Goal: Task Accomplishment & Management: Use online tool/utility

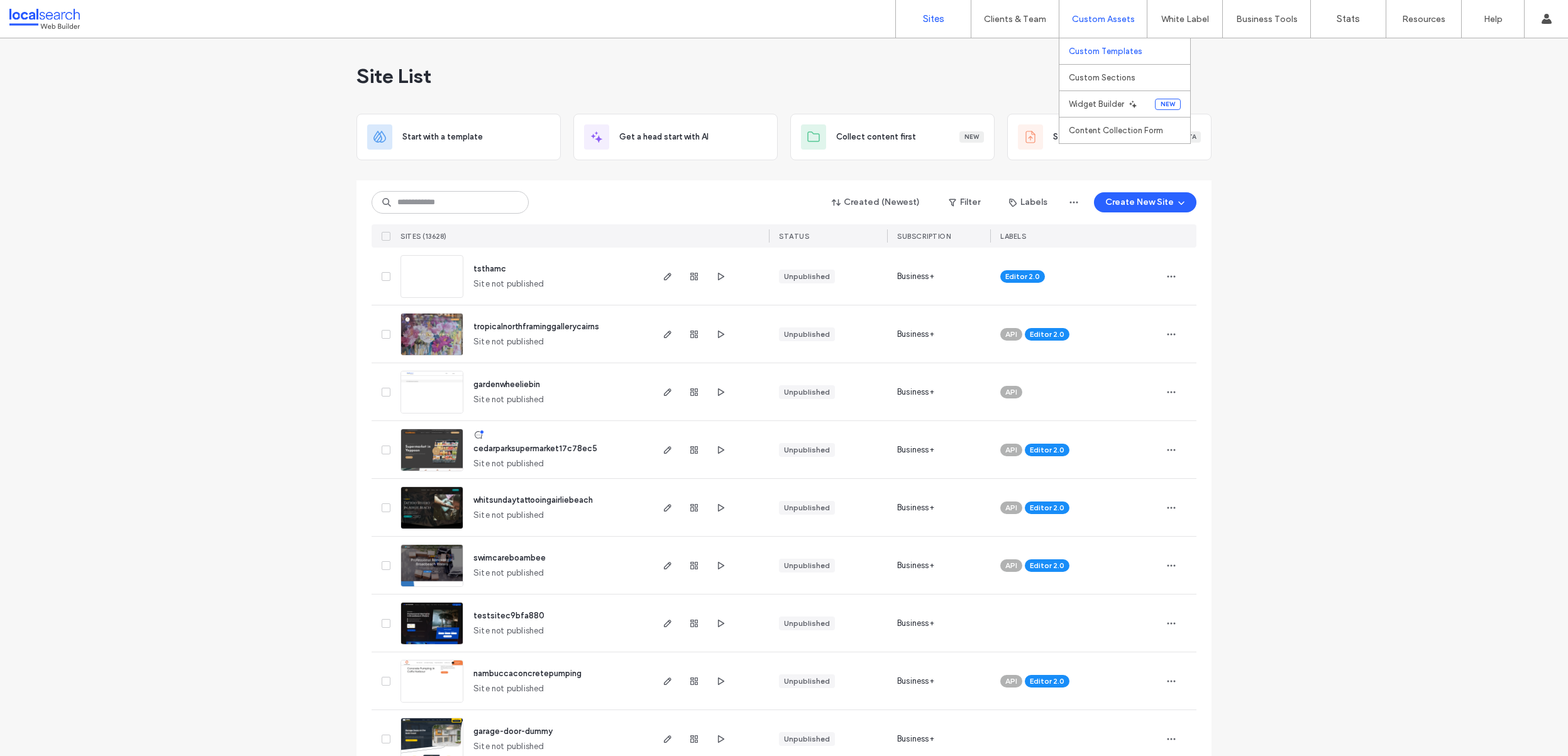
click at [1106, 60] on link "Custom Templates" at bounding box center [1129, 51] width 121 height 26
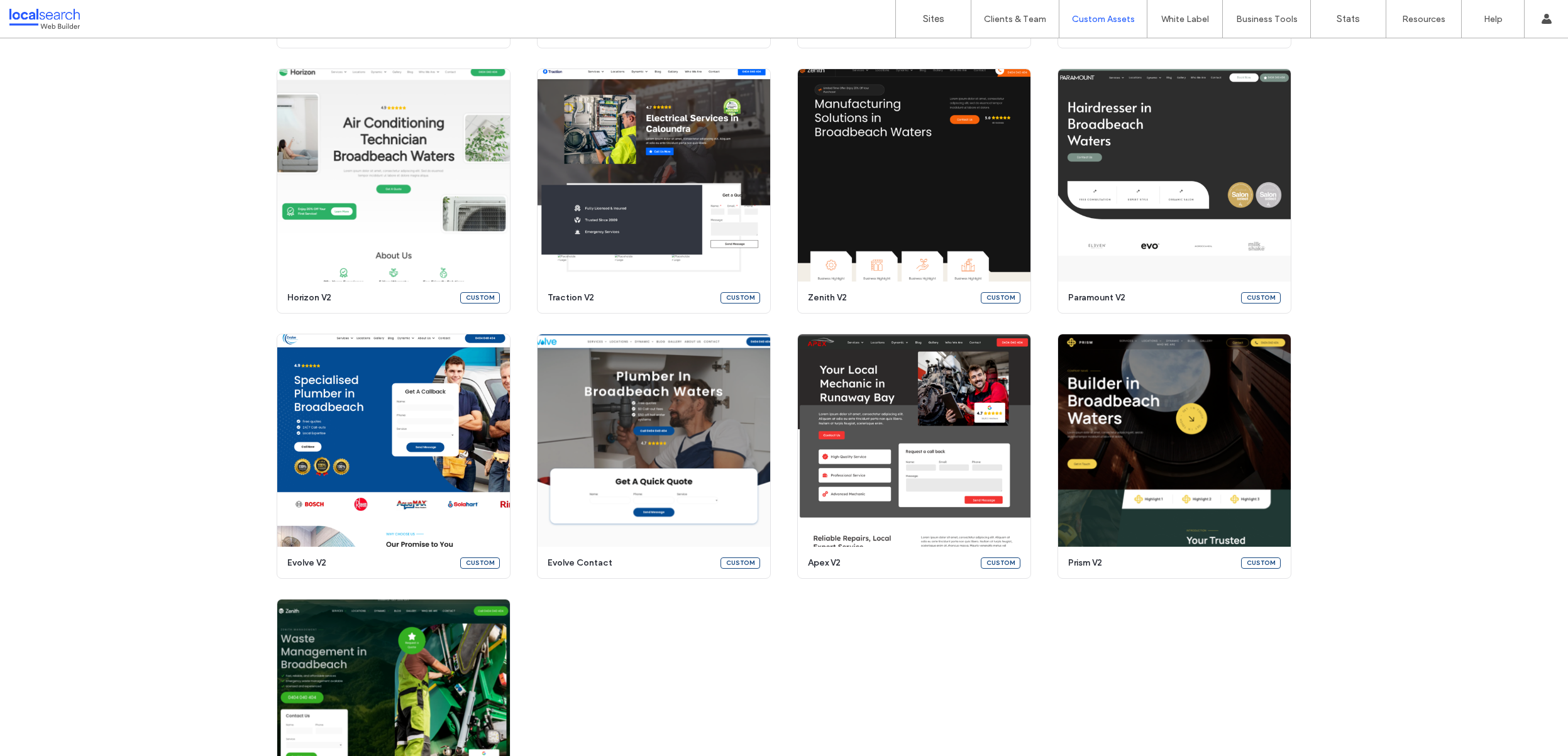
scroll to position [350, 0]
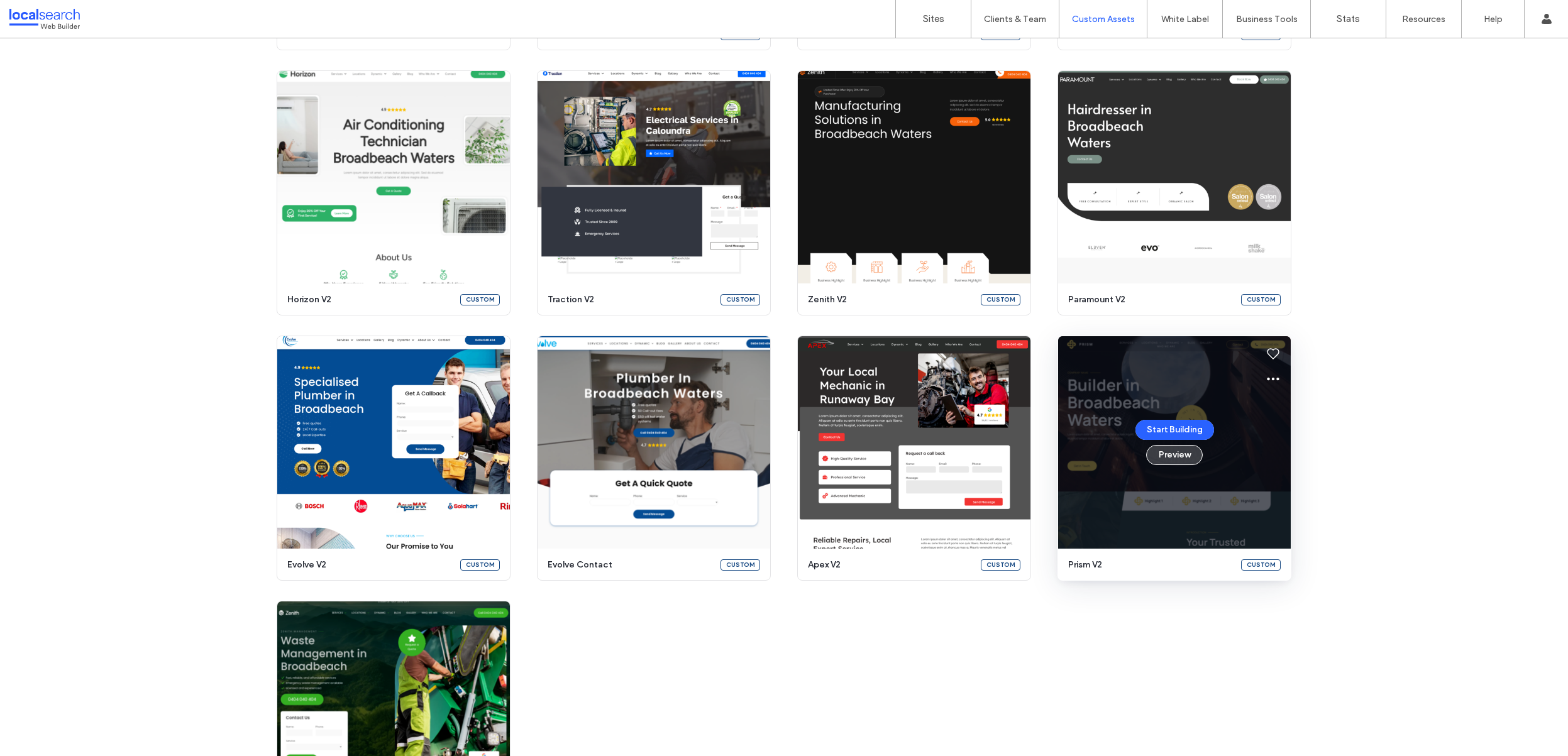
click at [1182, 460] on button "Preview" at bounding box center [1175, 455] width 56 height 20
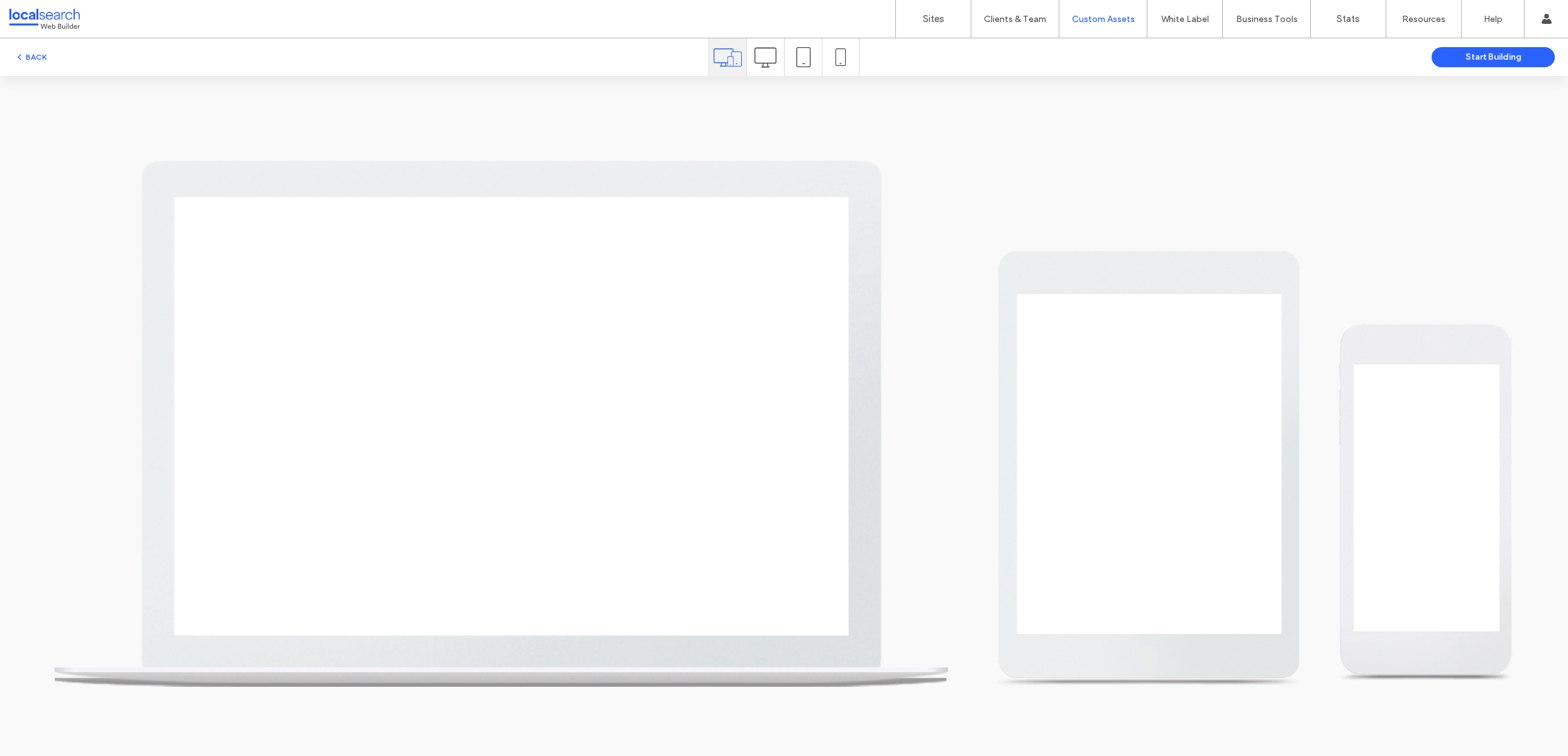
click at [763, 67] on icon at bounding box center [766, 57] width 22 height 22
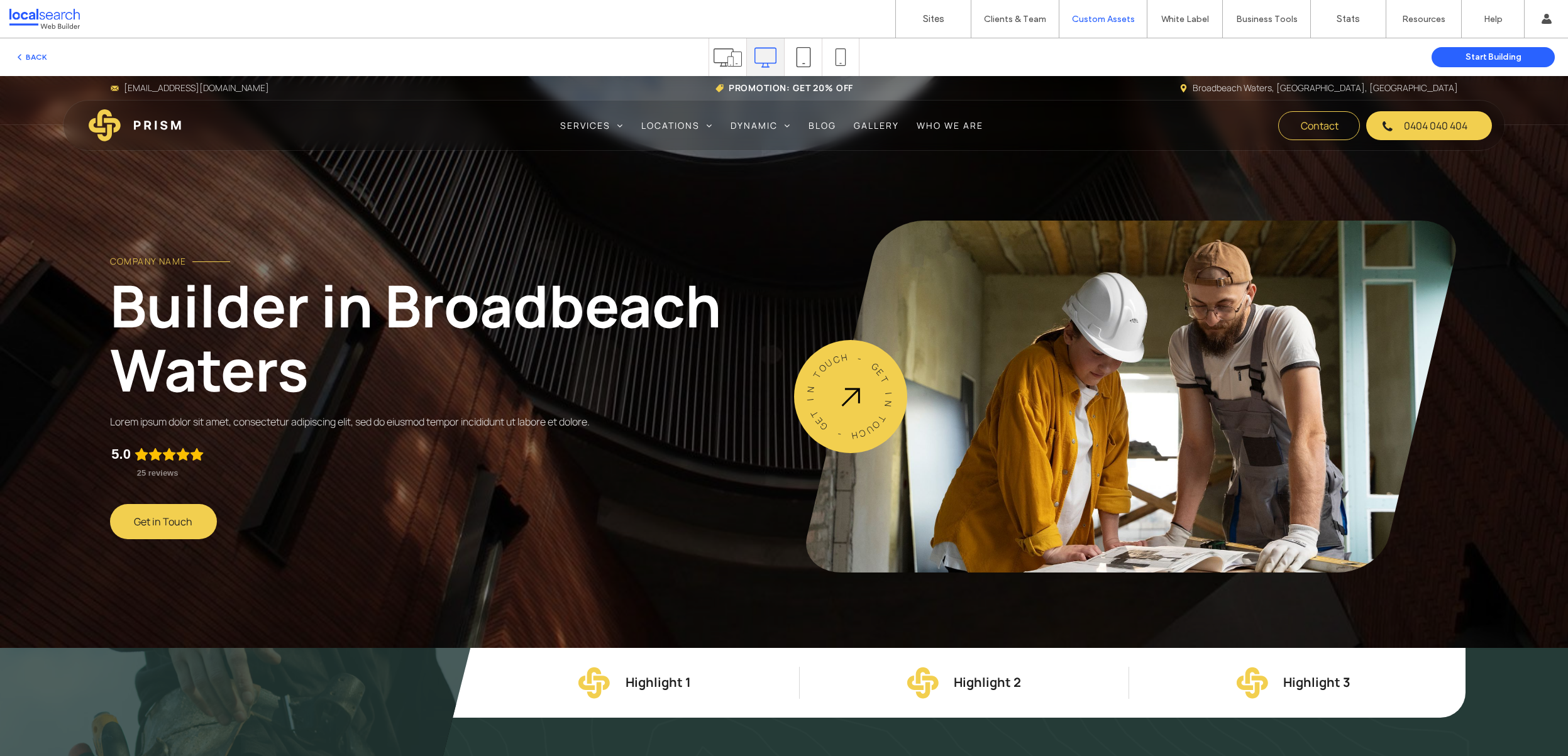
scroll to position [0, 0]
click at [598, 150] on span "Service 1" at bounding box center [589, 151] width 51 height 13
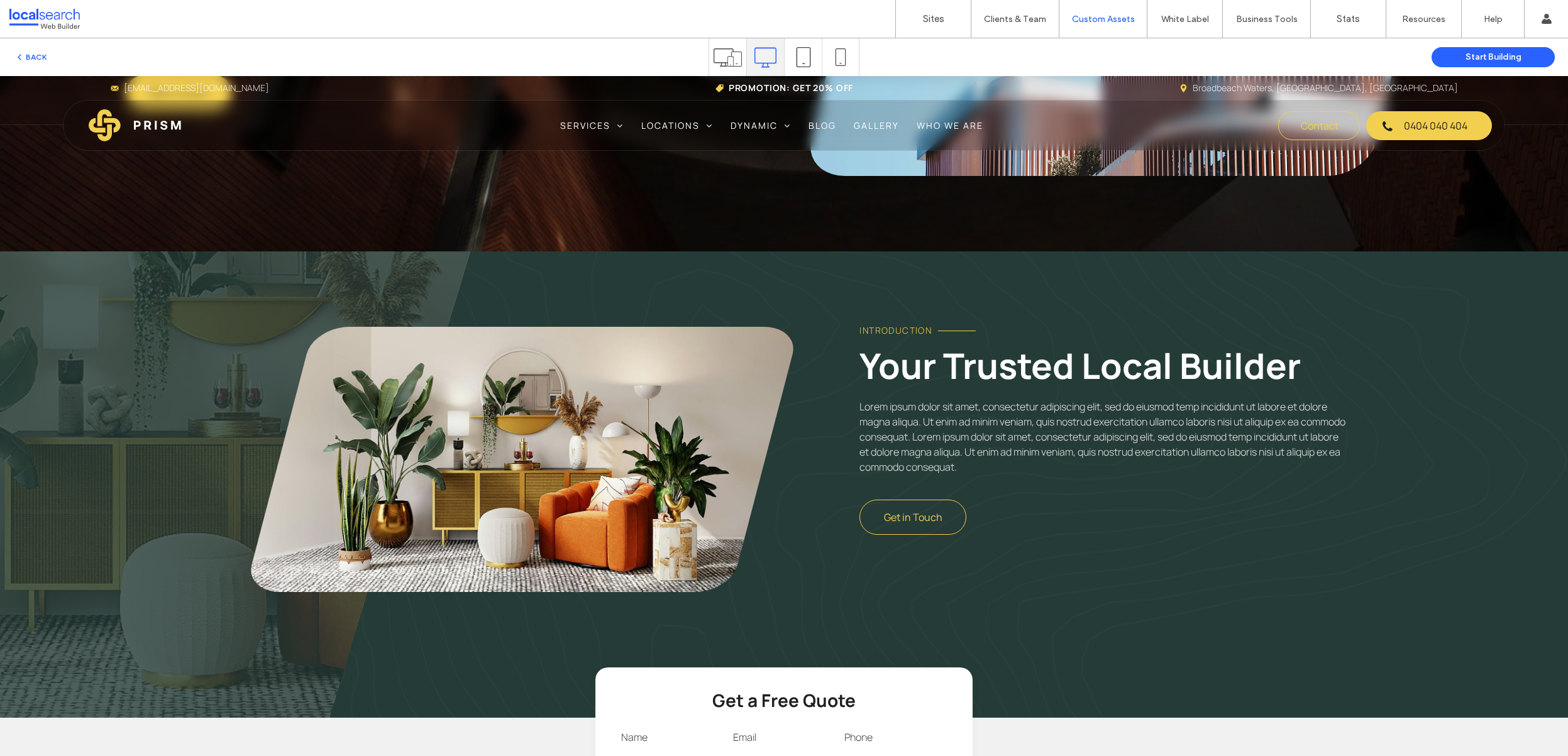
scroll to position [409, 0]
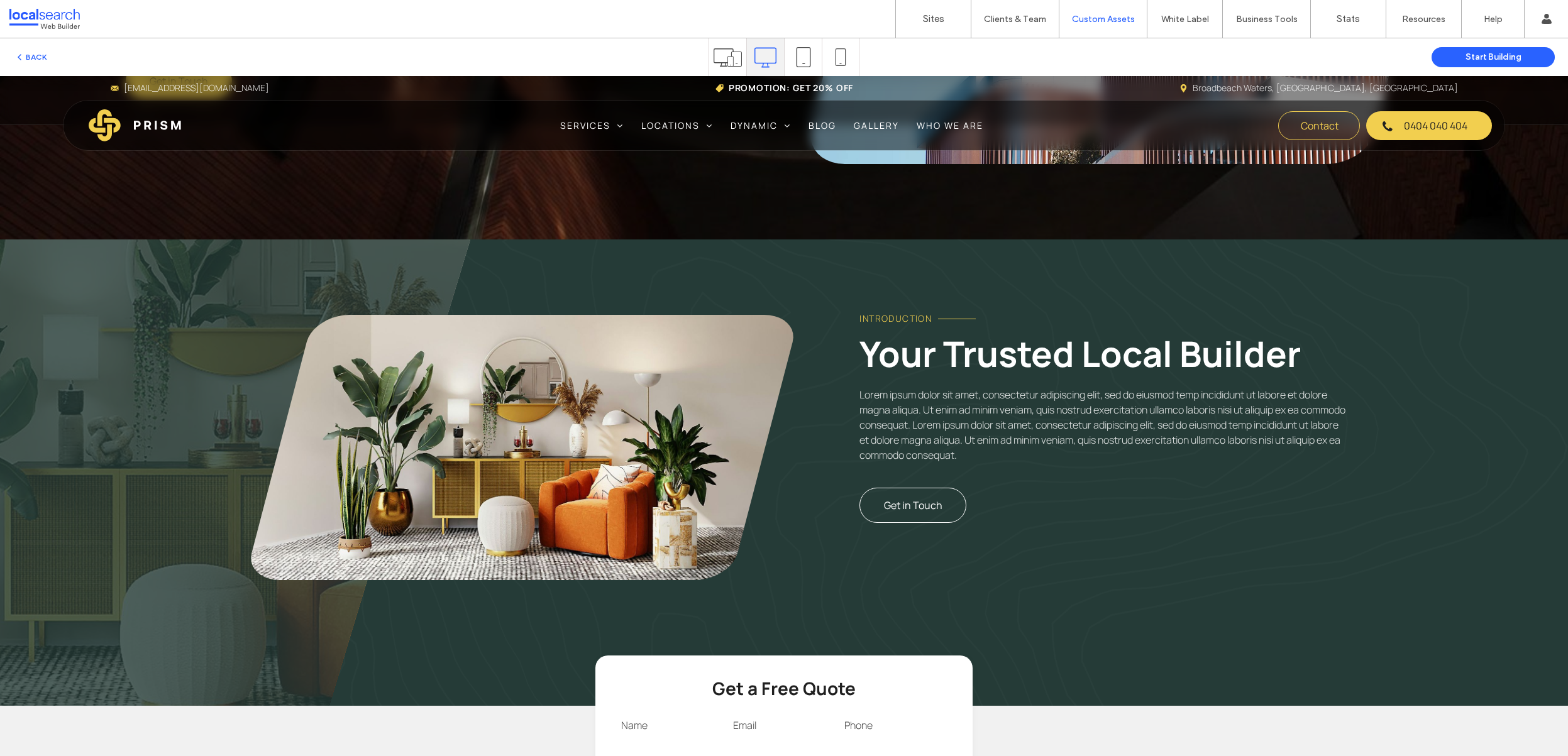
click at [908, 509] on span "Get in Touch" at bounding box center [913, 505] width 59 height 14
click at [905, 19] on link "Sites" at bounding box center [932, 19] width 74 height 38
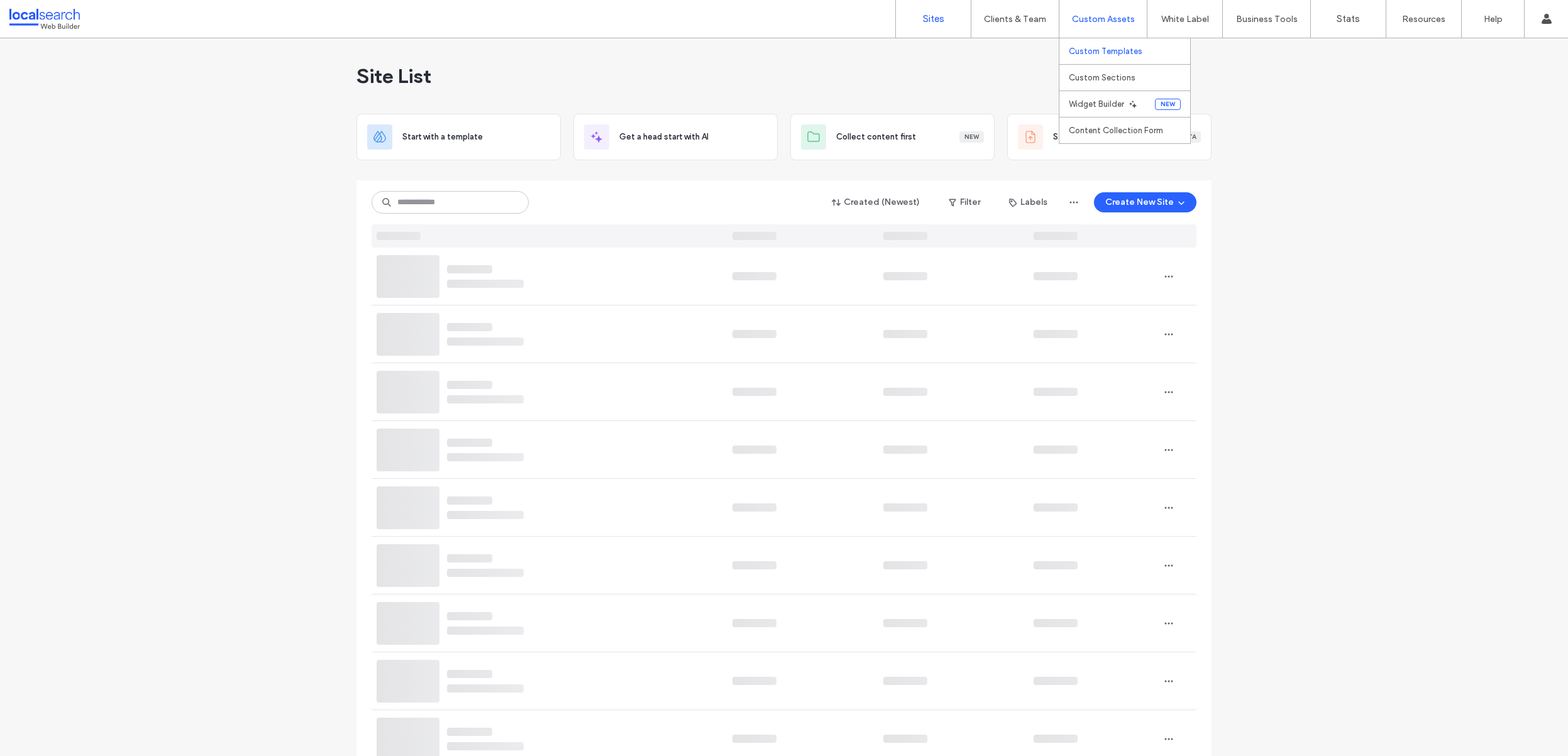
click at [1096, 41] on link "Custom Templates" at bounding box center [1129, 51] width 121 height 26
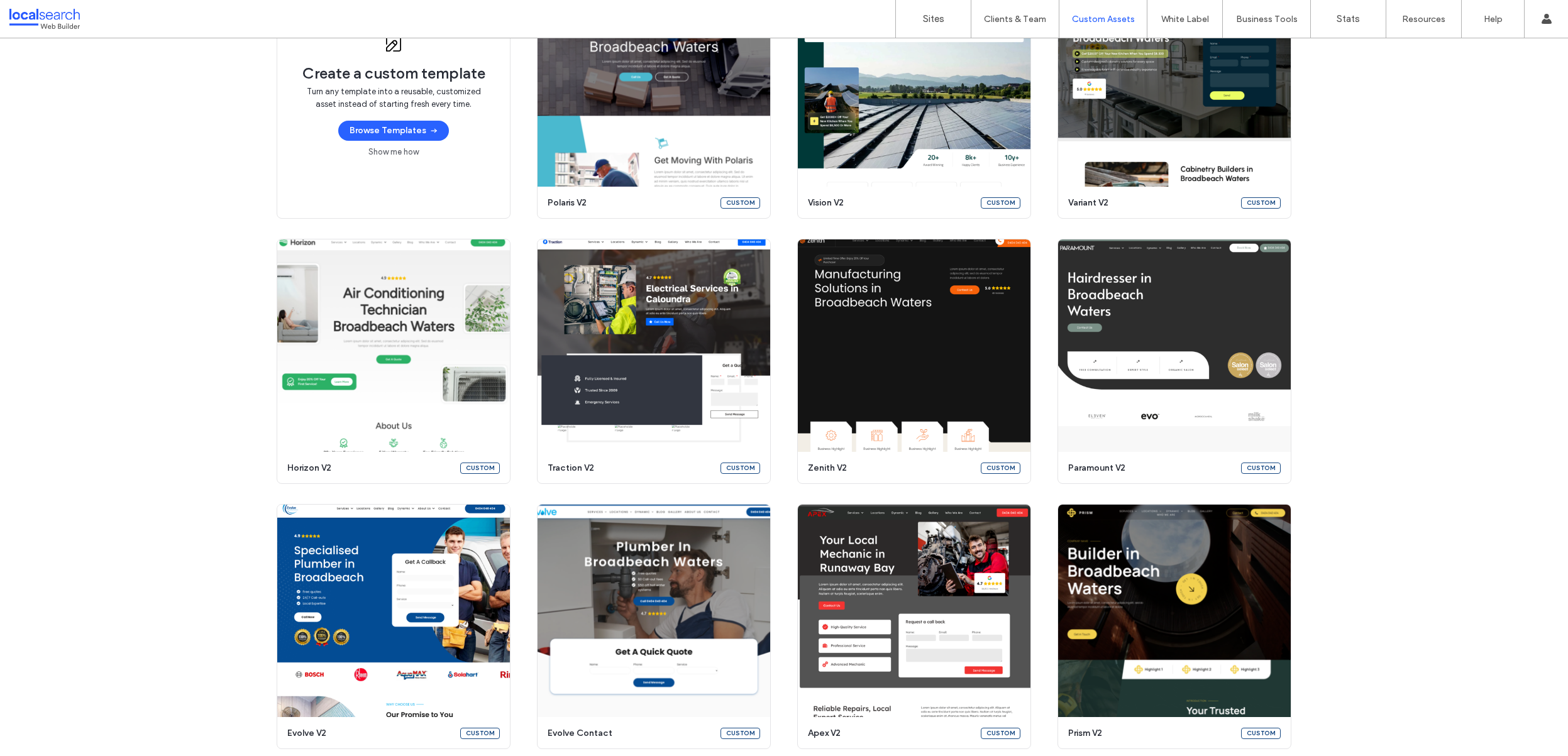
scroll to position [180, 0]
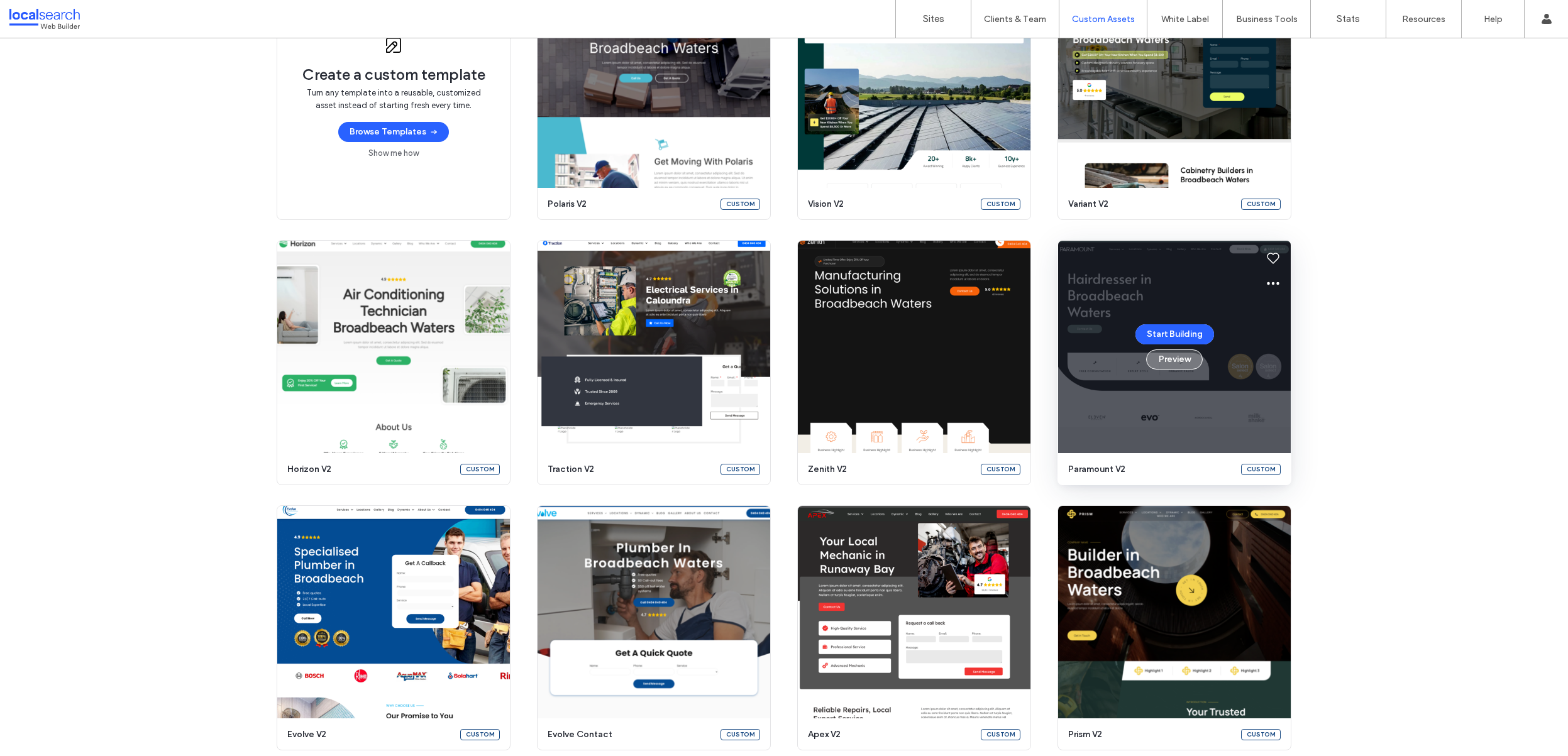
click at [1172, 359] on button "Preview" at bounding box center [1175, 360] width 56 height 20
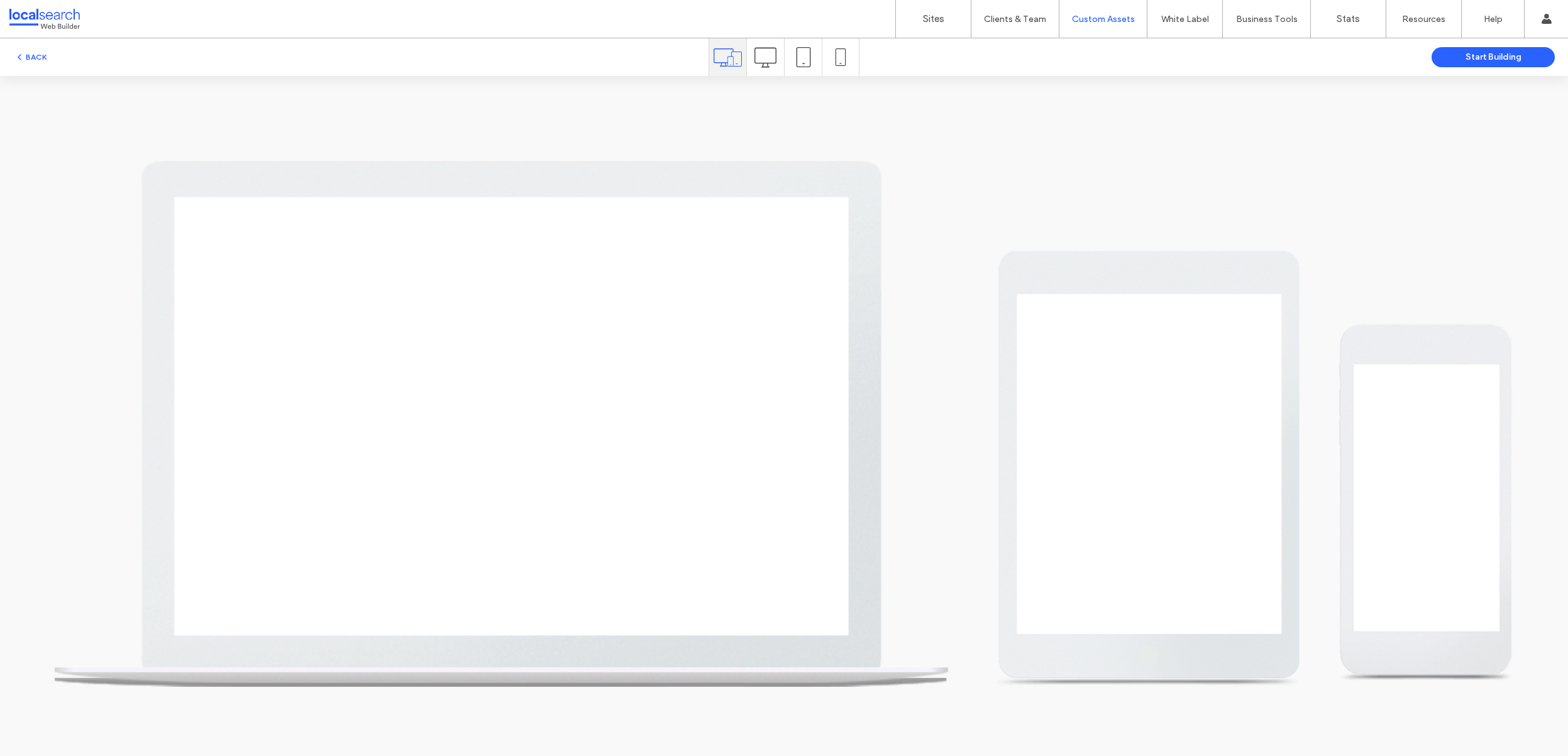
click at [765, 65] on icon at bounding box center [766, 57] width 22 height 22
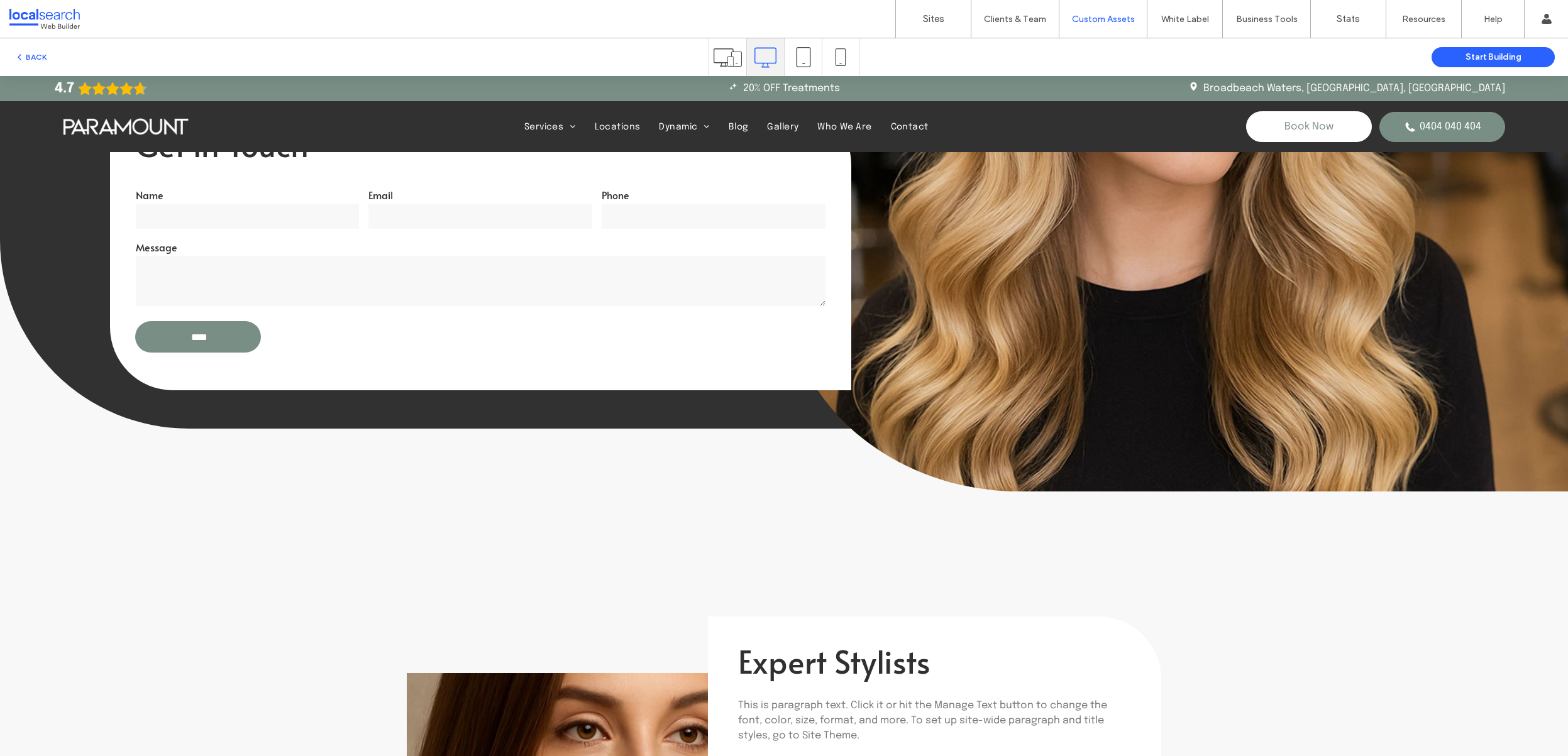
scroll to position [415, 0]
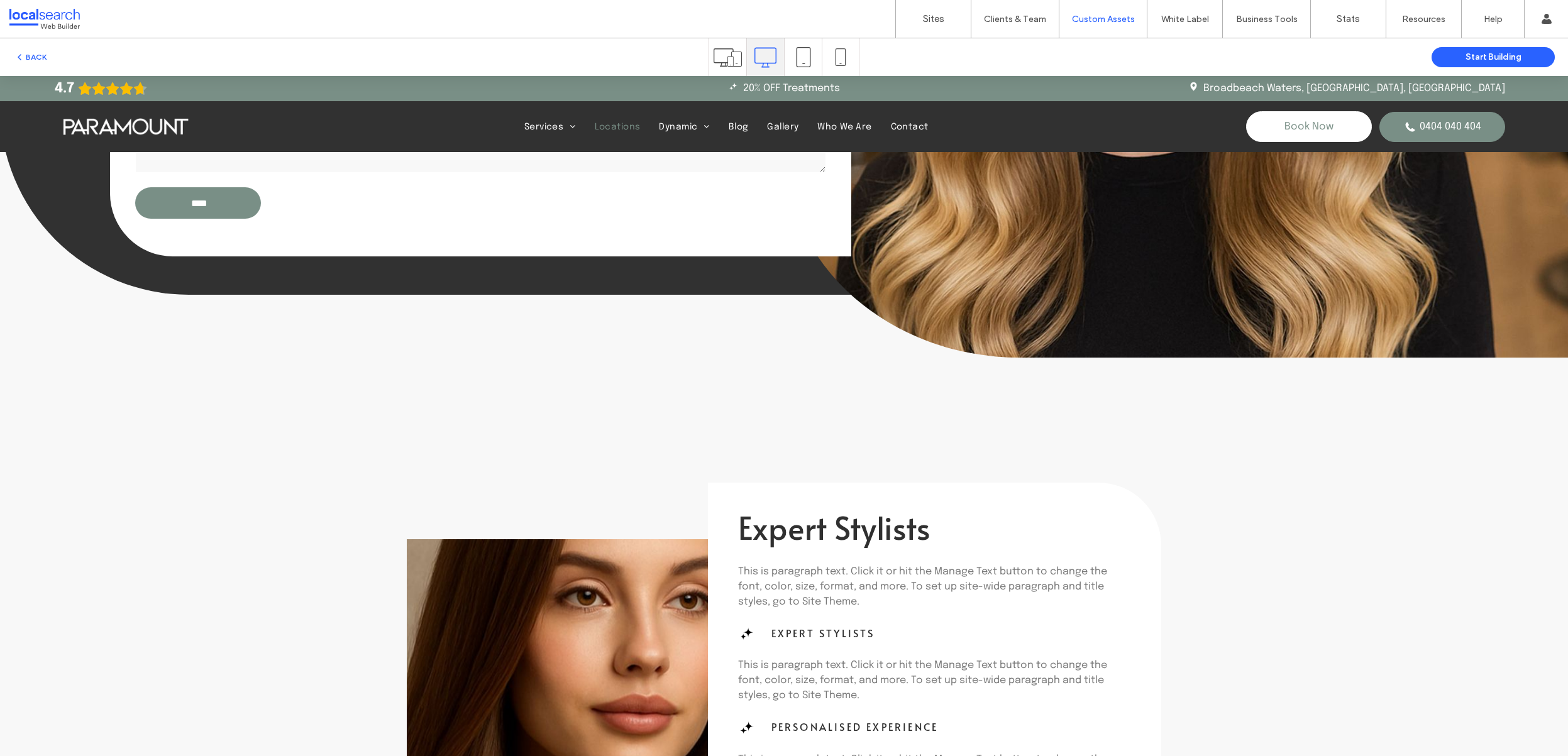
click at [625, 122] on span "Locations" at bounding box center [617, 126] width 46 height 9
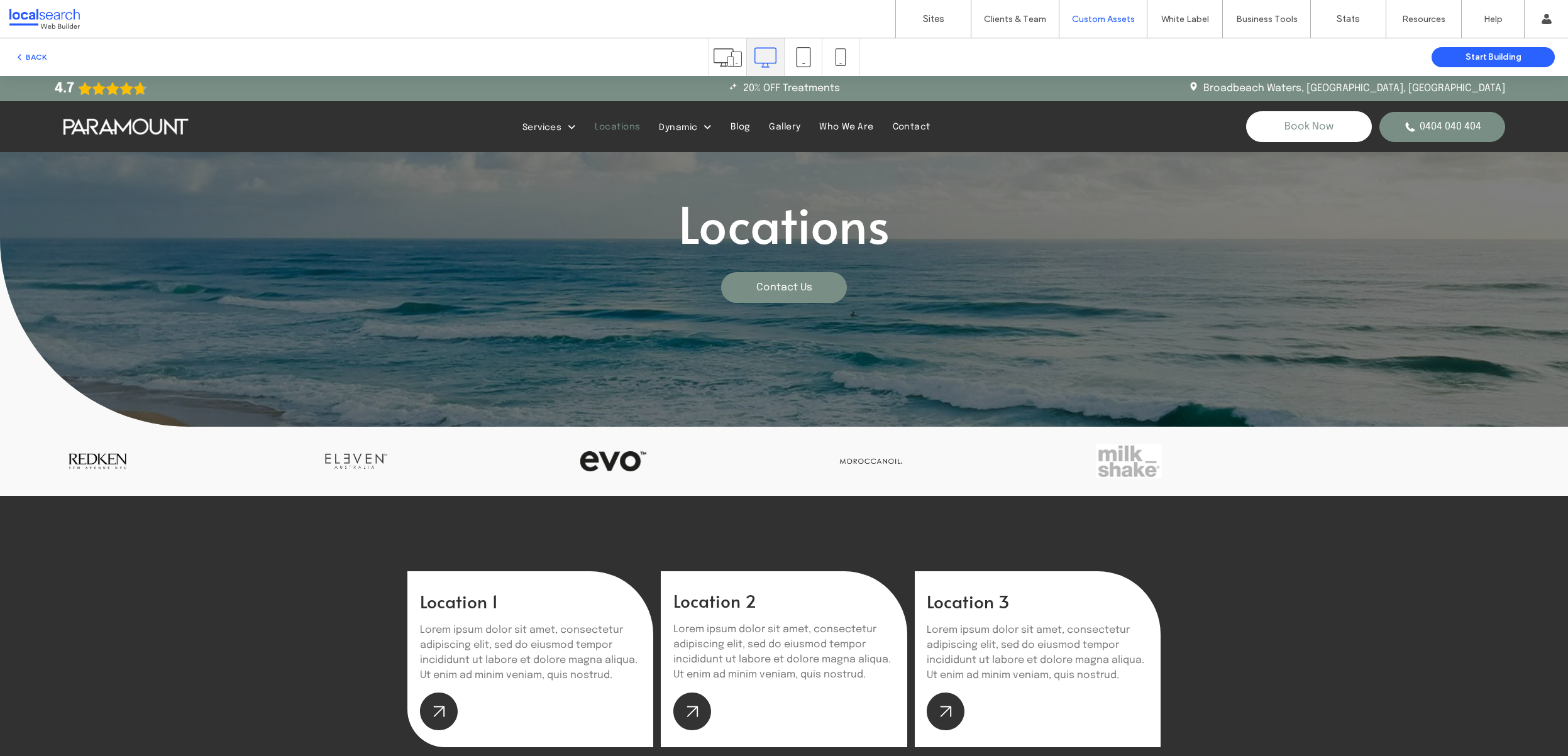
scroll to position [235, 0]
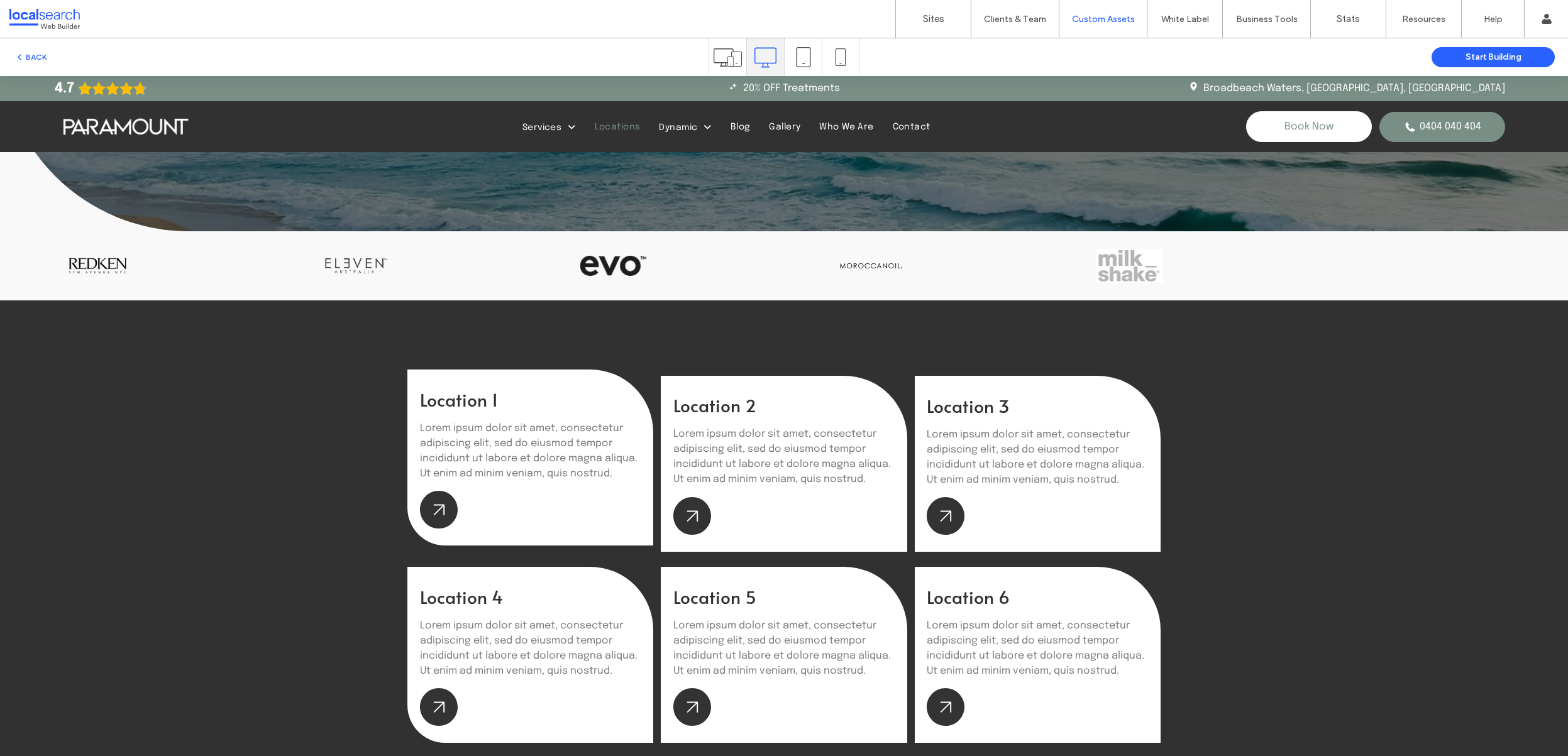
click at [460, 408] on span "Location 1" at bounding box center [459, 399] width 78 height 24
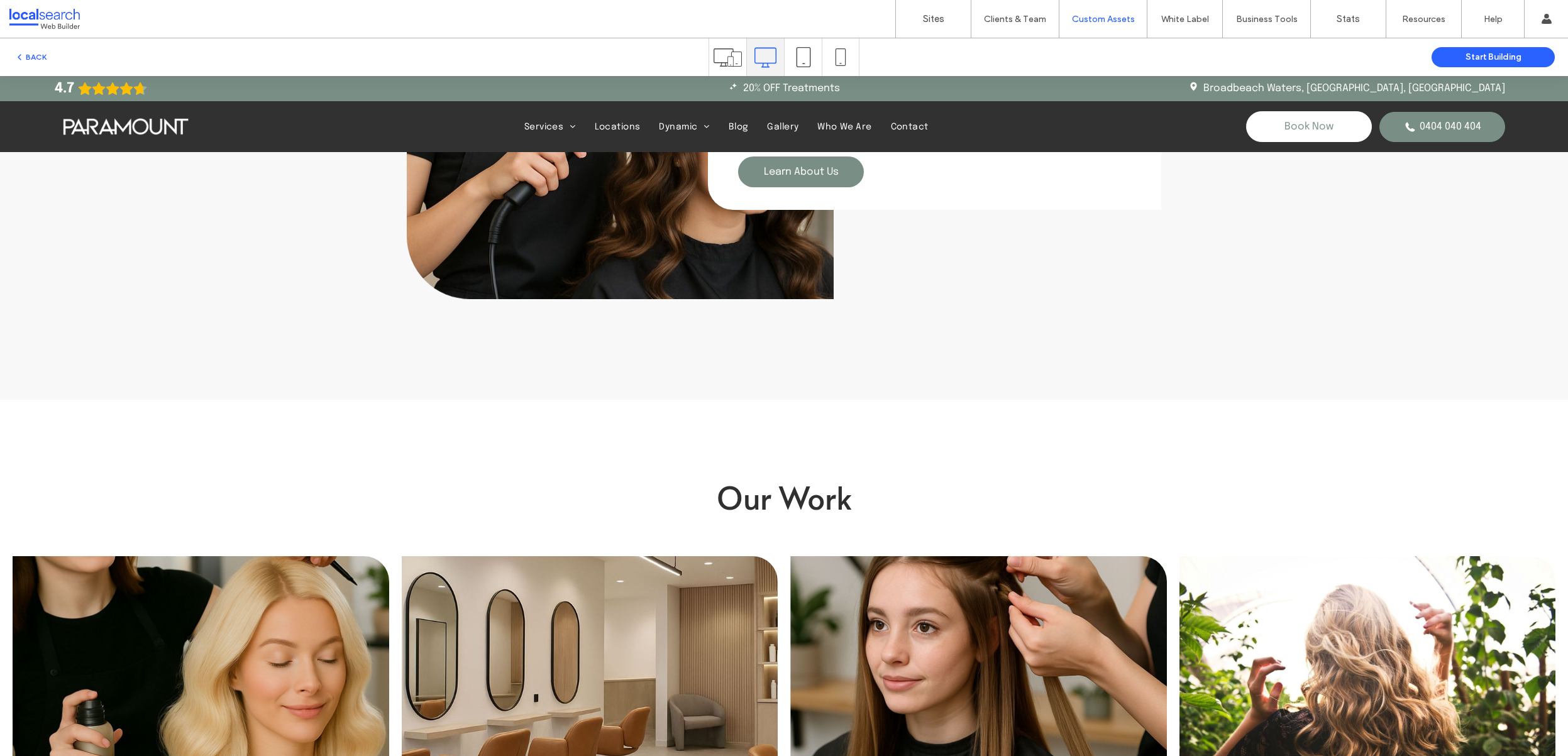
scroll to position [2996, 0]
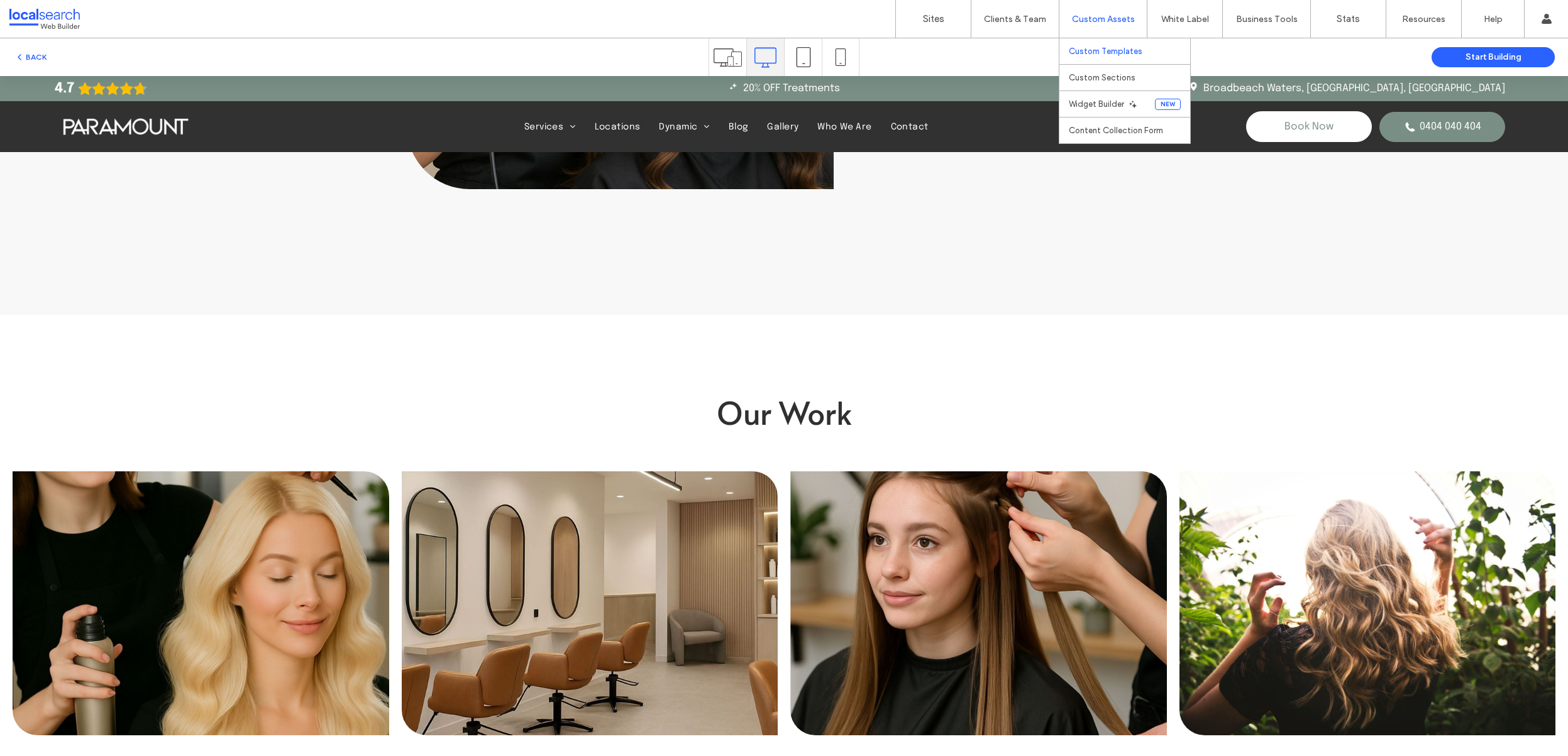
click at [1109, 44] on link "Custom Templates" at bounding box center [1129, 51] width 121 height 26
click at [911, 22] on link "Sites" at bounding box center [932, 19] width 74 height 38
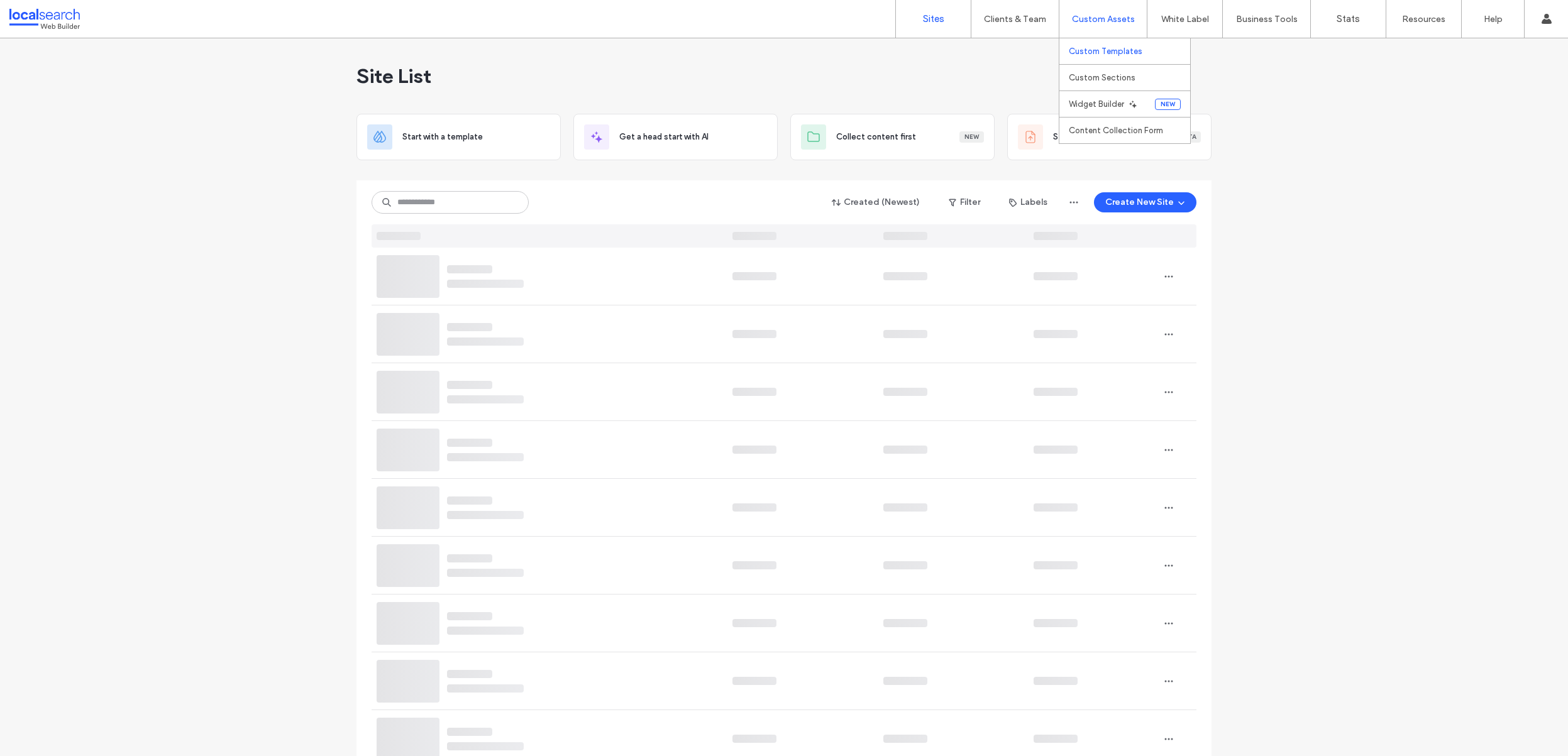
click at [1114, 49] on label "Custom Templates" at bounding box center [1106, 51] width 74 height 9
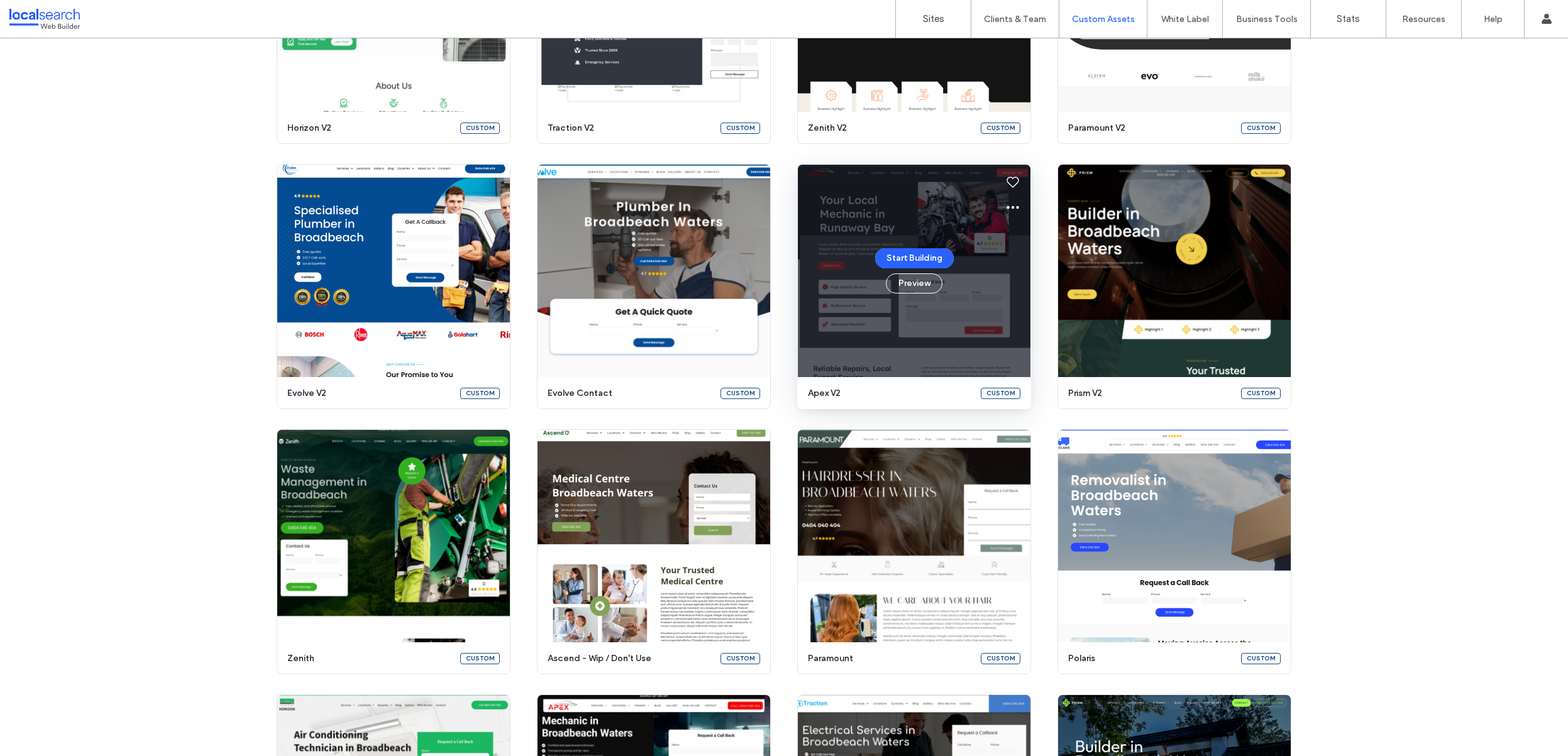
scroll to position [941, 0]
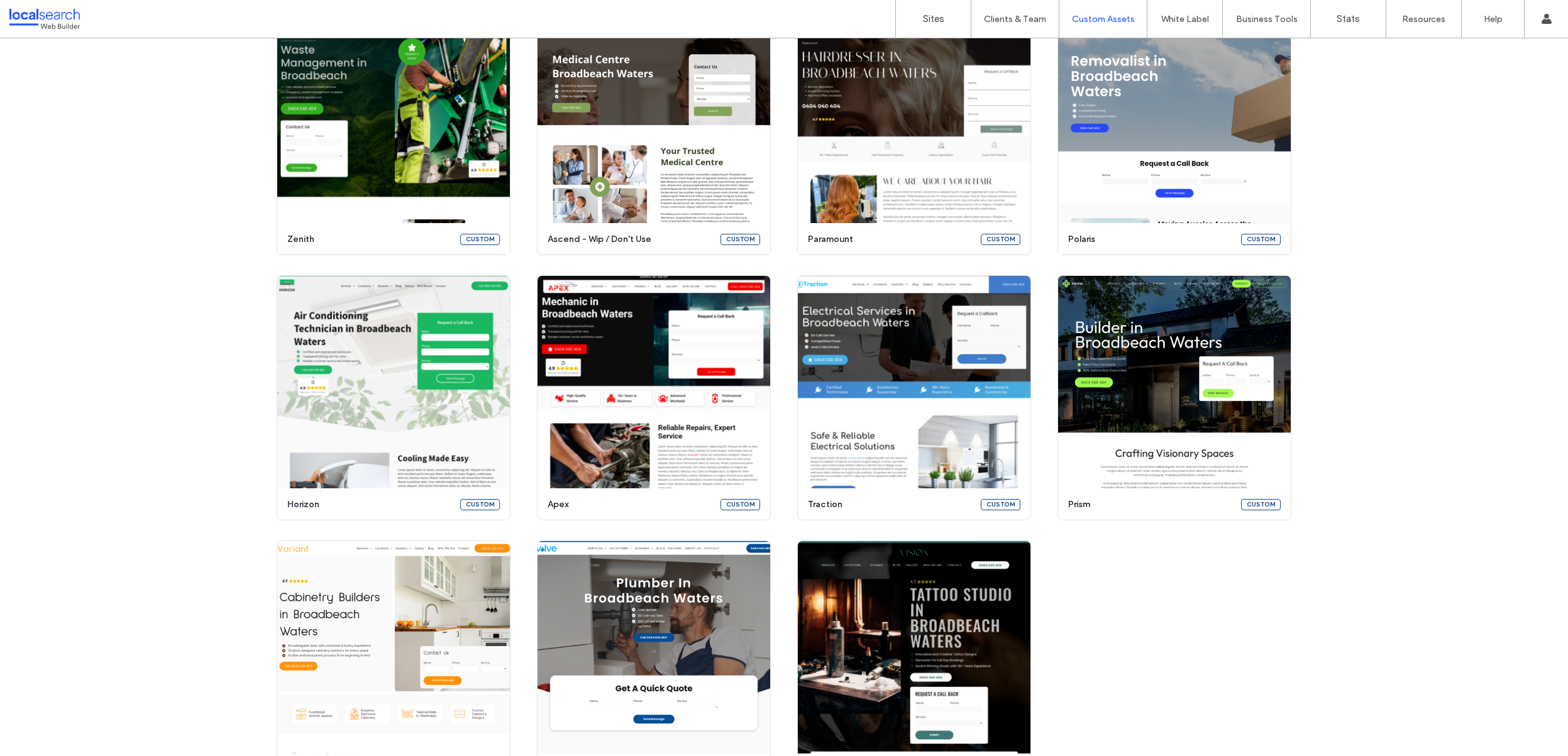
drag, startPoint x: 390, startPoint y: 390, endPoint x: 171, endPoint y: 268, distance: 250.7
click at [171, 268] on div "Create a custom template Turn any template into a reusable, customized asset in…" at bounding box center [784, 0] width 1568 height 1572
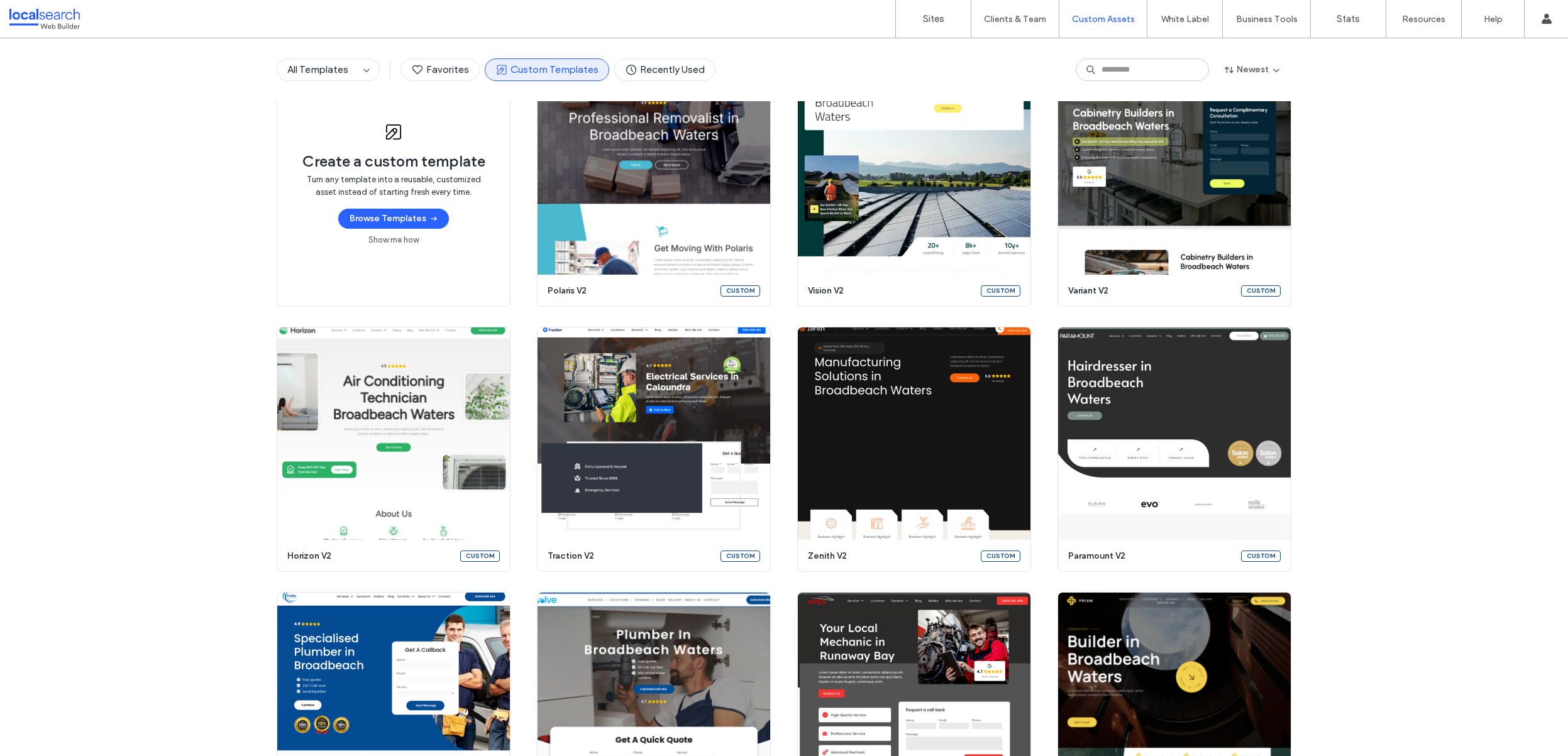
scroll to position [133, 0]
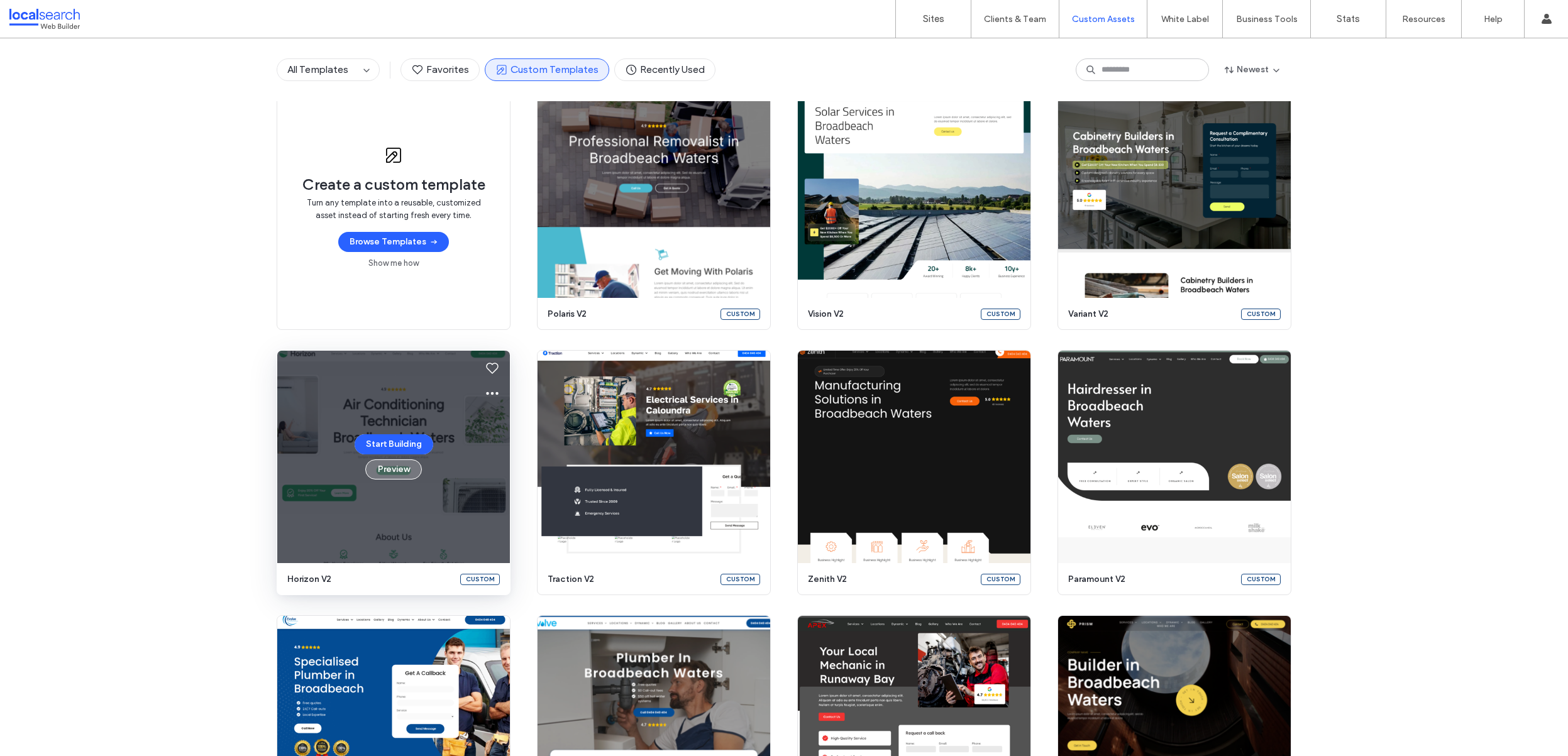
click at [391, 468] on button "Preview" at bounding box center [393, 470] width 56 height 20
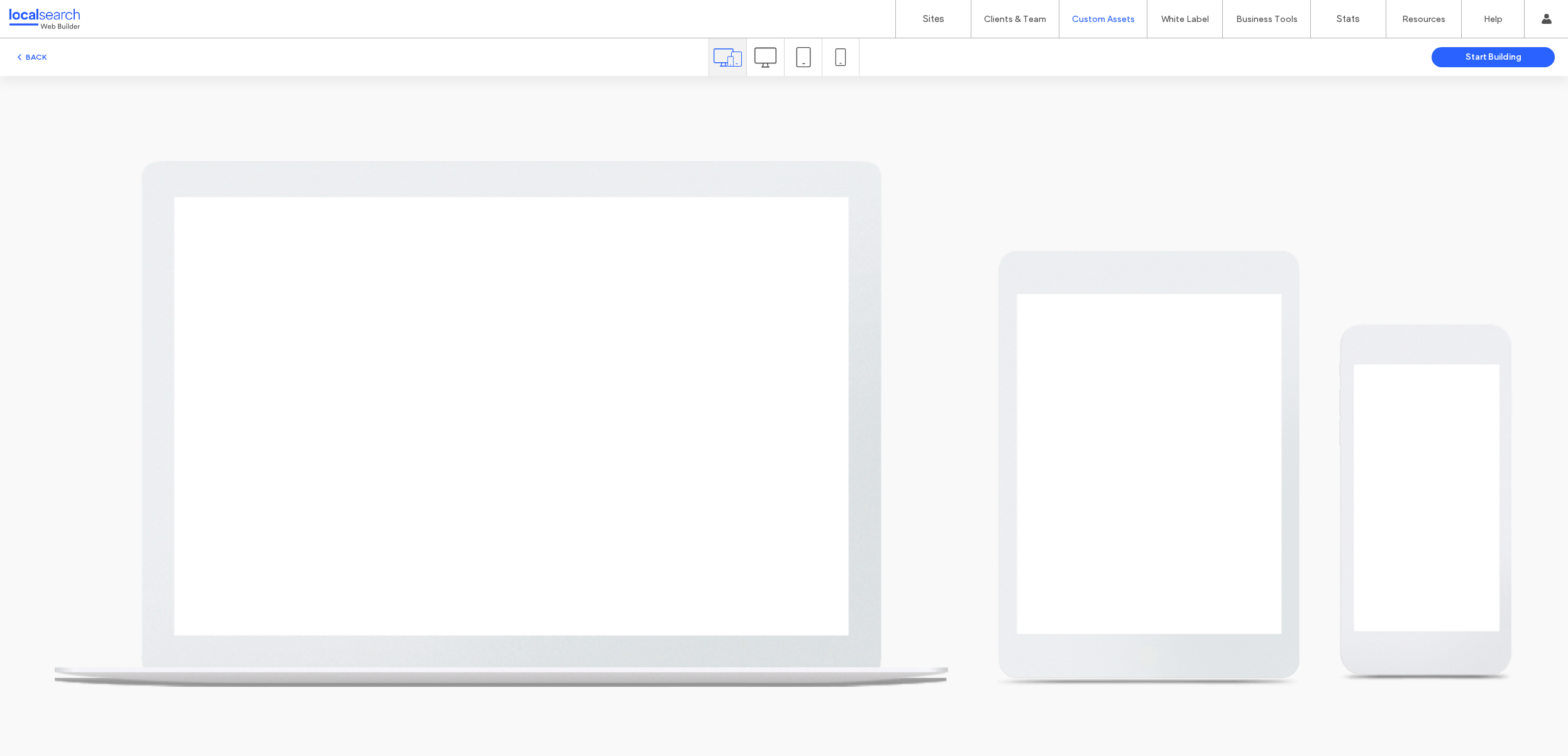
click at [766, 61] on icon at bounding box center [766, 57] width 22 height 22
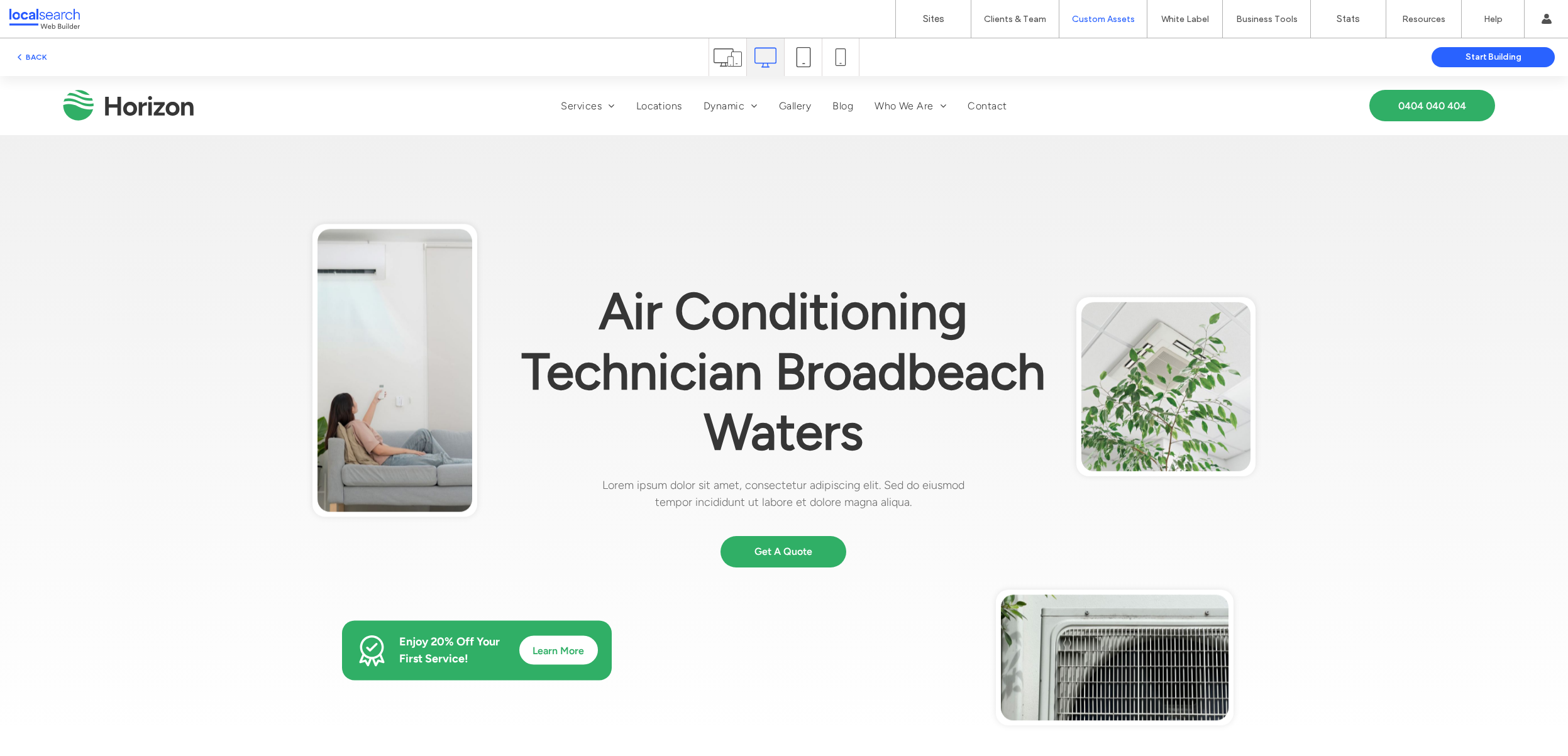
scroll to position [0, 0]
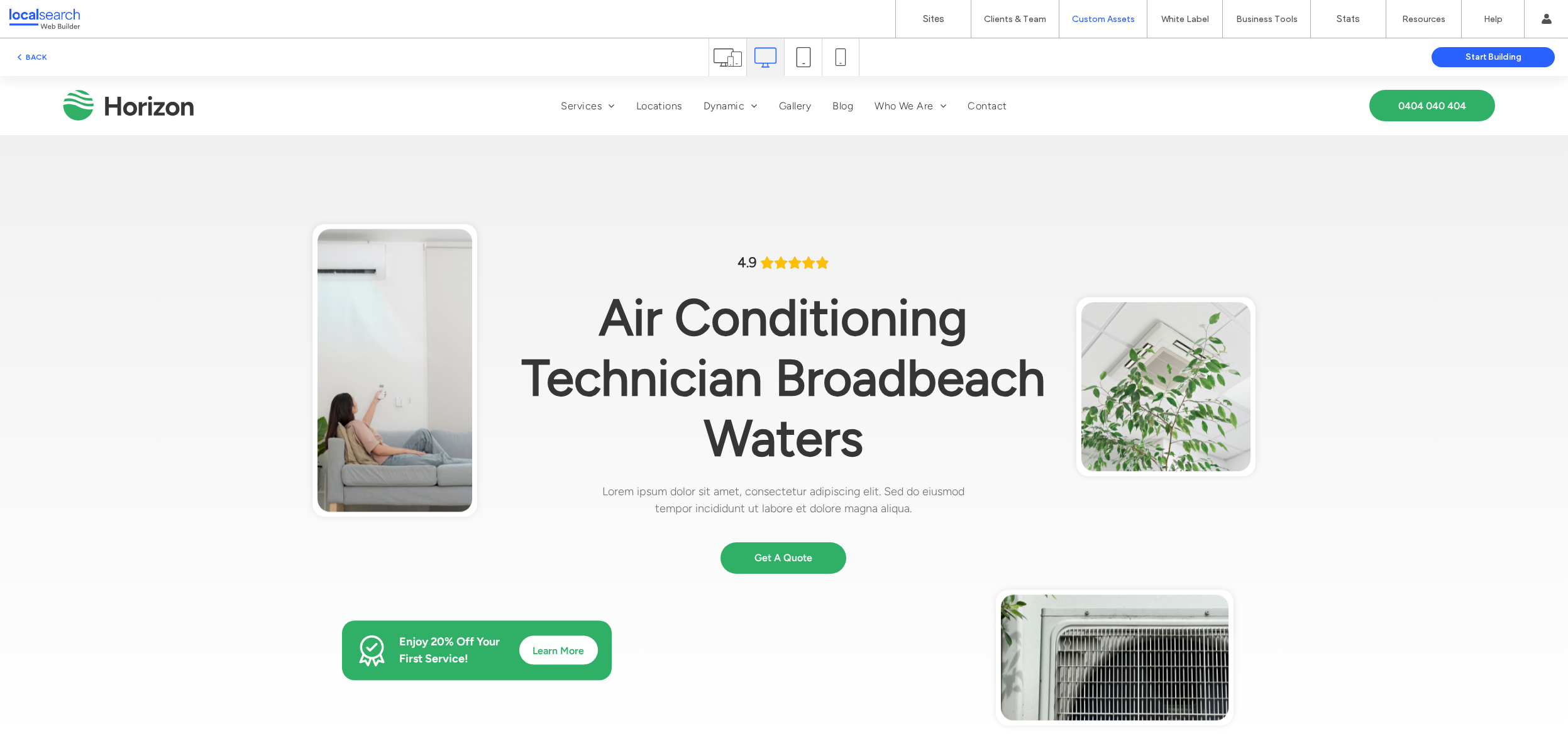
click at [595, 123] on div "Home Services Service 1 Locations Location 1 Dynamic Dynamic 1 Dynamic 2 Galler…" at bounding box center [784, 106] width 923 height 39
click at [586, 121] on link "Service 1" at bounding box center [595, 129] width 71 height 31
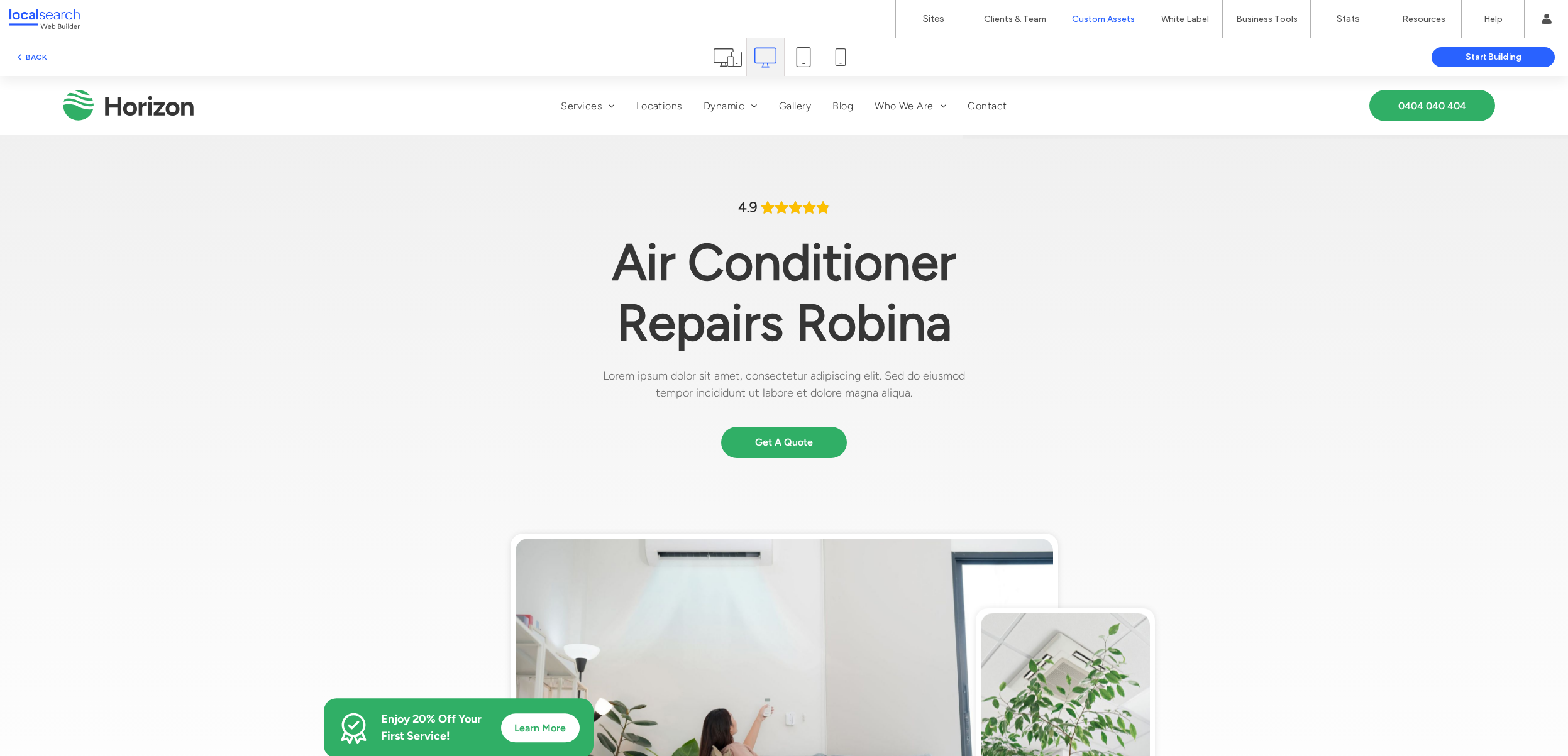
scroll to position [234, 0]
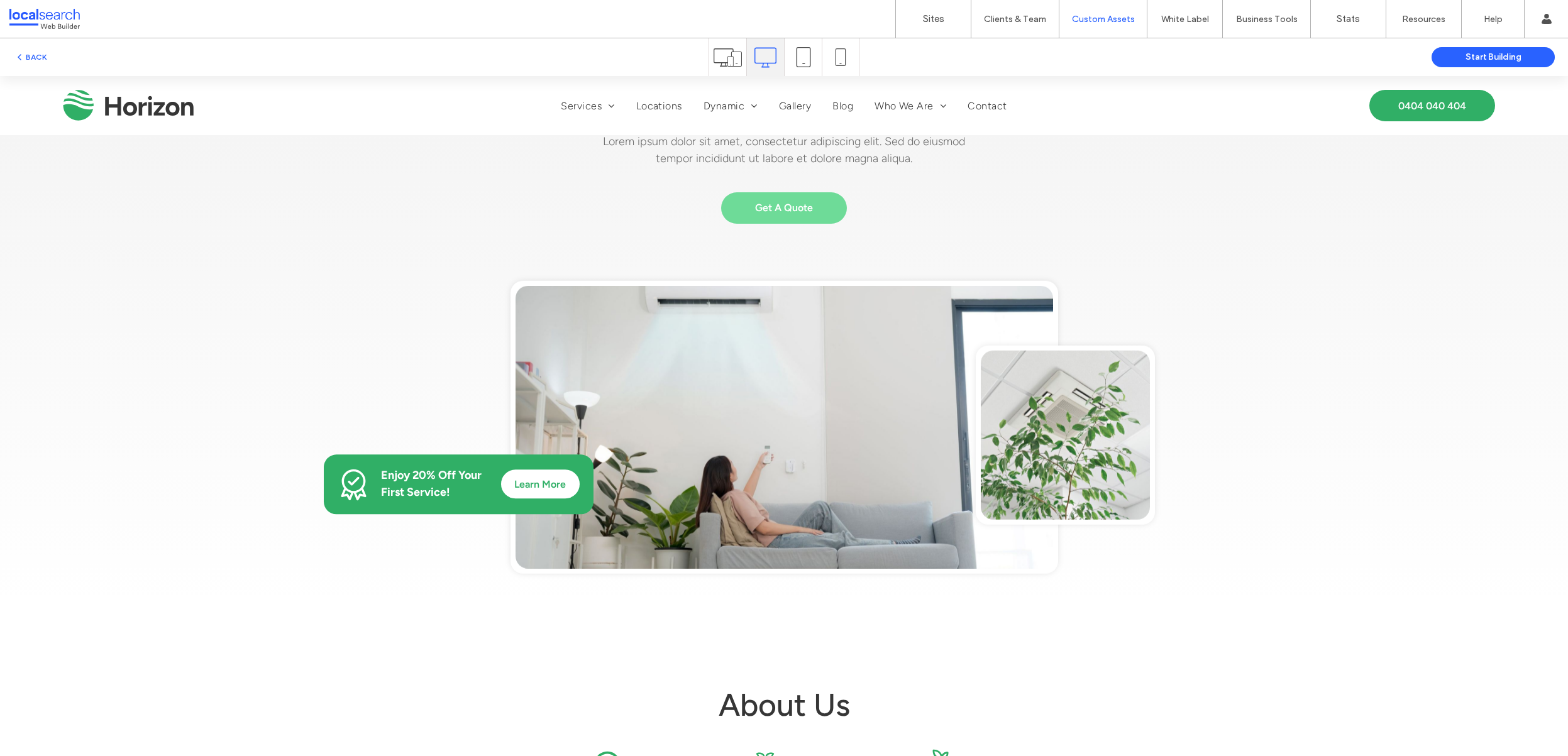
click at [798, 209] on span "Get A Quote" at bounding box center [784, 208] width 58 height 12
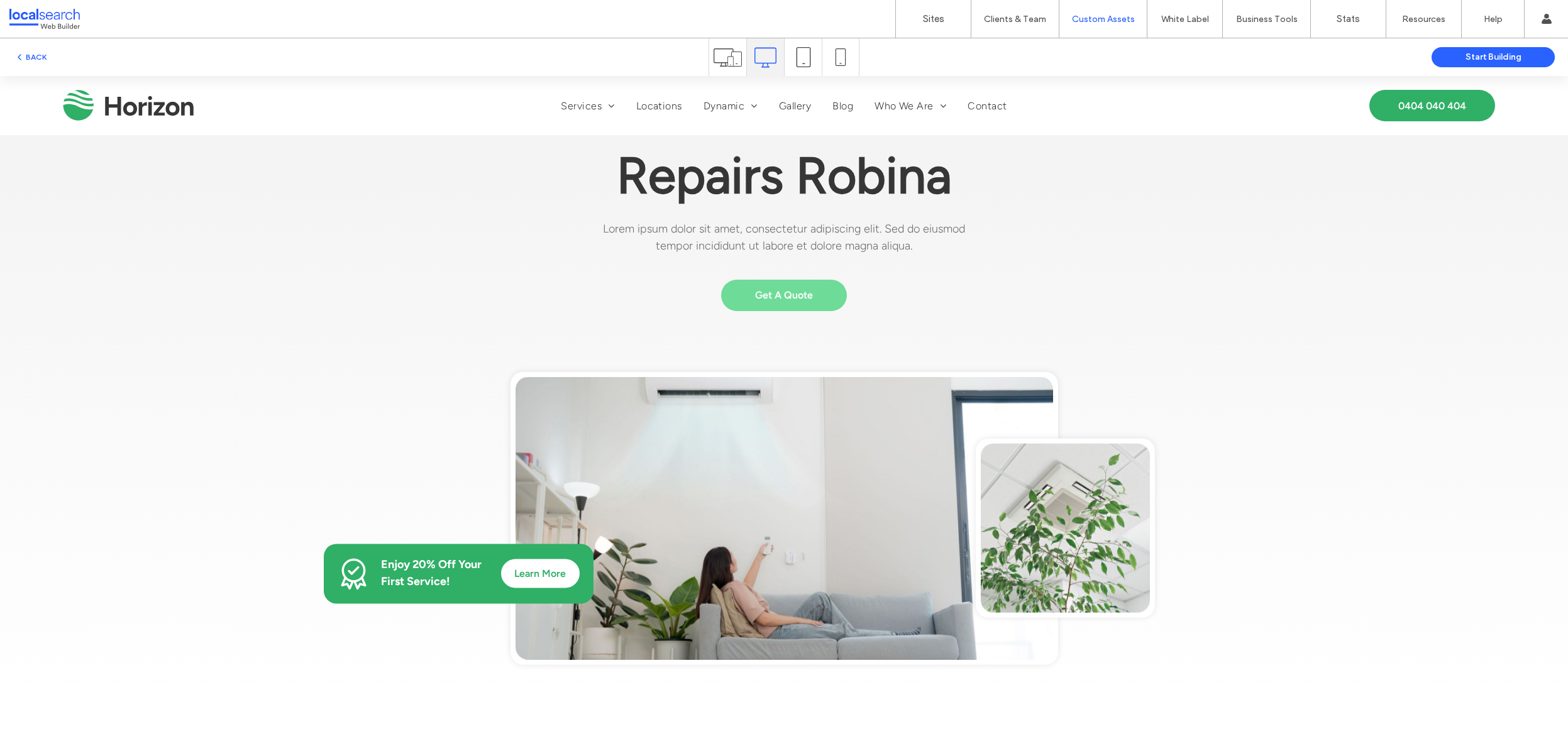
scroll to position [0, 0]
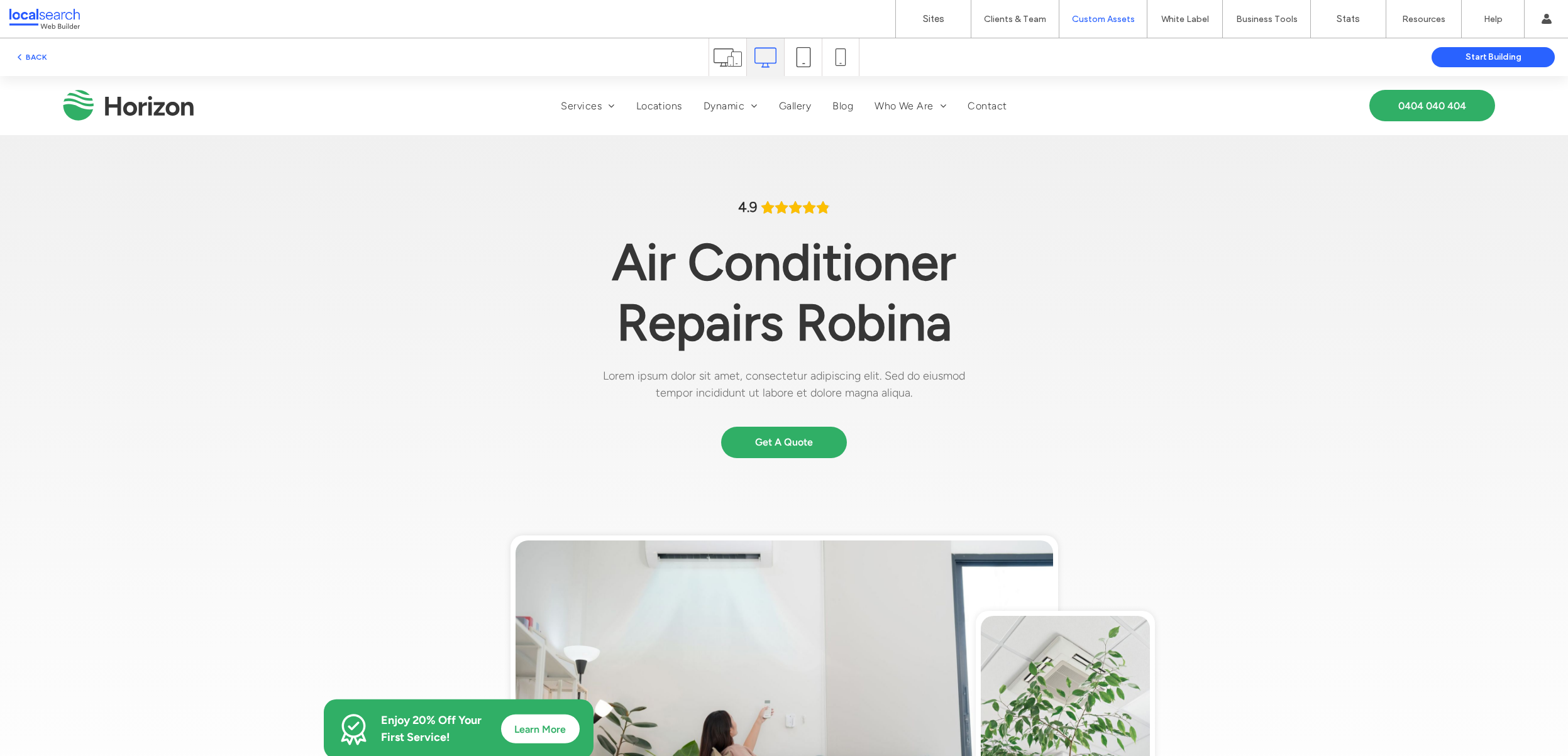
click at [770, 262] on span "Air Conditioner Repairs Robina" at bounding box center [784, 292] width 343 height 121
click at [803, 452] on link "Get A Quote" at bounding box center [784, 443] width 125 height 31
click at [733, 264] on span "Air Conditioner Repairs Robina" at bounding box center [784, 292] width 343 height 121
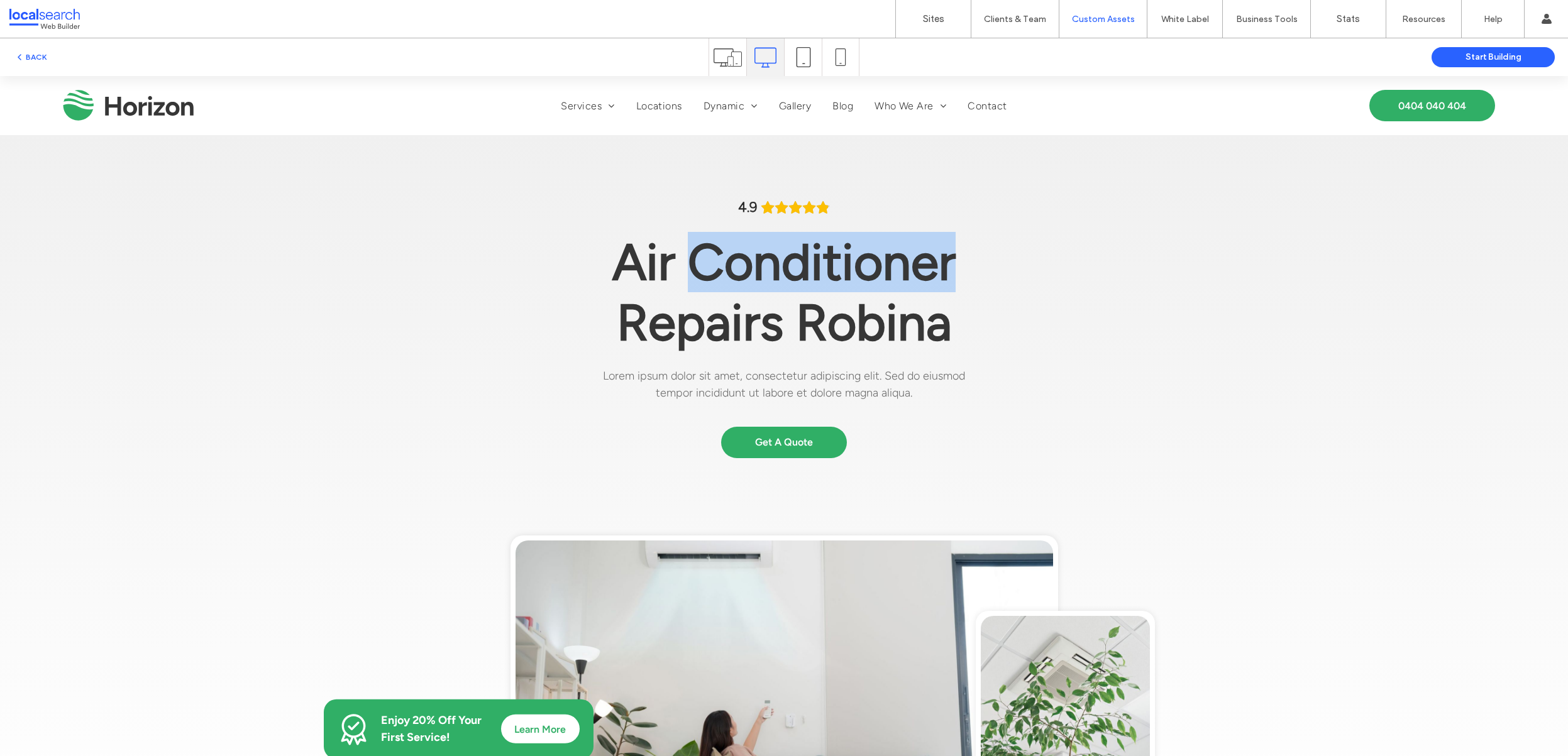
click at [733, 264] on span "Air Conditioner Repairs Robina" at bounding box center [784, 292] width 343 height 121
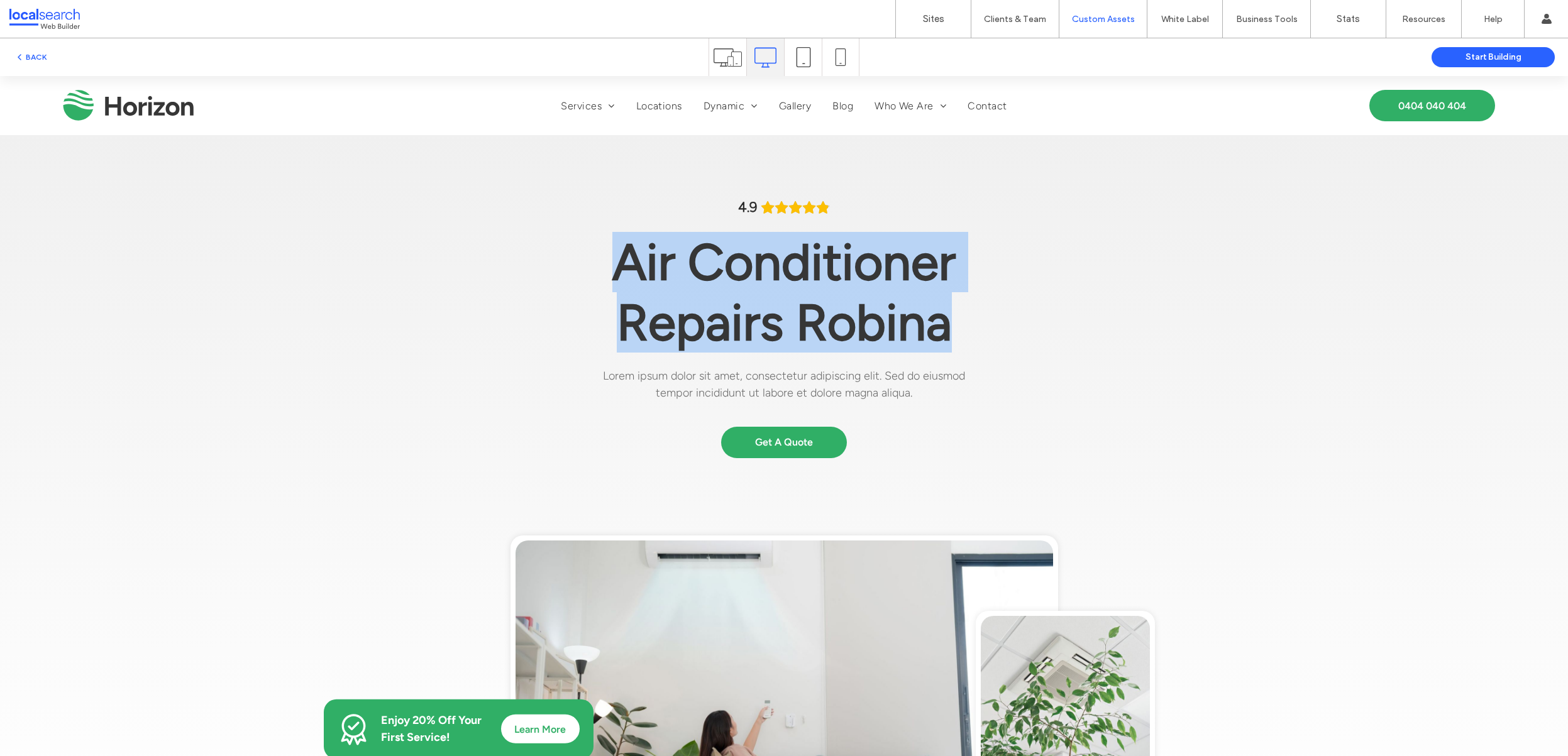
click at [733, 264] on span "Air Conditioner Repairs Robina" at bounding box center [784, 292] width 343 height 121
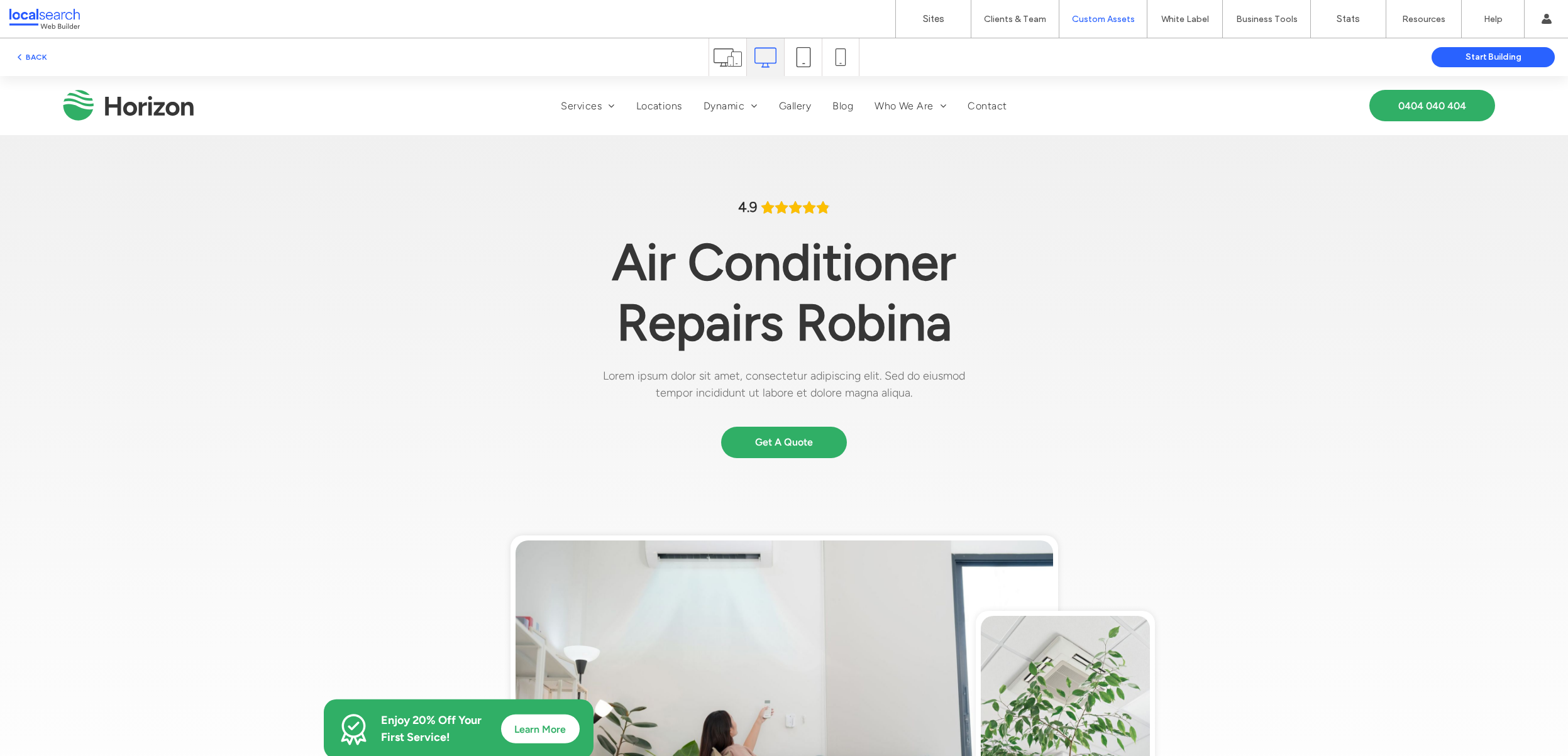
click at [705, 140] on div "4.9 Panel only seen by widget owner Edit widget Views 0%" at bounding box center [784, 489] width 1006 height 707
click at [173, 107] on img at bounding box center [129, 106] width 132 height 33
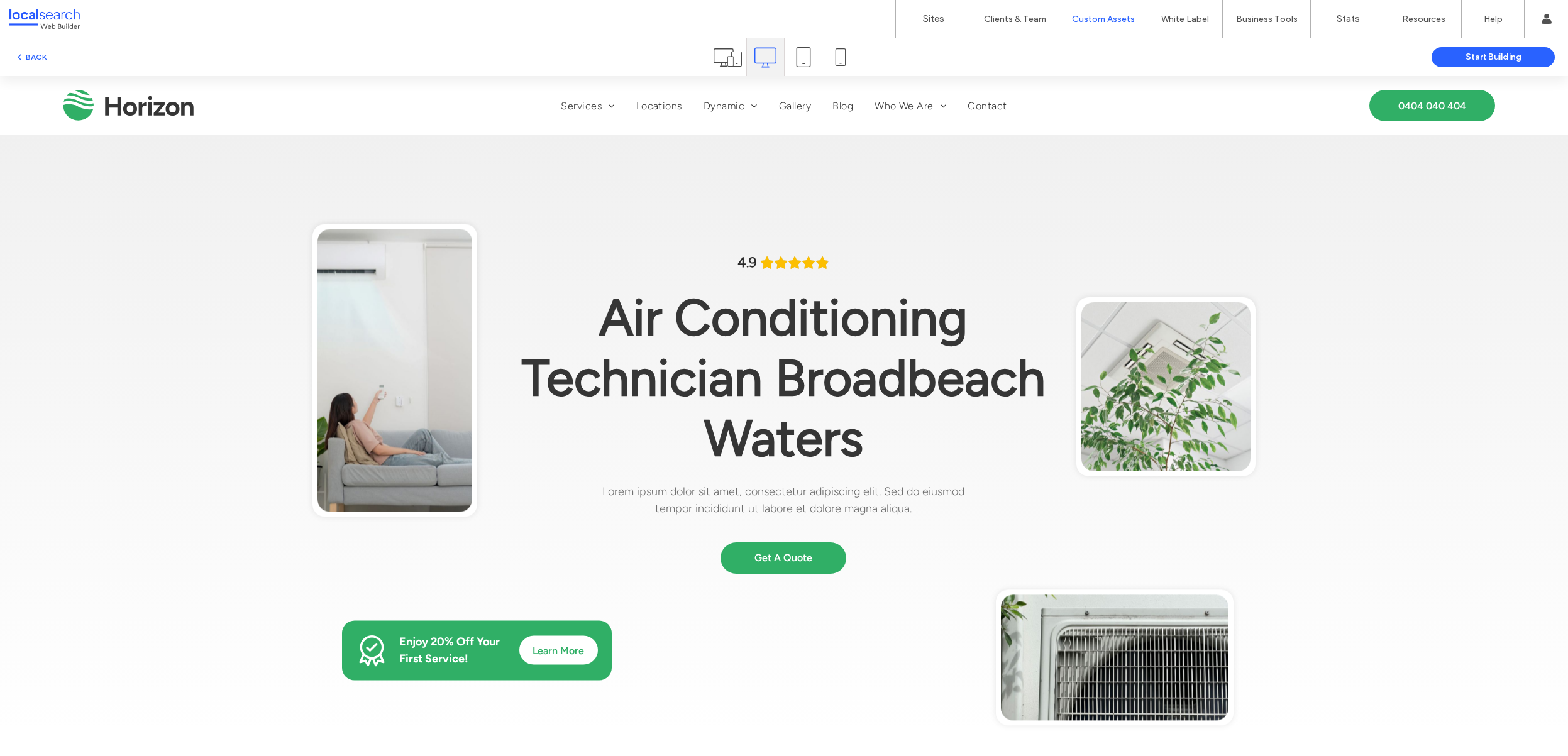
click at [144, 91] on img at bounding box center [129, 106] width 132 height 33
click at [931, 16] on label "Sites" at bounding box center [933, 19] width 21 height 11
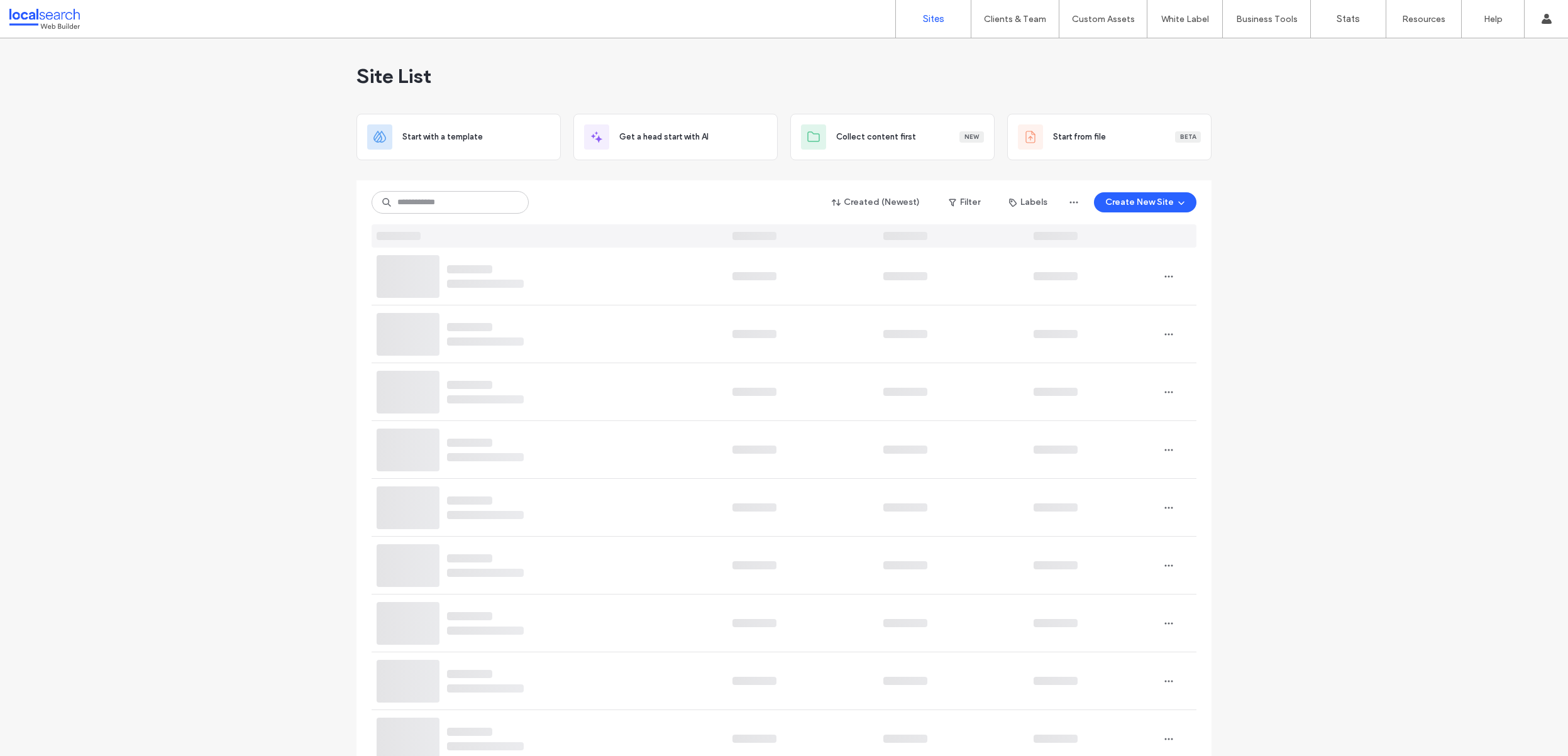
click at [943, 67] on div "Site List" at bounding box center [784, 76] width 855 height 75
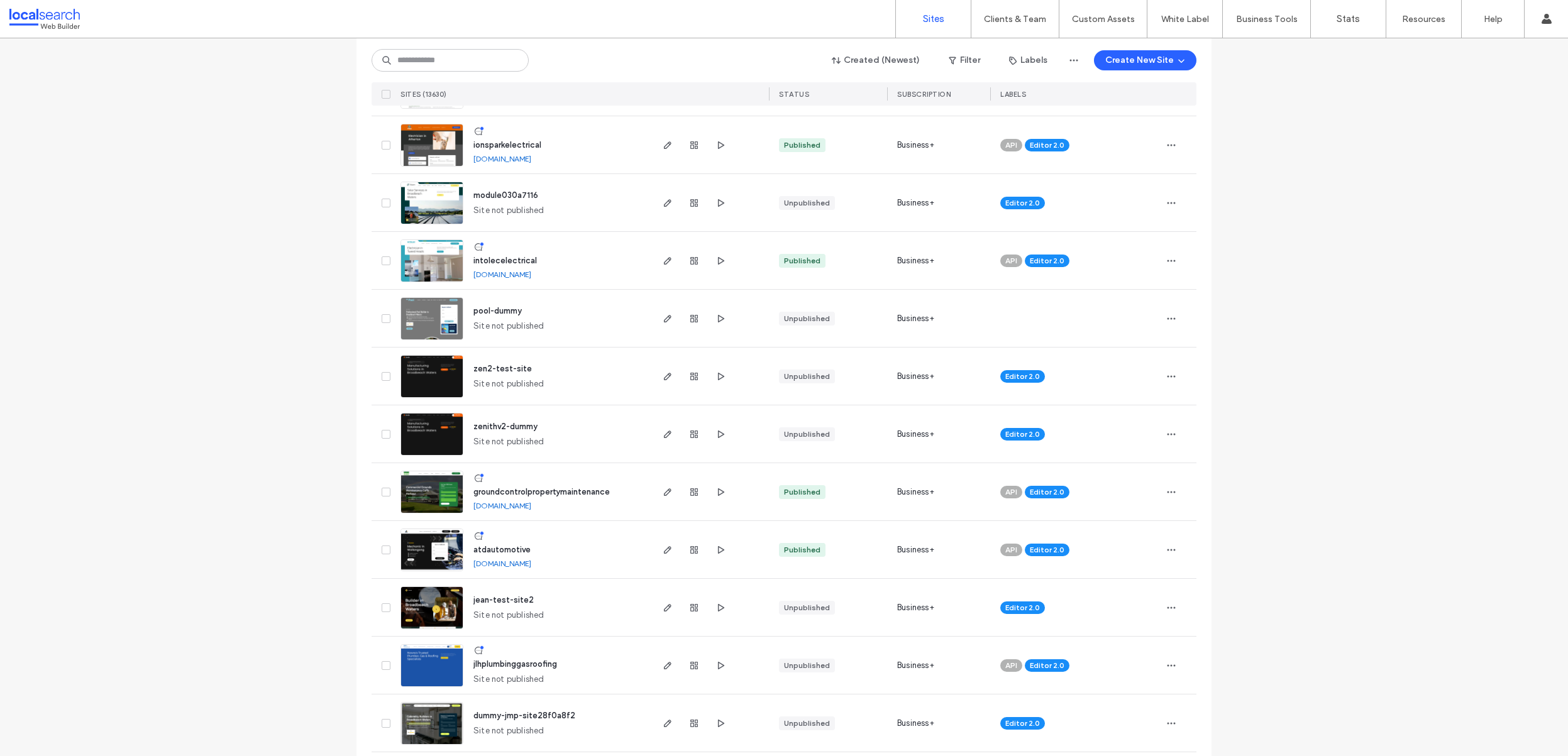
scroll to position [3874, 0]
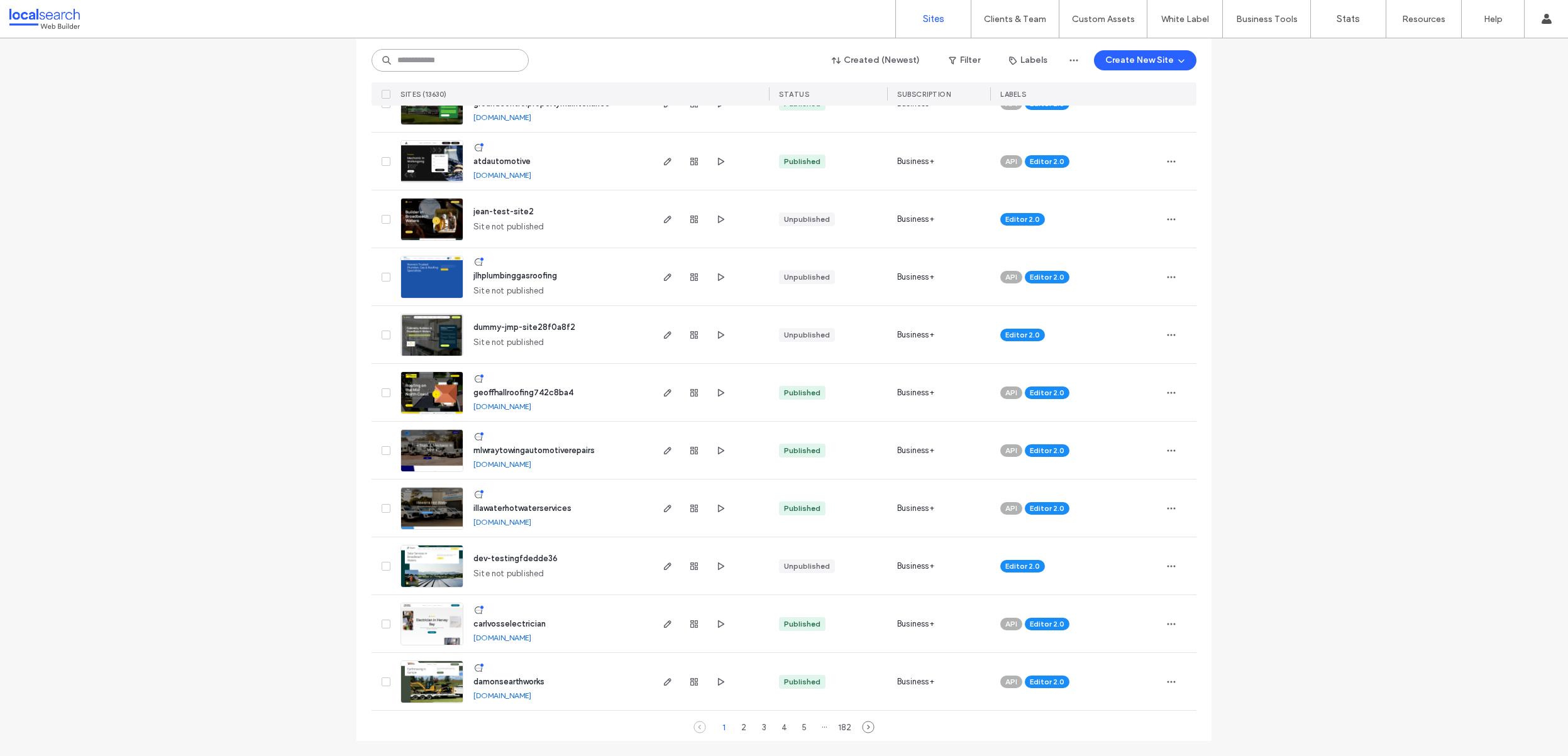
click at [493, 61] on input at bounding box center [450, 60] width 158 height 23
paste input "********"
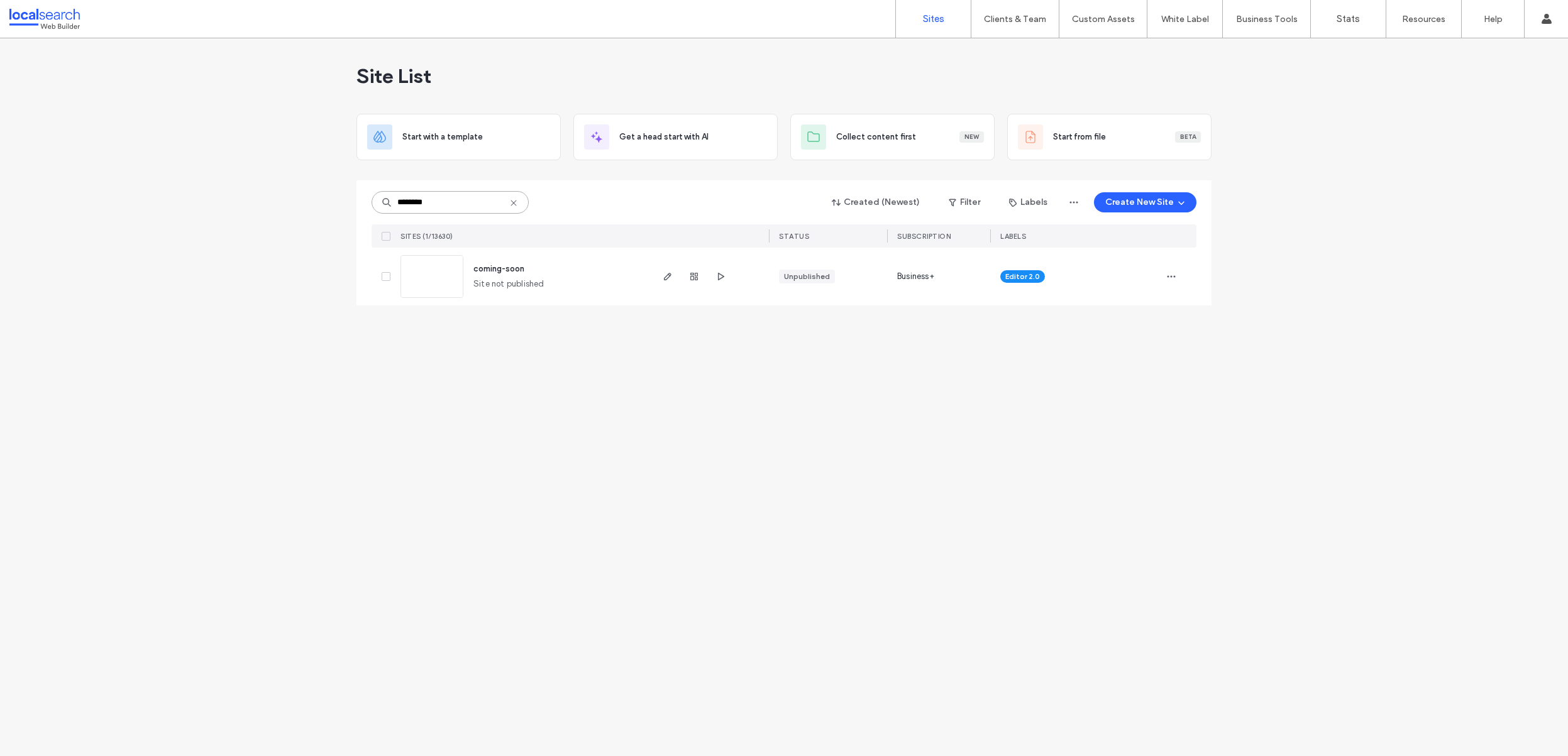
scroll to position [0, 0]
click at [472, 497] on div "Site List Start with a template Get a head start with AI Collect content first …" at bounding box center [784, 397] width 1568 height 718
click at [455, 201] on input "********" at bounding box center [450, 202] width 158 height 23
type input "******"
click at [719, 275] on icon "button" at bounding box center [720, 277] width 10 height 10
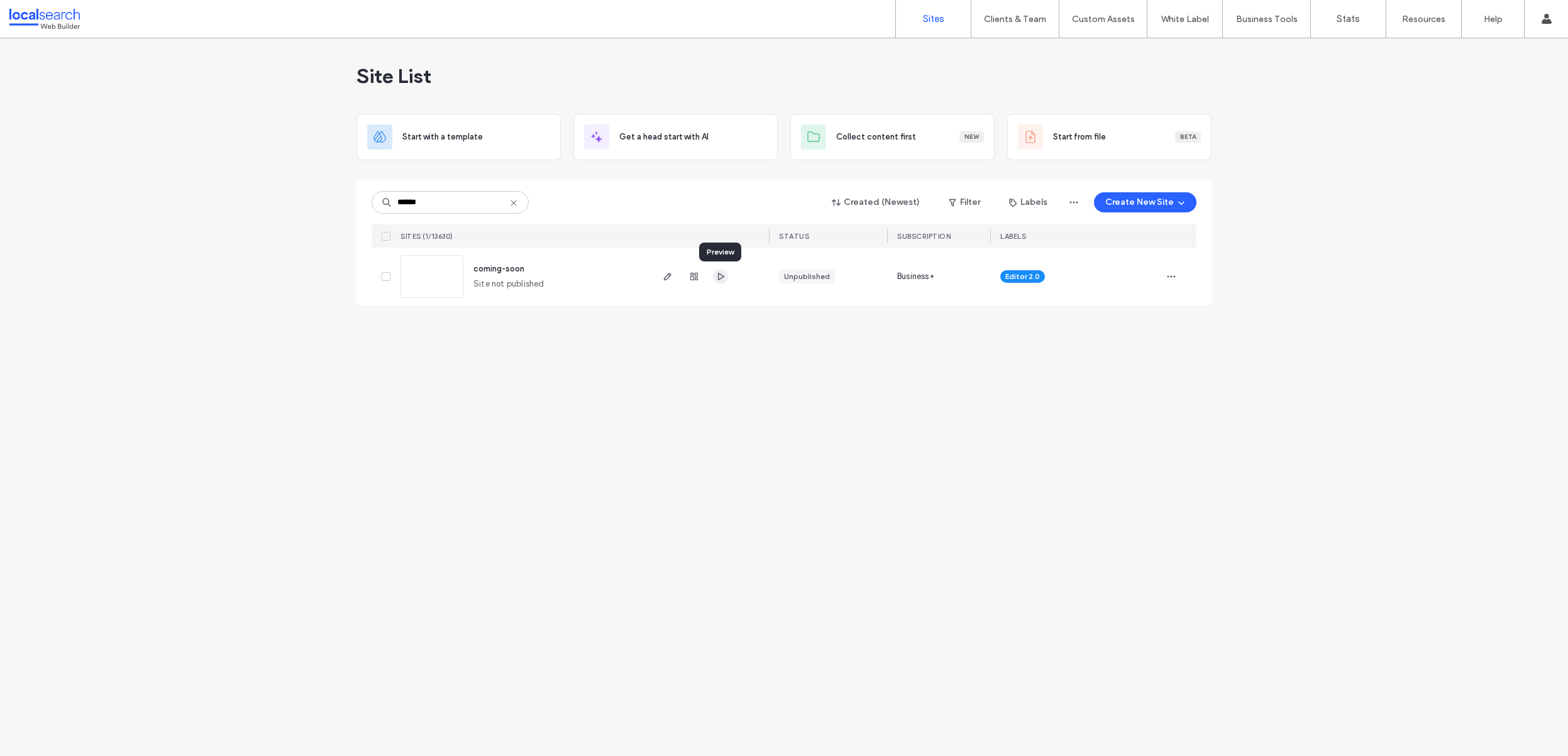
click at [727, 280] on span "button" at bounding box center [720, 276] width 15 height 15
click at [1084, 41] on link "Custom Templates" at bounding box center [1129, 51] width 121 height 26
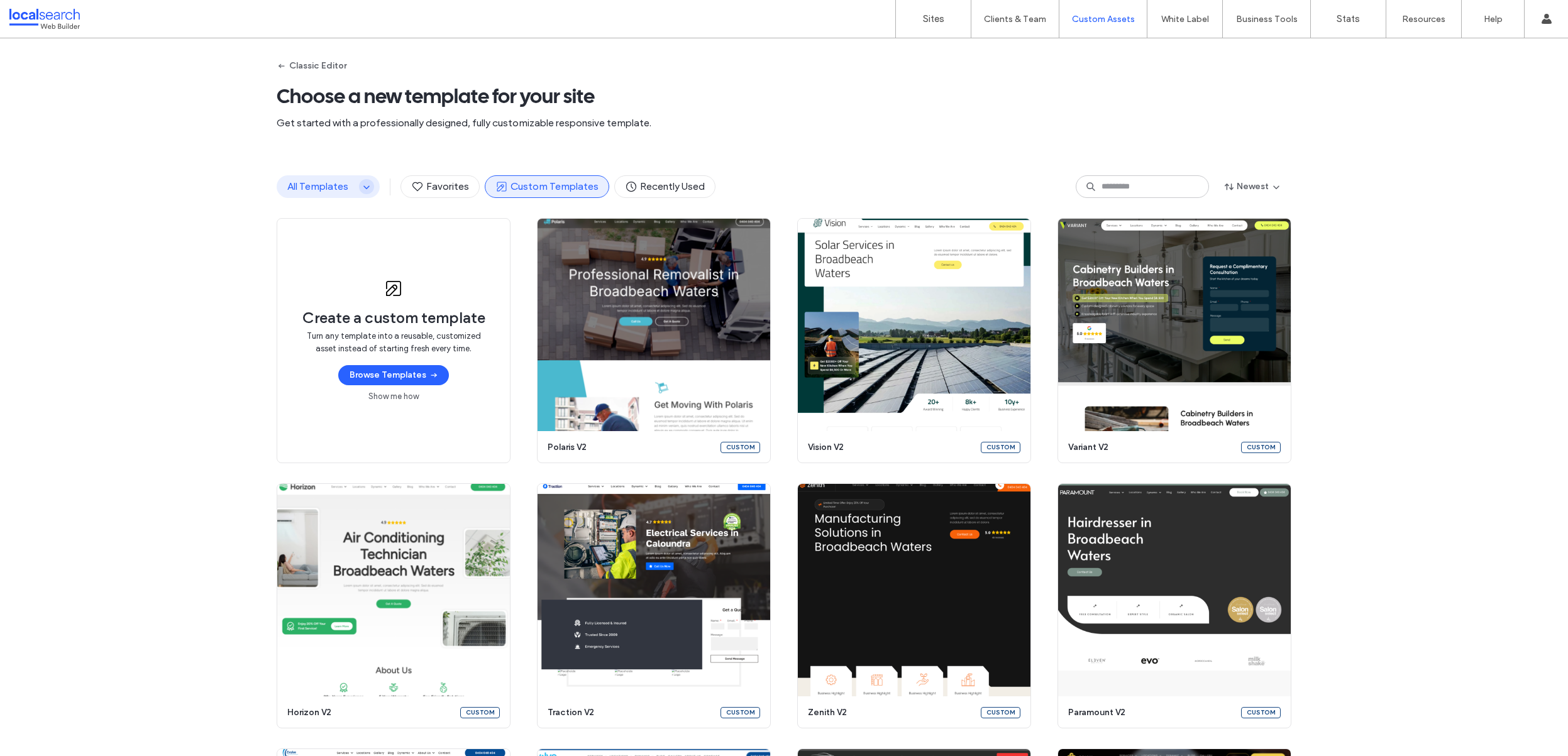
click at [361, 183] on icon "button" at bounding box center [366, 186] width 10 height 10
click at [540, 118] on span "Get started with a professionally designed, fully customizable responsive templ…" at bounding box center [784, 123] width 1015 height 14
click at [335, 66] on button "Classic Editor" at bounding box center [311, 66] width 70 height 20
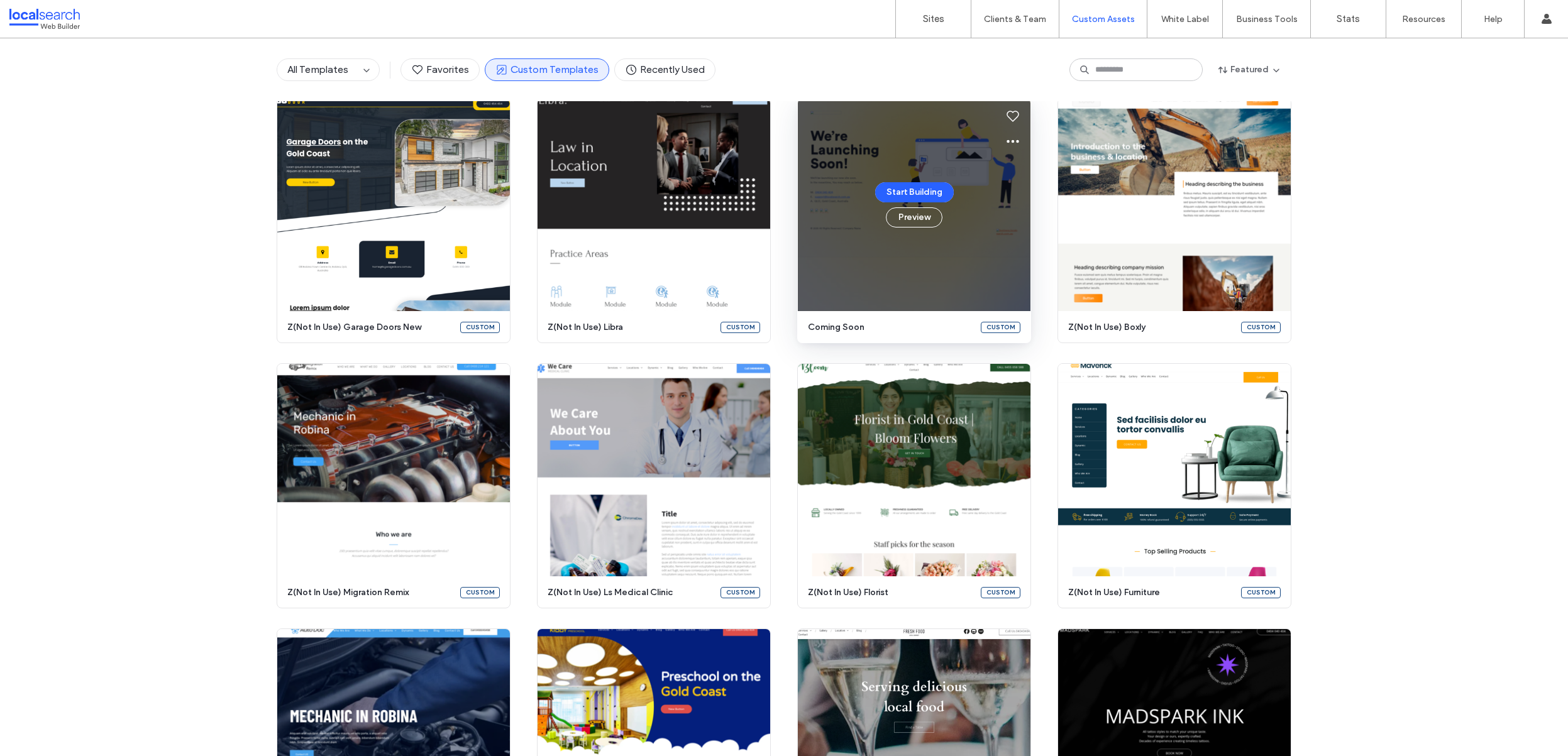
scroll to position [541, 0]
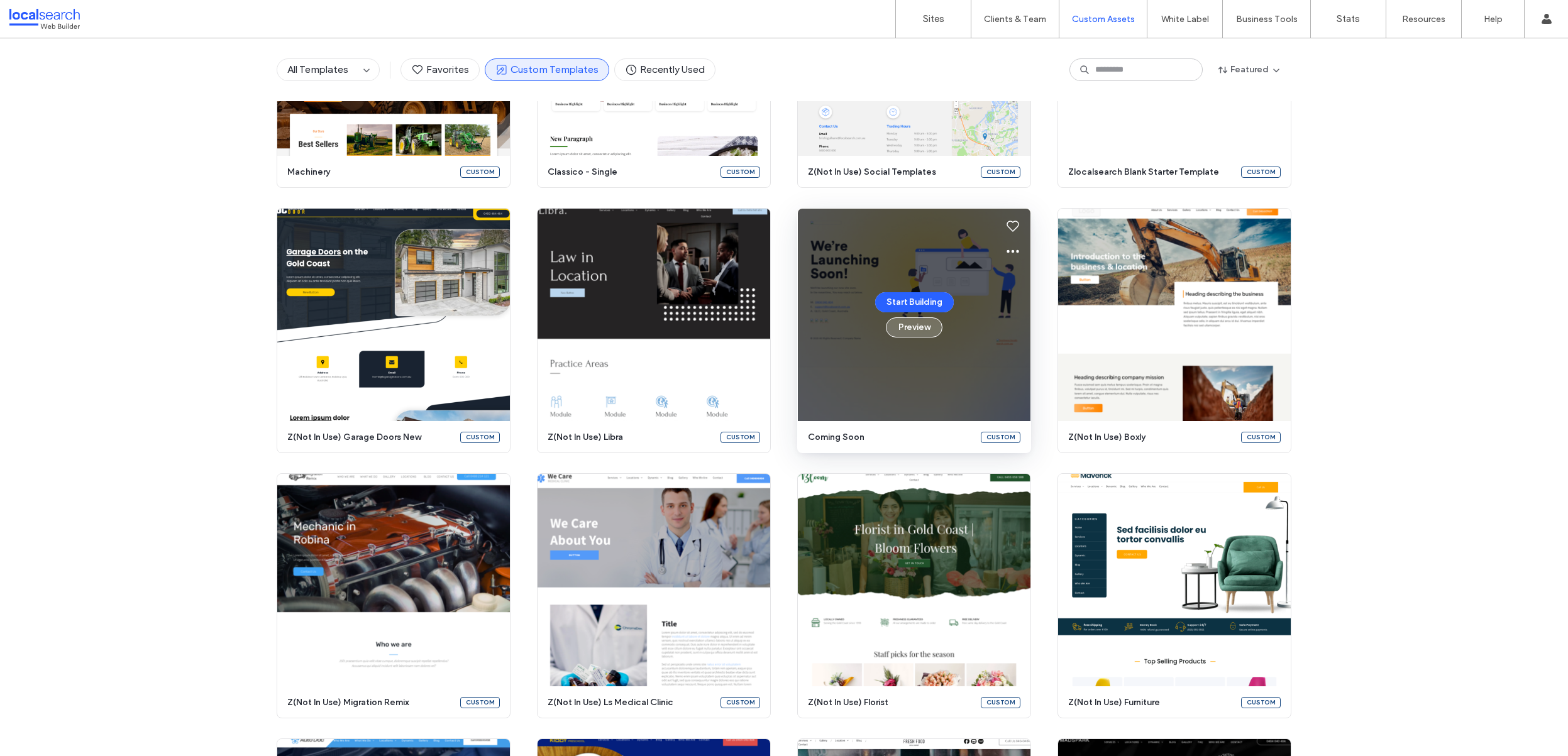
click at [918, 326] on button "Preview" at bounding box center [914, 327] width 56 height 20
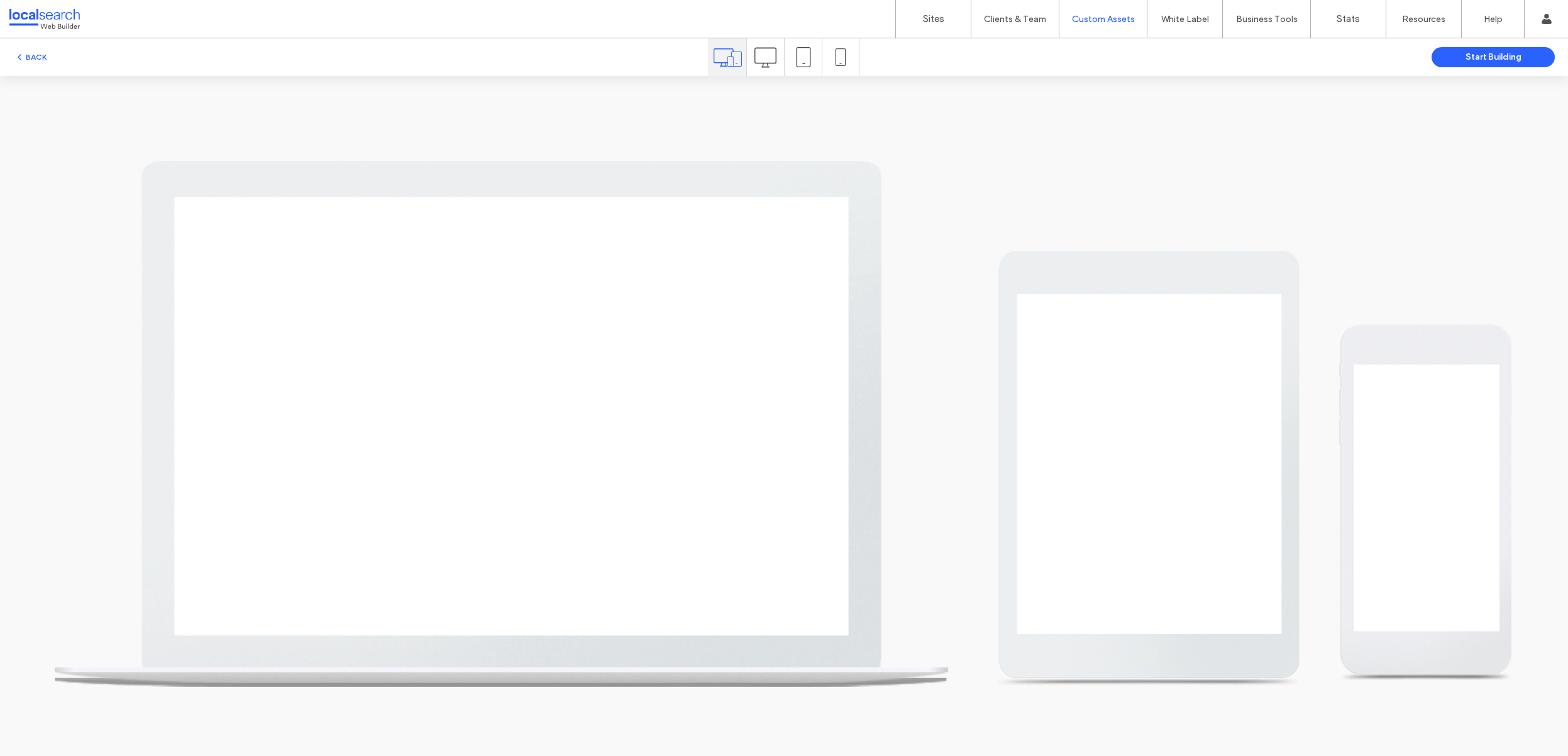
click at [842, 67] on span at bounding box center [841, 57] width 17 height 38
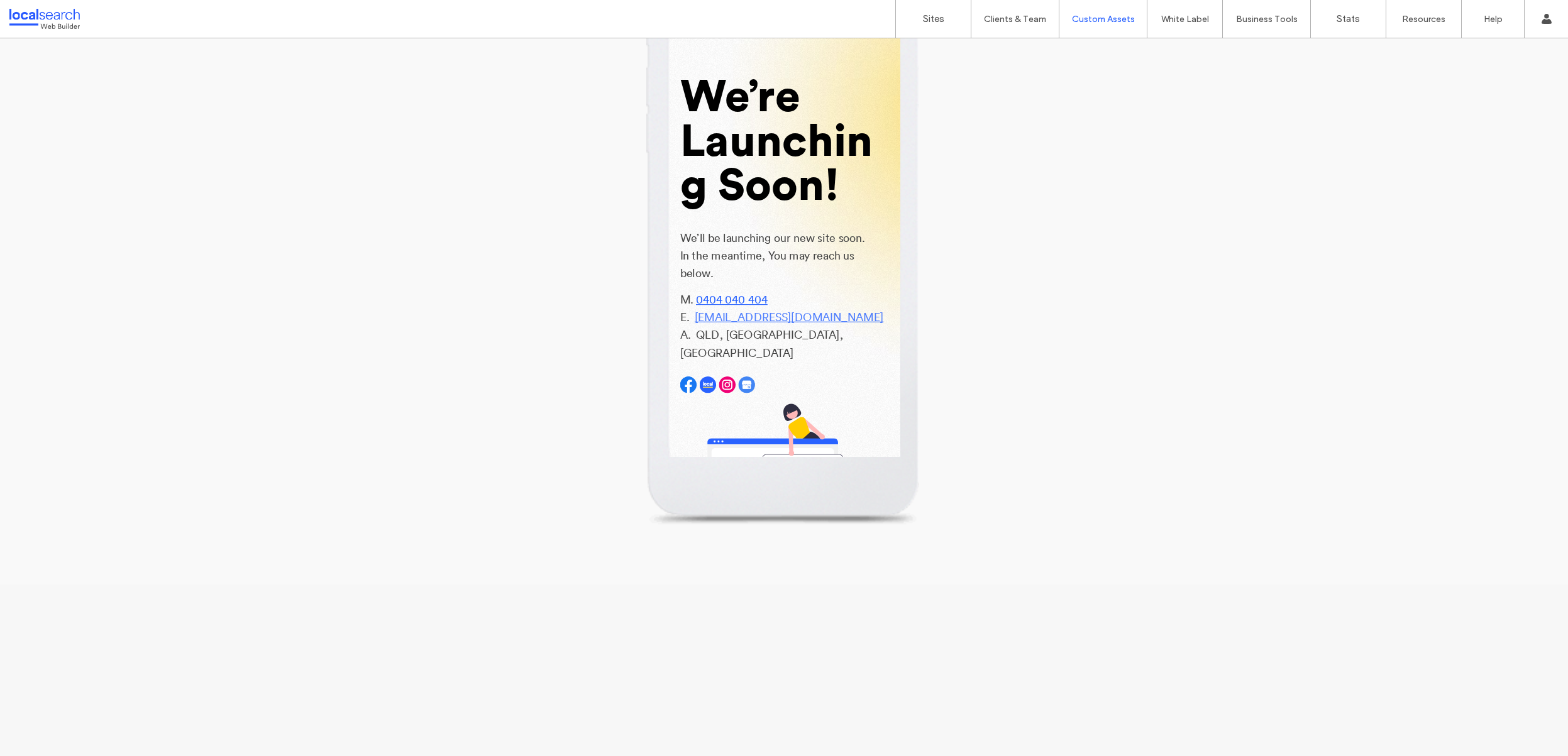
scroll to position [0, 0]
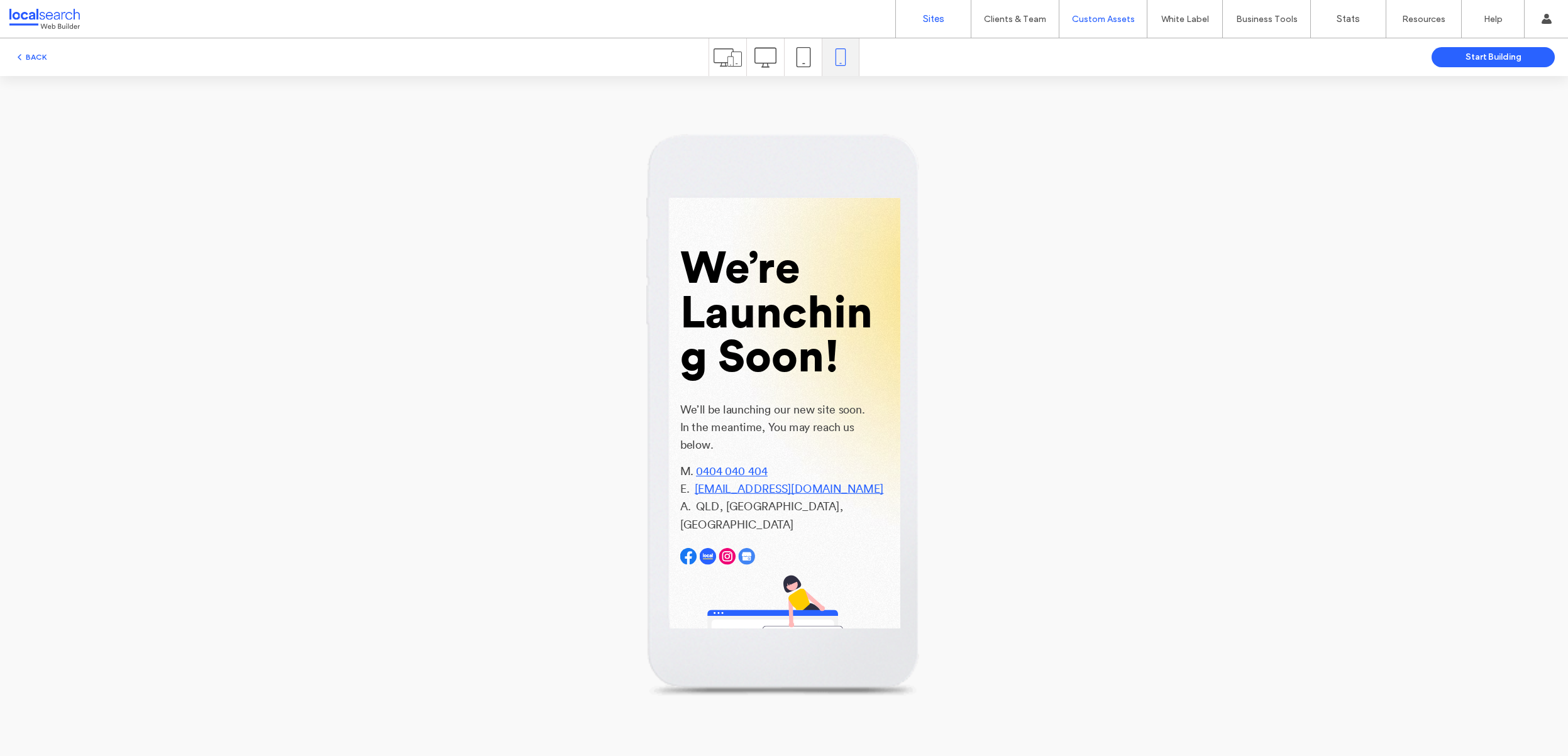
click at [931, 11] on link "Sites" at bounding box center [932, 19] width 74 height 38
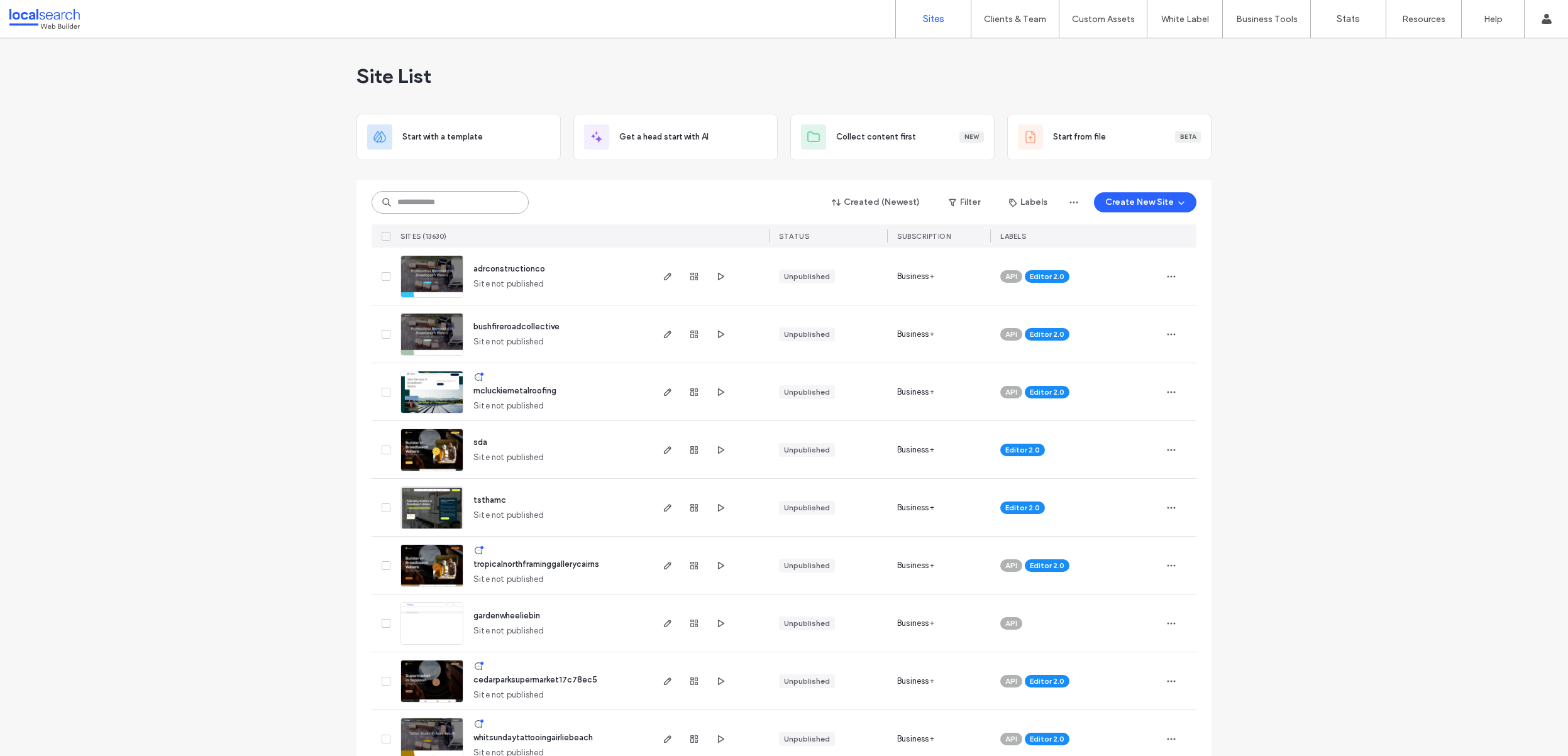
click at [473, 206] on input at bounding box center [450, 202] width 158 height 23
paste input "********"
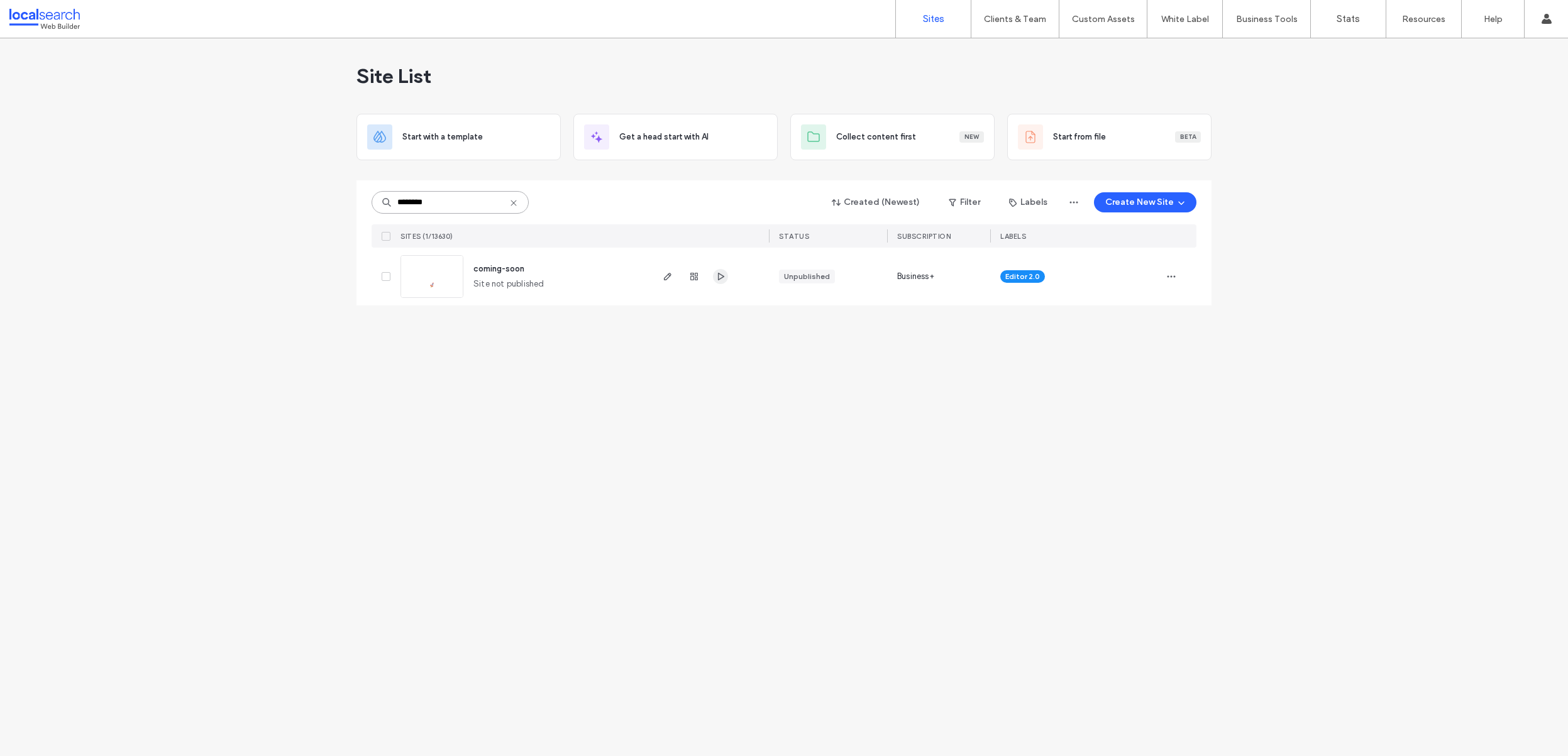
type input "********"
click at [718, 275] on icon "button" at bounding box center [720, 277] width 10 height 10
click at [511, 337] on div "Site List Start with a template Get a head start with AI Collect content first …" at bounding box center [784, 397] width 1568 height 718
click at [695, 201] on div "******** Created (Newest) Filter Labels Create New Site" at bounding box center [784, 202] width 825 height 24
click at [730, 193] on div "******** Created (Newest) Filter Labels Create New Site" at bounding box center [784, 202] width 825 height 24
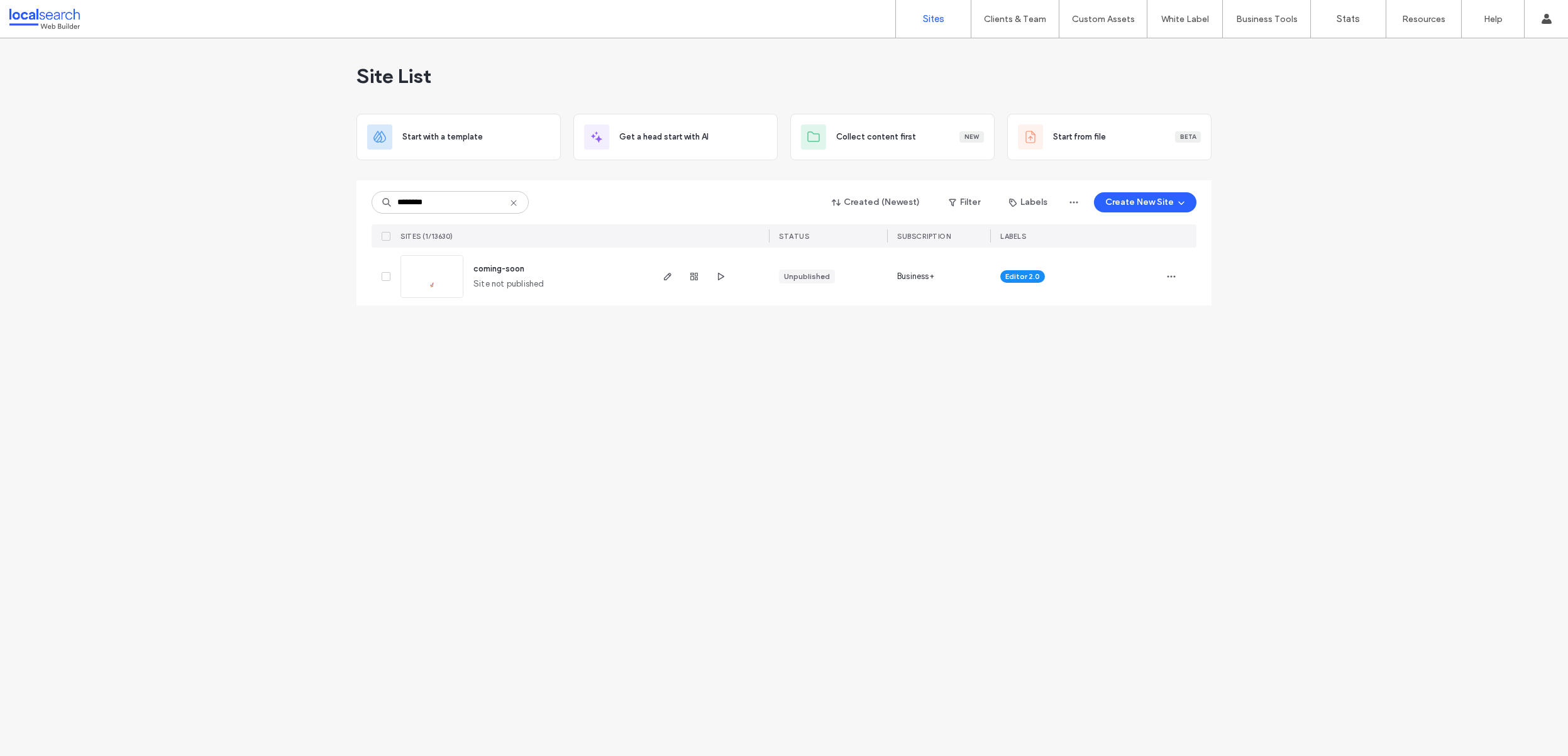
click at [430, 367] on div "Site List Start with a template Get a head start with AI Collect content first …" at bounding box center [784, 397] width 1568 height 718
click at [721, 272] on icon "button" at bounding box center [720, 277] width 10 height 10
click at [1101, 55] on label "Custom Templates" at bounding box center [1106, 51] width 74 height 9
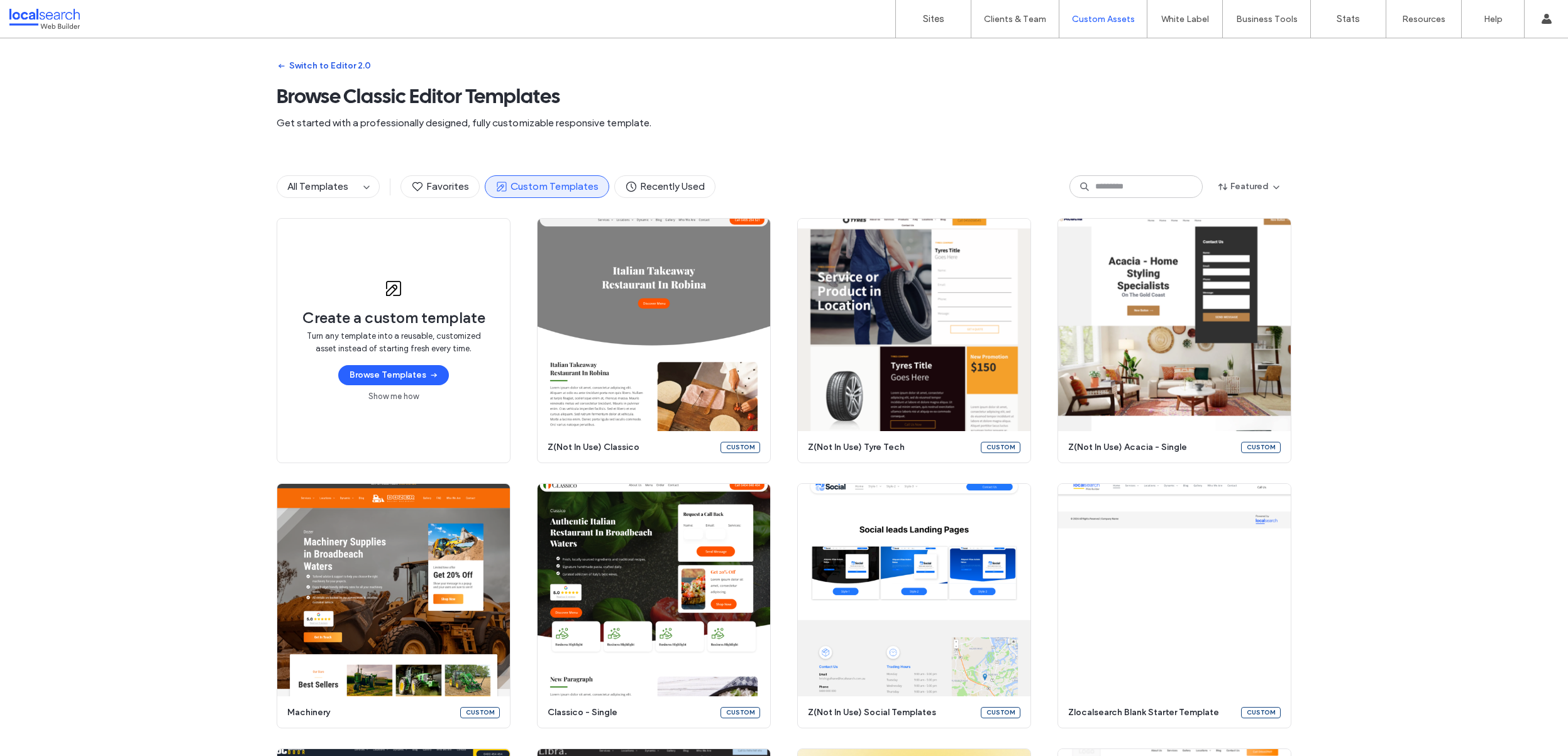
click at [320, 65] on button "Switch to Editor 2.0" at bounding box center [324, 66] width 94 height 20
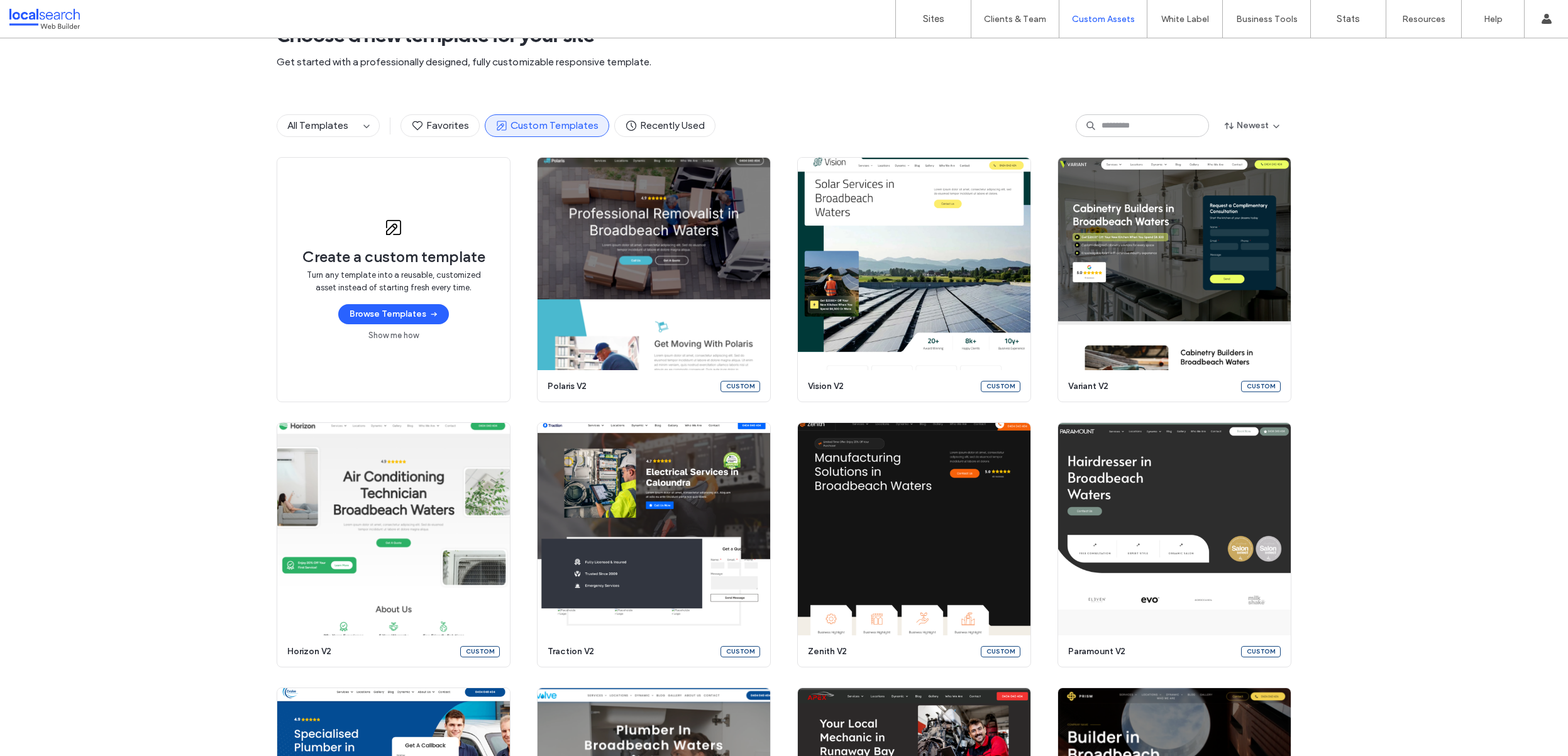
scroll to position [38, 0]
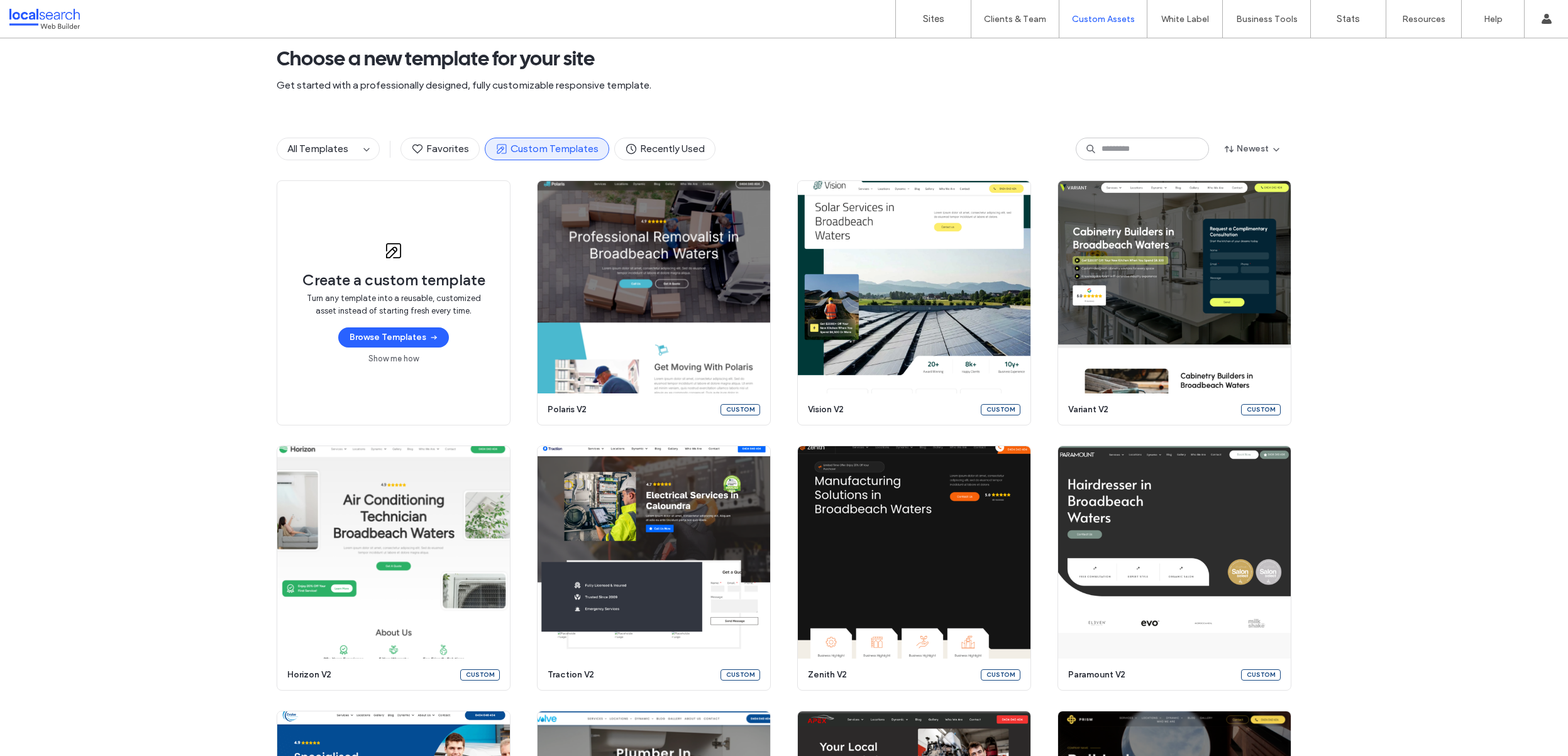
click at [1043, 118] on div "All Templates Favorites Custom Templates Recently Used Newest" at bounding box center [784, 149] width 1015 height 63
click at [925, 10] on link "Sites" at bounding box center [932, 19] width 74 height 38
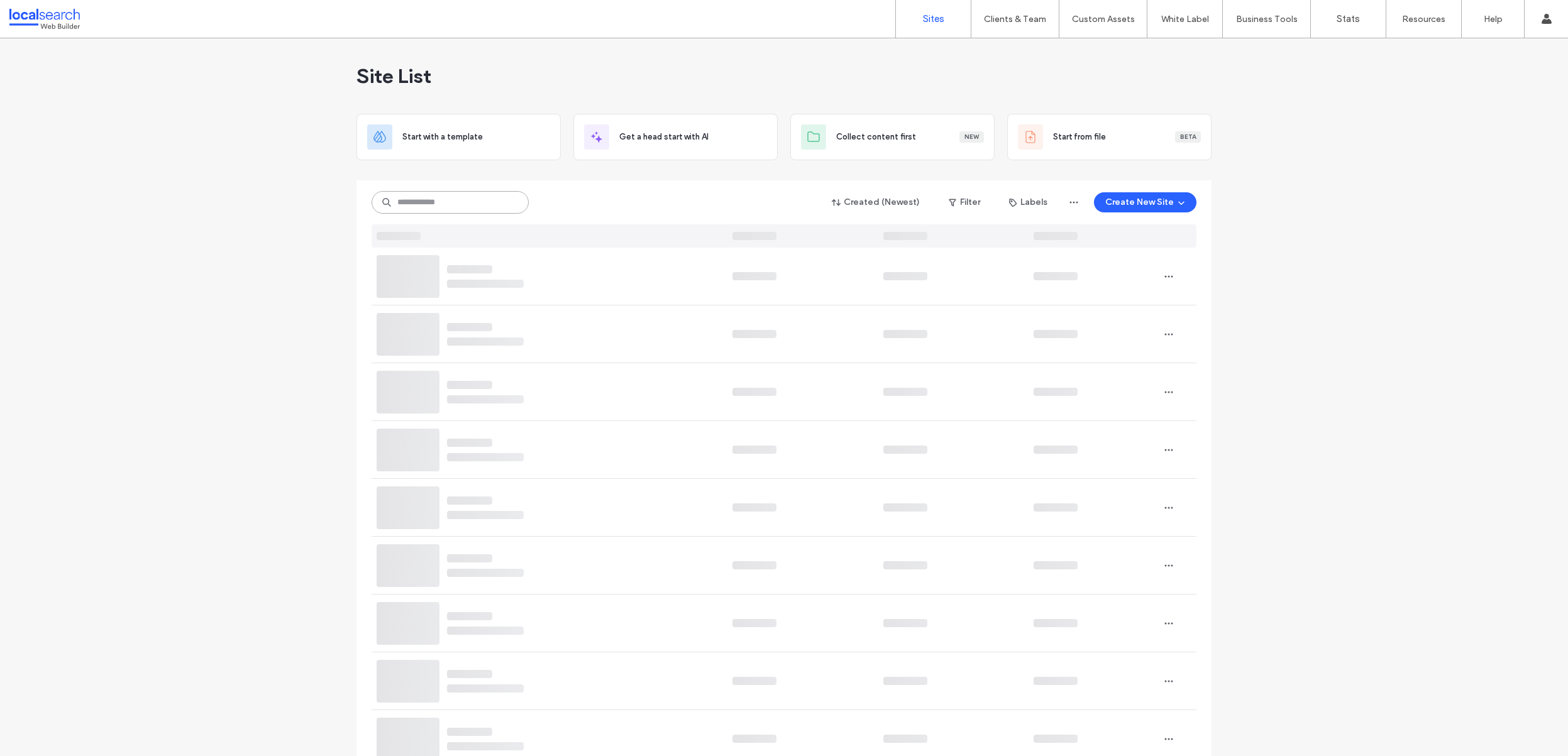
click at [447, 212] on input at bounding box center [450, 202] width 158 height 23
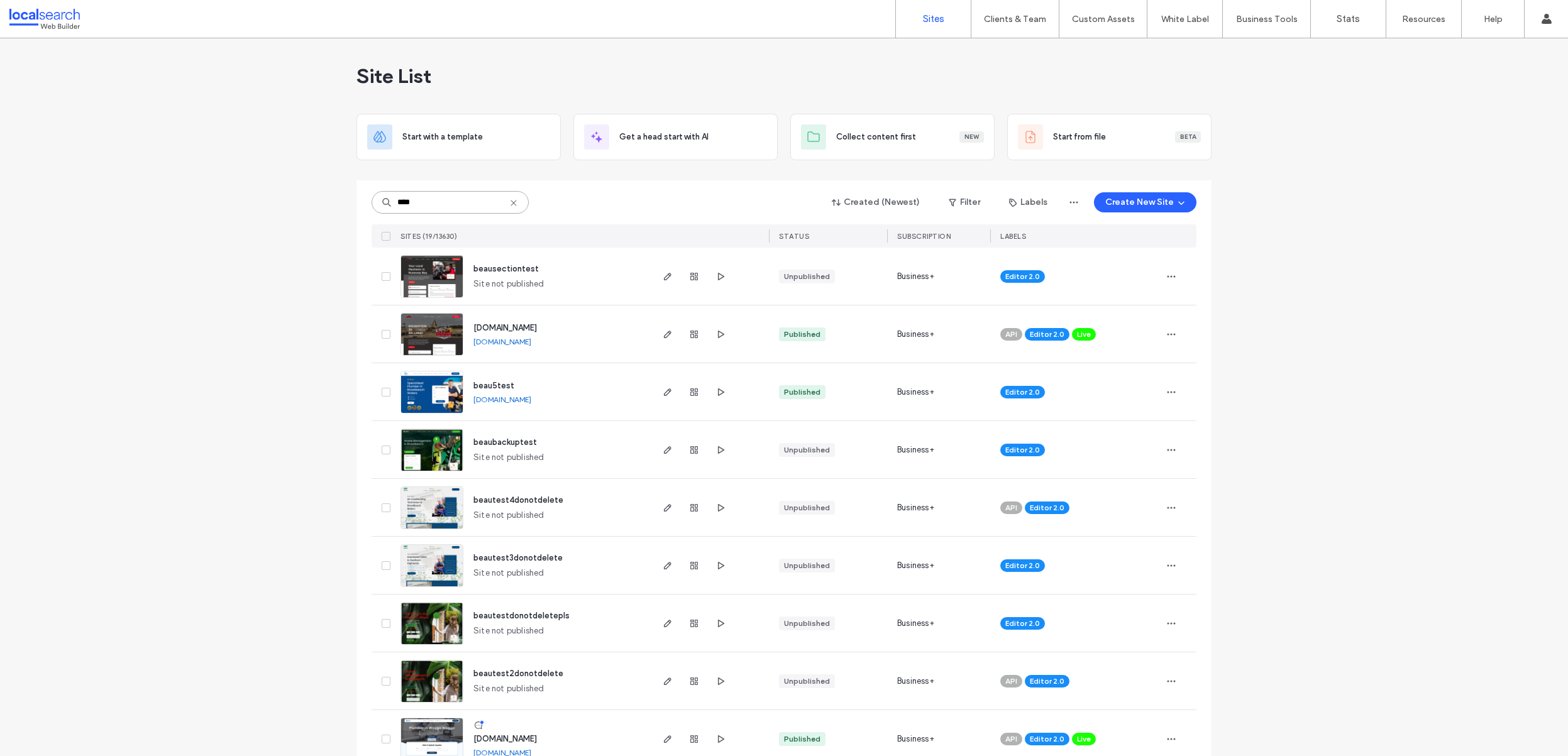
type input "****"
click at [433, 280] on img at bounding box center [432, 298] width 62 height 85
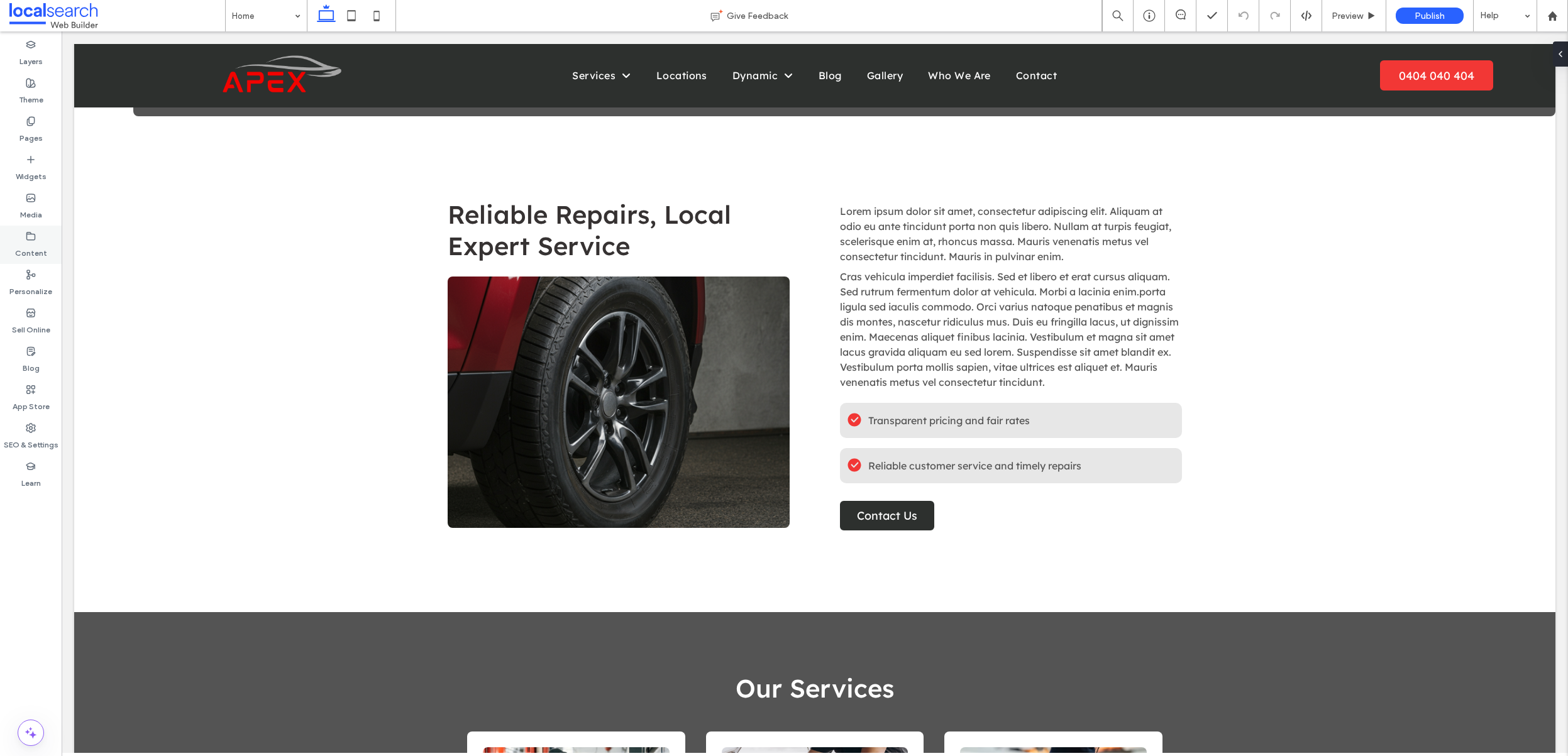
click at [27, 228] on div "Content" at bounding box center [31, 244] width 62 height 38
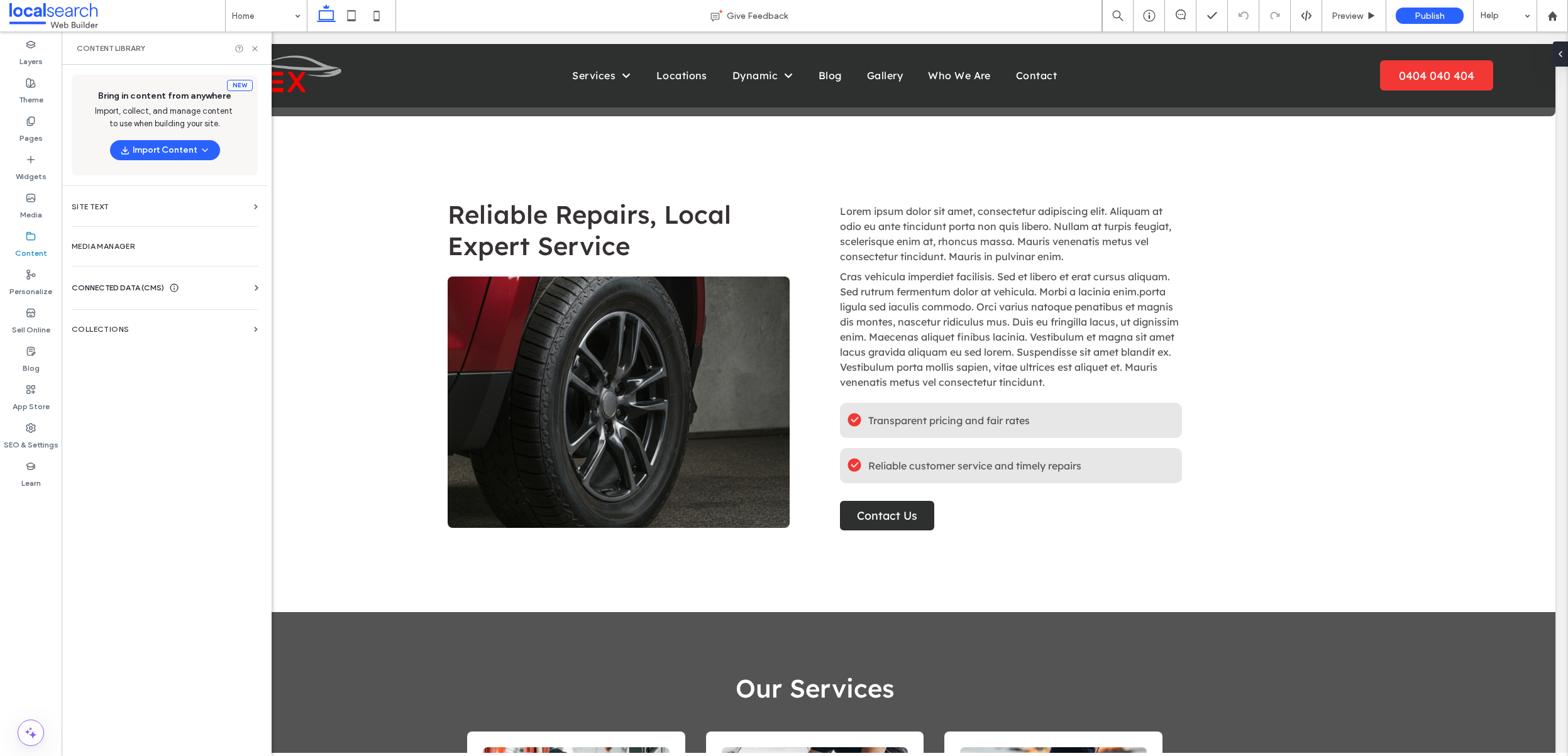
click at [142, 288] on span "CONNECTED DATA (CMS)" at bounding box center [118, 288] width 92 height 13
click at [135, 316] on label "Business Info" at bounding box center [167, 318] width 171 height 9
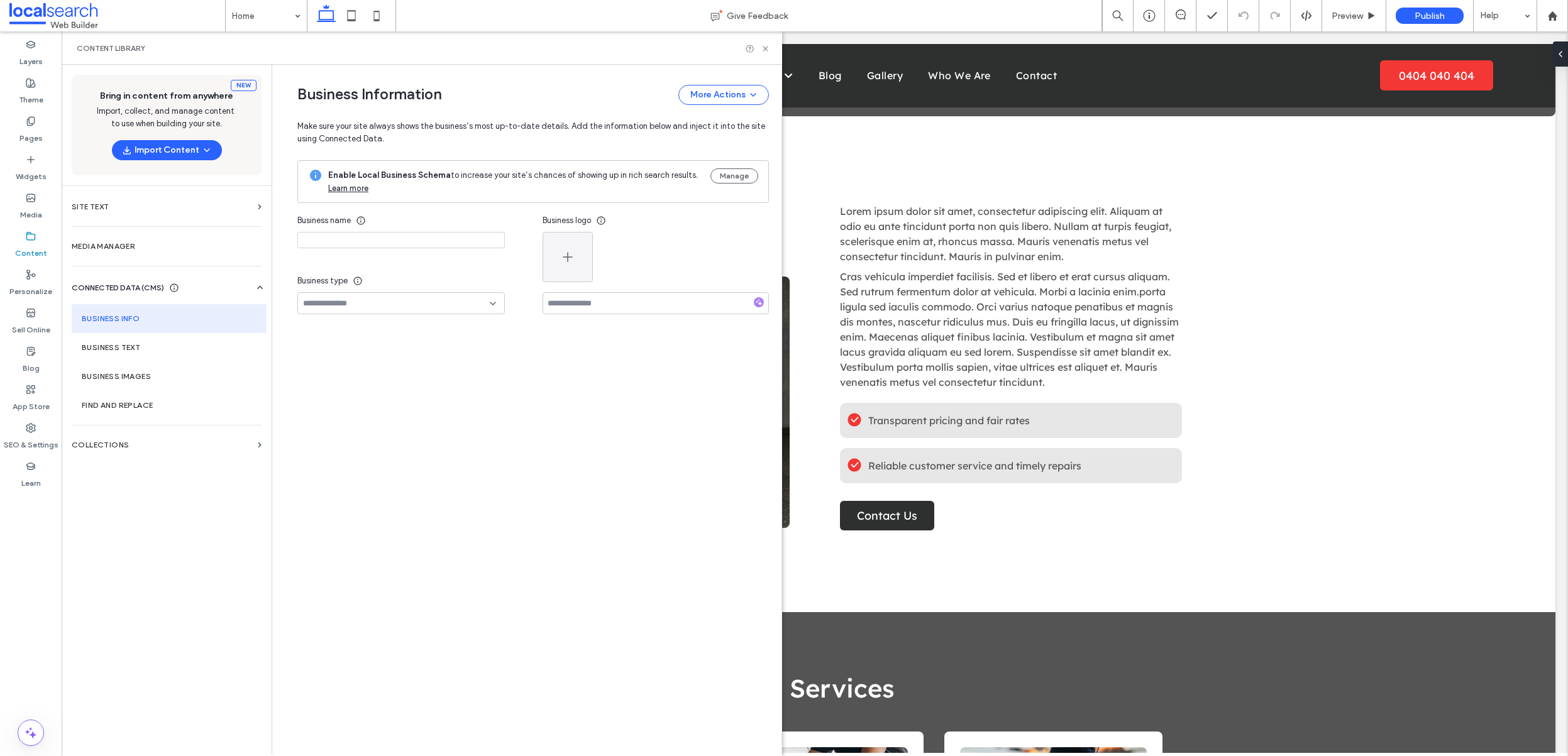
type input "****"
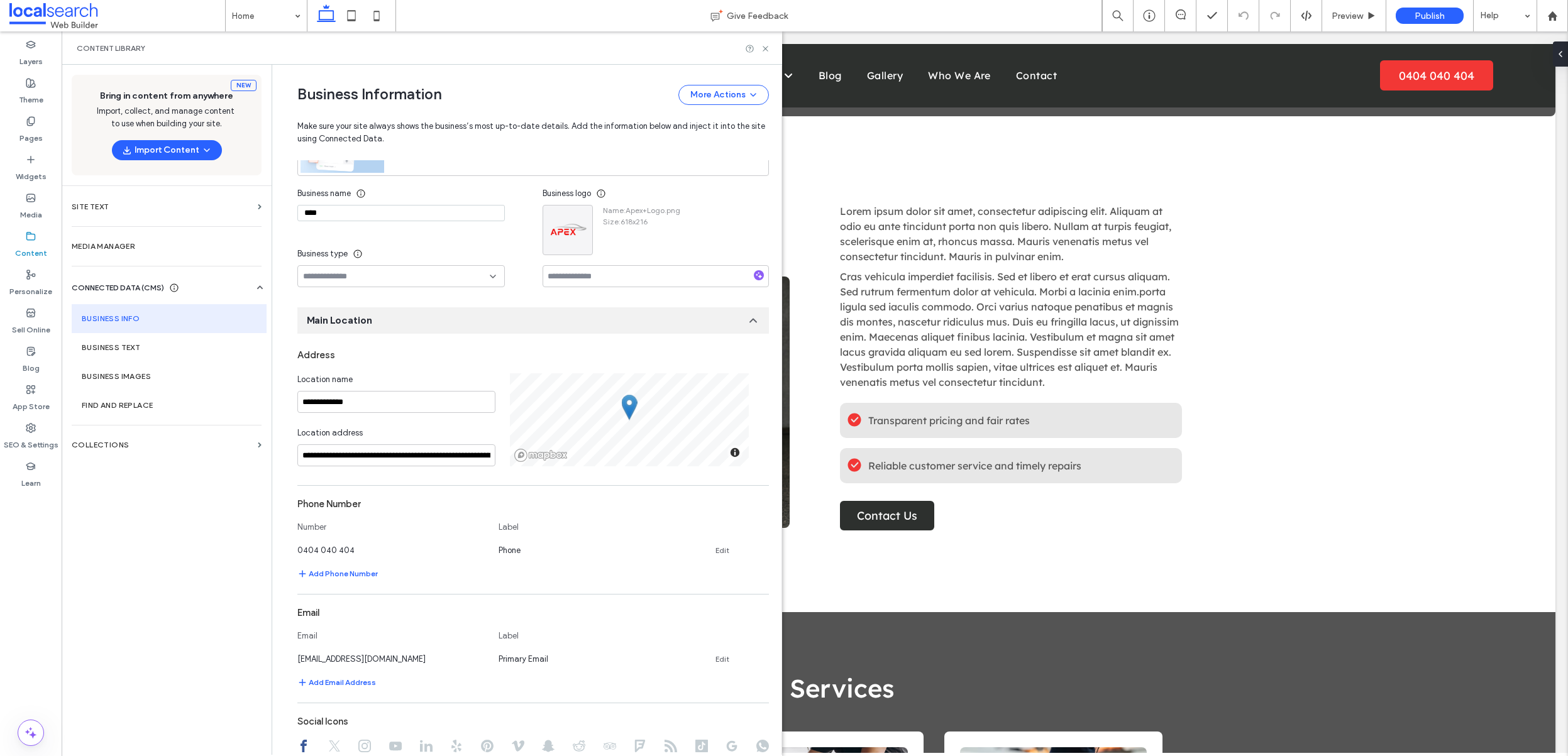
scroll to position [145, 0]
click at [764, 43] on div "Content Library" at bounding box center [422, 48] width 690 height 10
click at [769, 50] on icon at bounding box center [766, 49] width 9 height 9
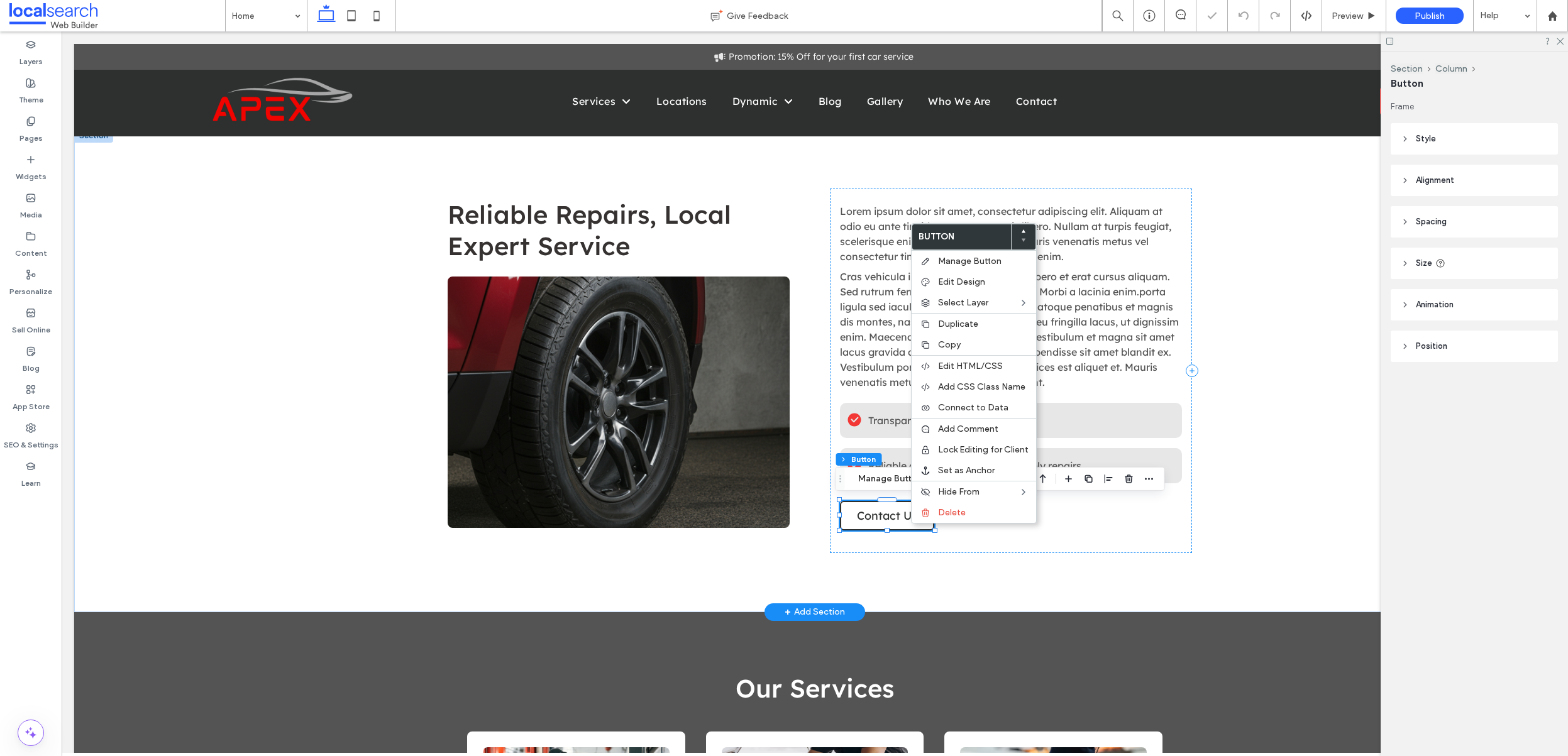
type input "**"
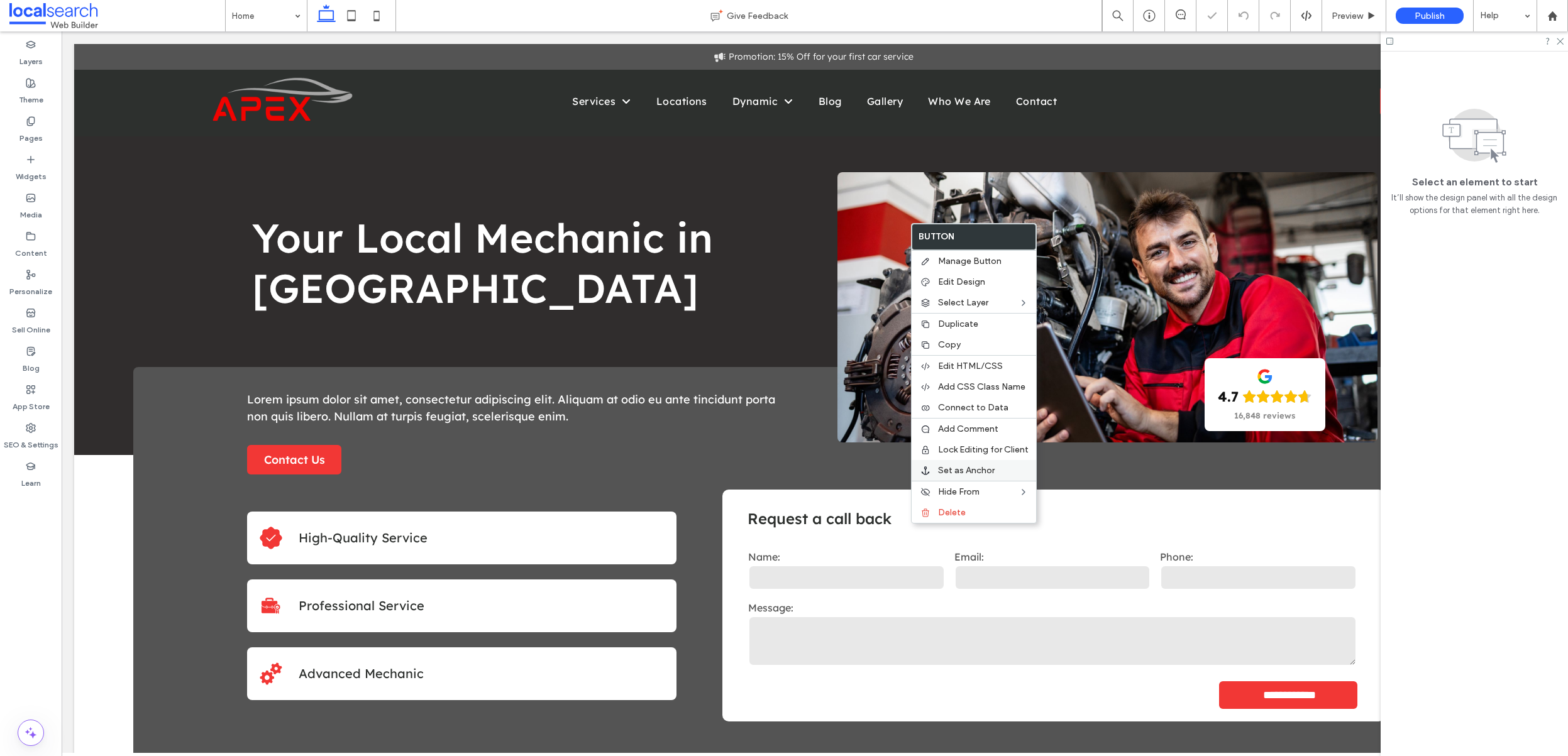
scroll to position [0, 0]
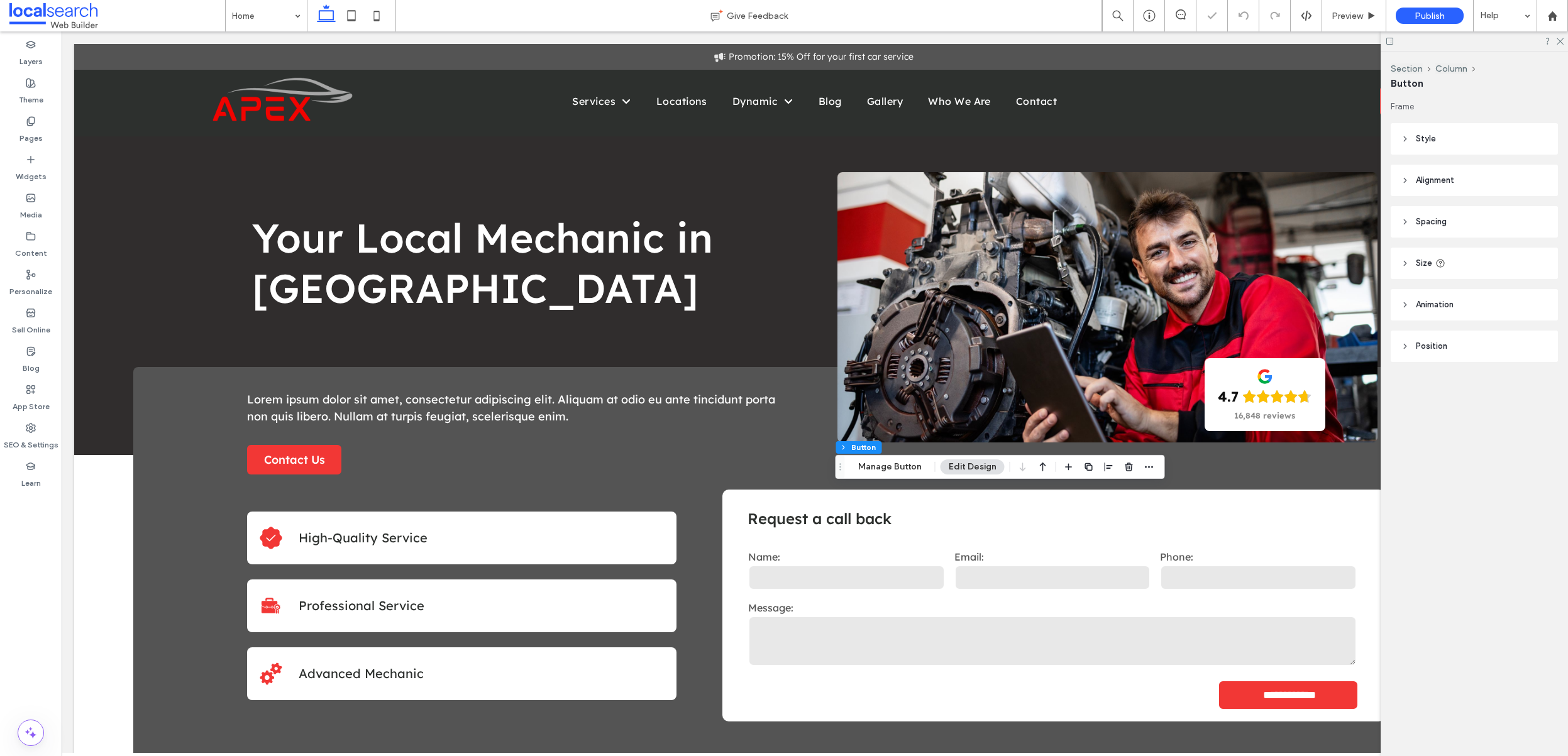
type input "**"
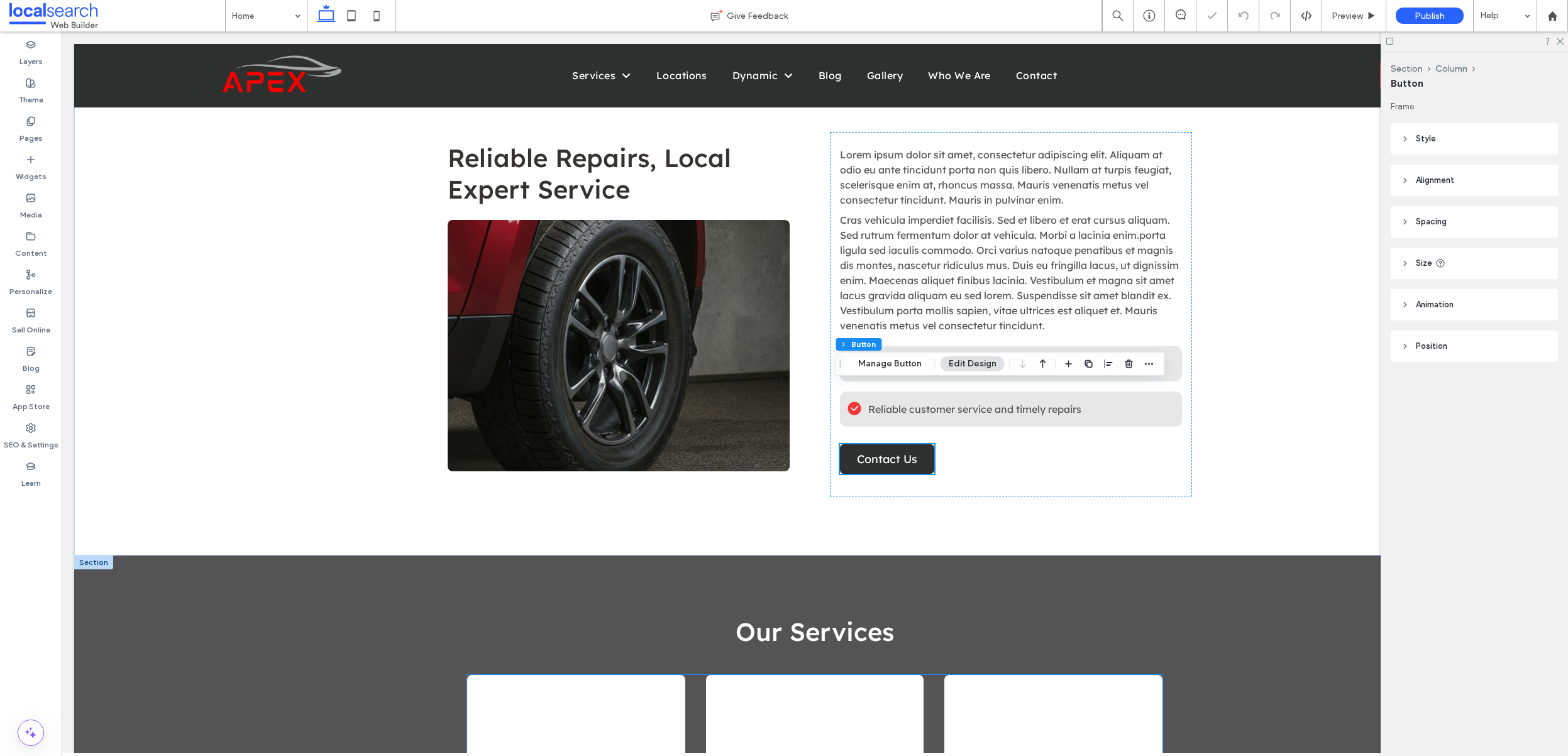
scroll to position [770, 0]
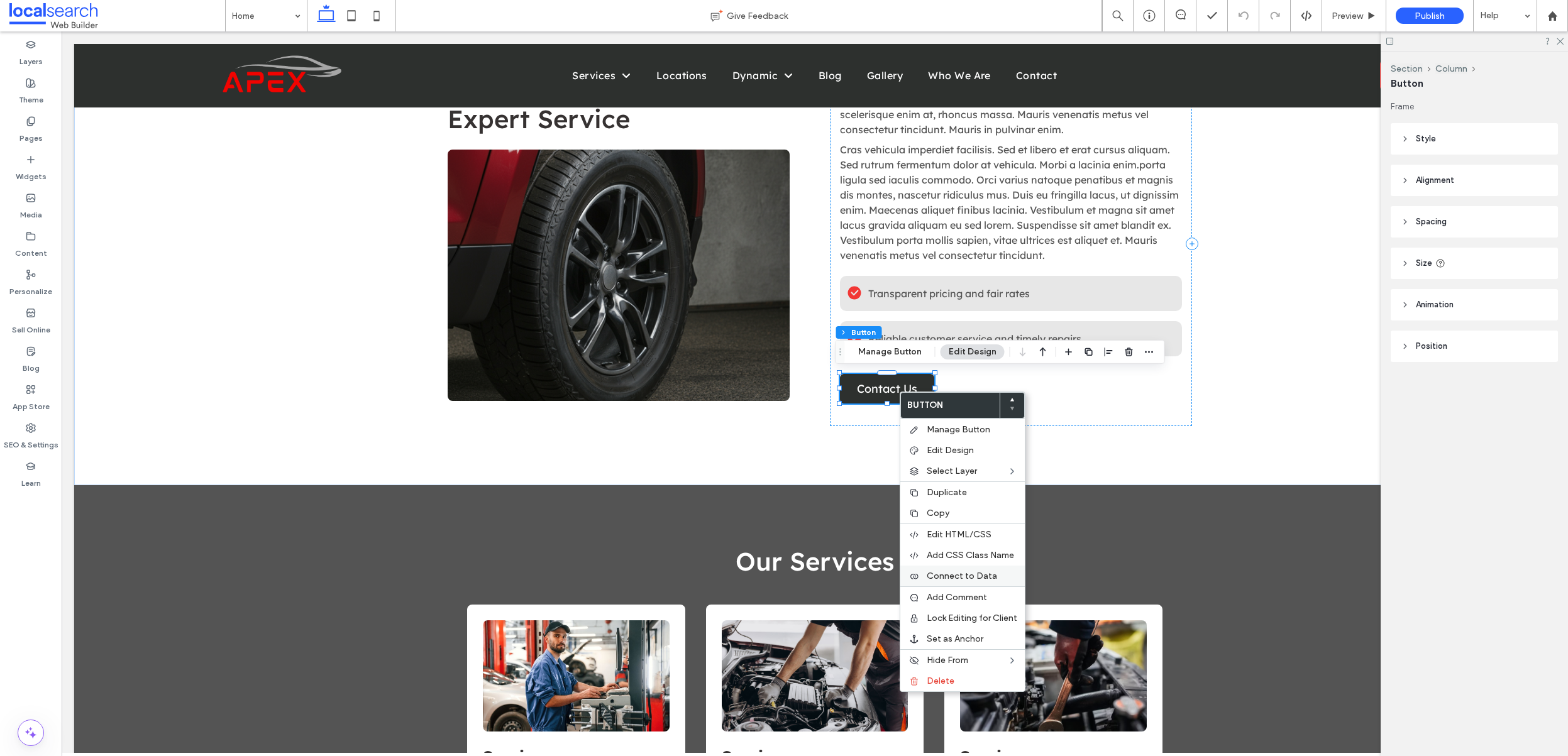
click at [959, 571] on span "Connect to Data" at bounding box center [962, 577] width 71 height 11
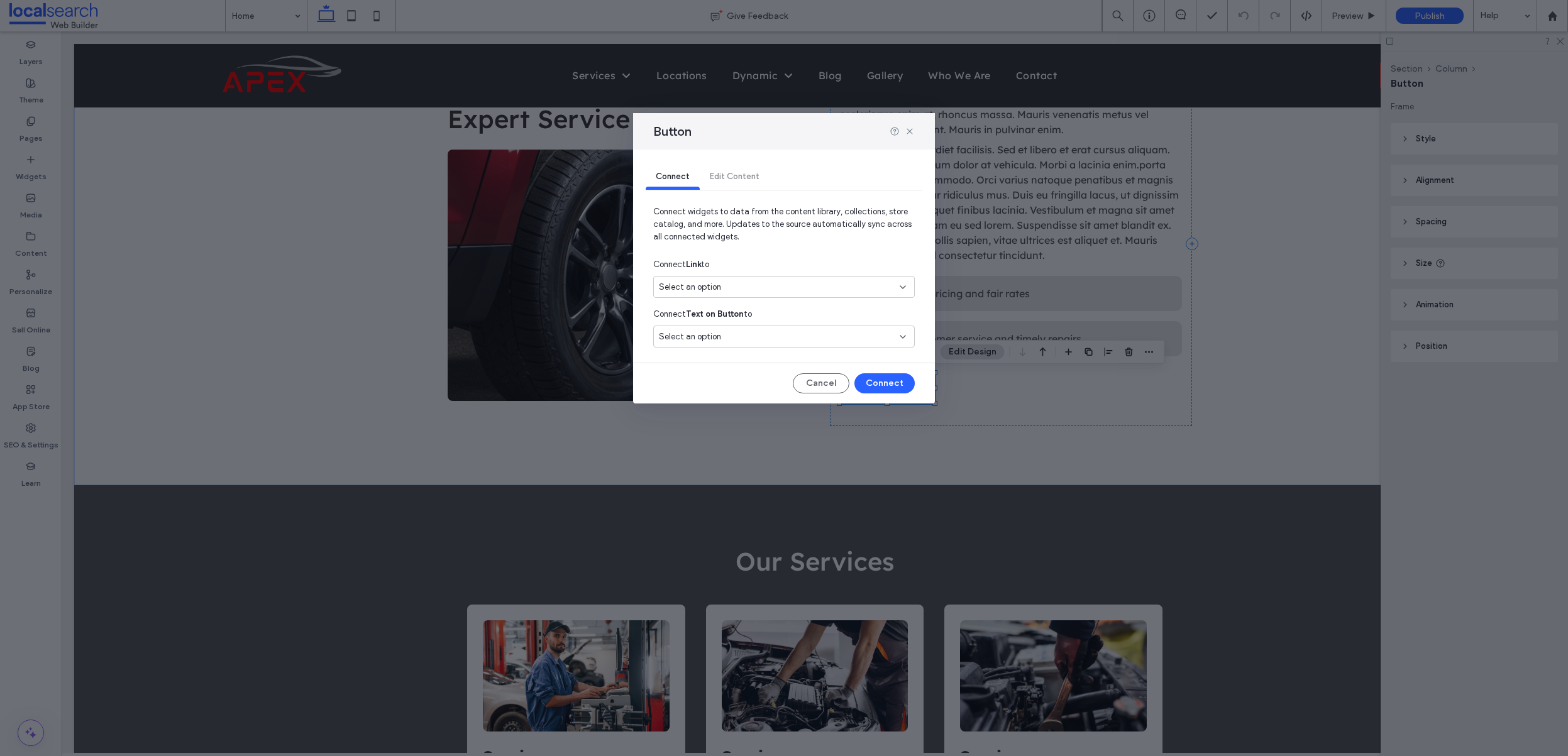
click at [735, 296] on div "Select an option" at bounding box center [784, 287] width 262 height 22
click at [751, 338] on div "Phone 0404 040 404" at bounding box center [784, 331] width 260 height 22
click at [751, 338] on div "Select an option" at bounding box center [777, 337] width 235 height 13
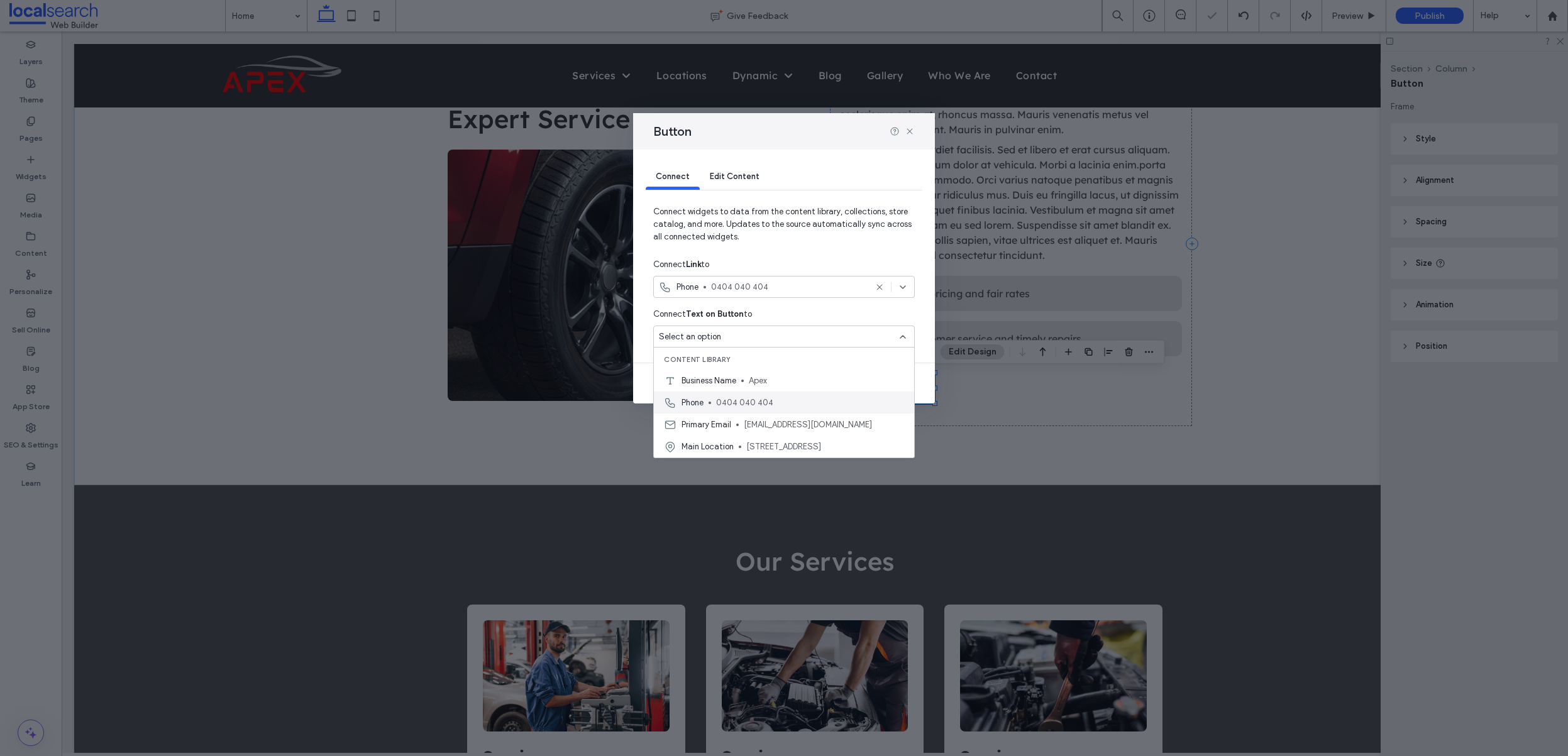
click at [744, 401] on span "0404 040 404" at bounding box center [810, 403] width 188 height 13
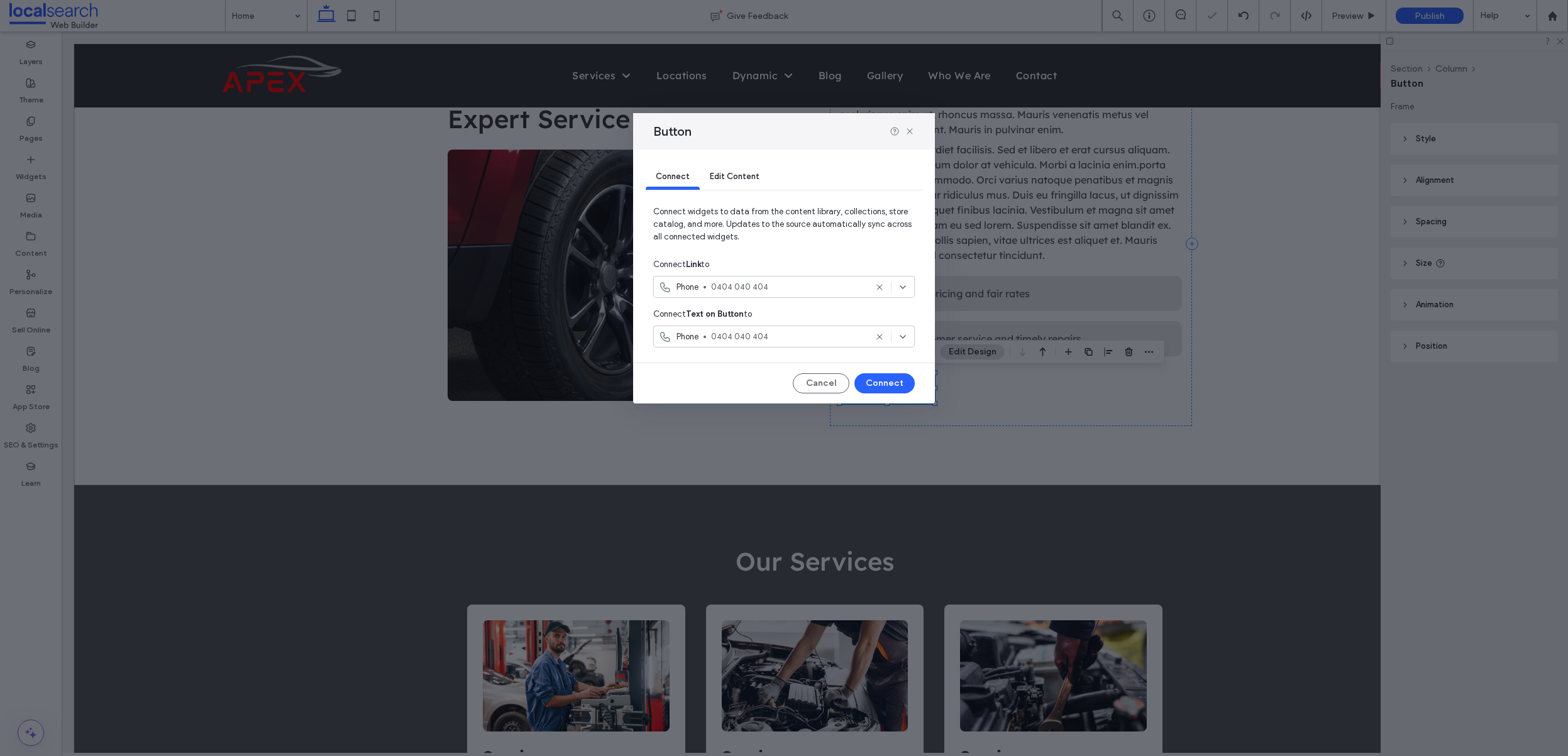
click at [766, 250] on span "Connect widgets to data from the content library, collections, store catalog, a…" at bounding box center [784, 229] width 262 height 48
click at [885, 387] on button "Connect" at bounding box center [885, 384] width 60 height 20
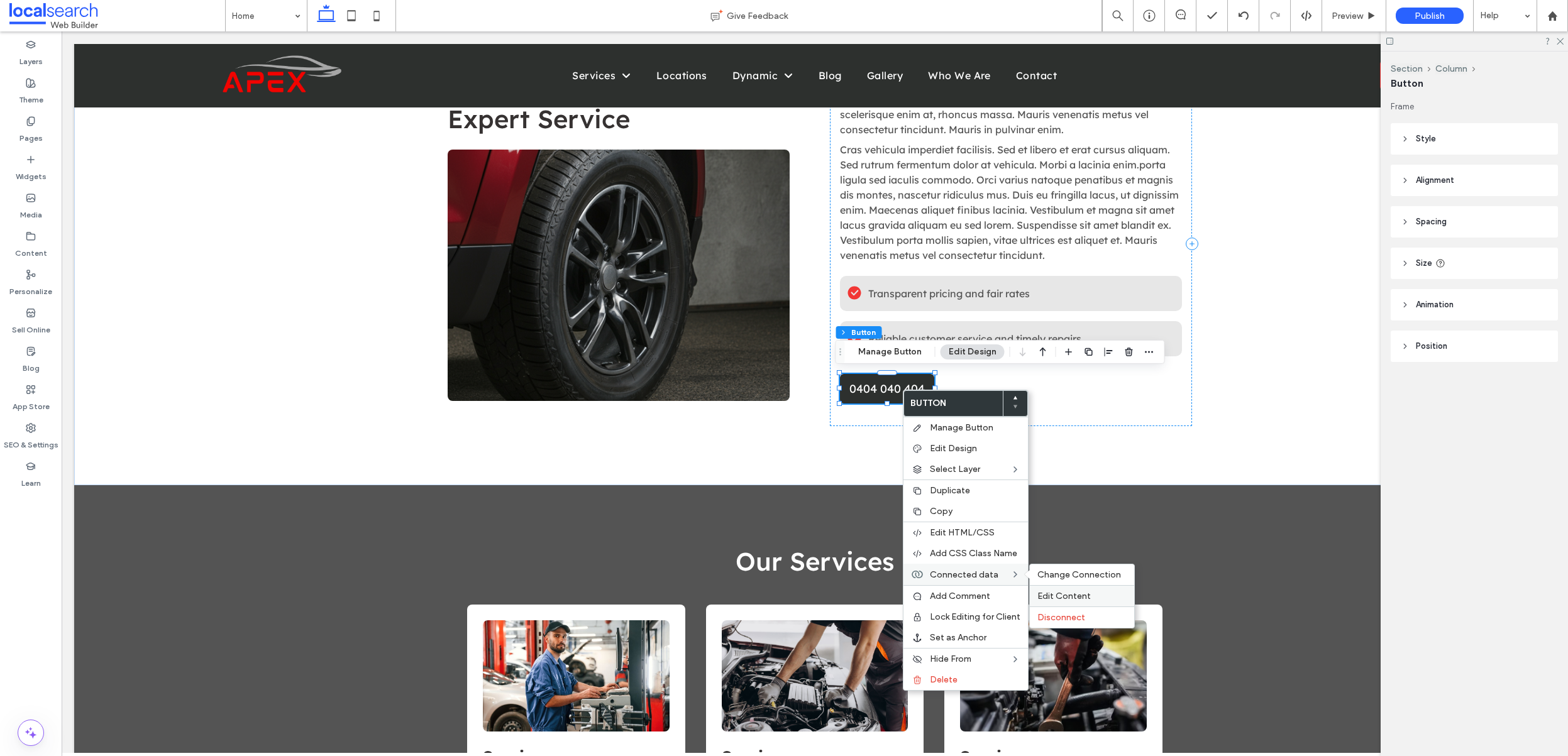
click at [1069, 590] on div "Edit Content" at bounding box center [1081, 595] width 104 height 21
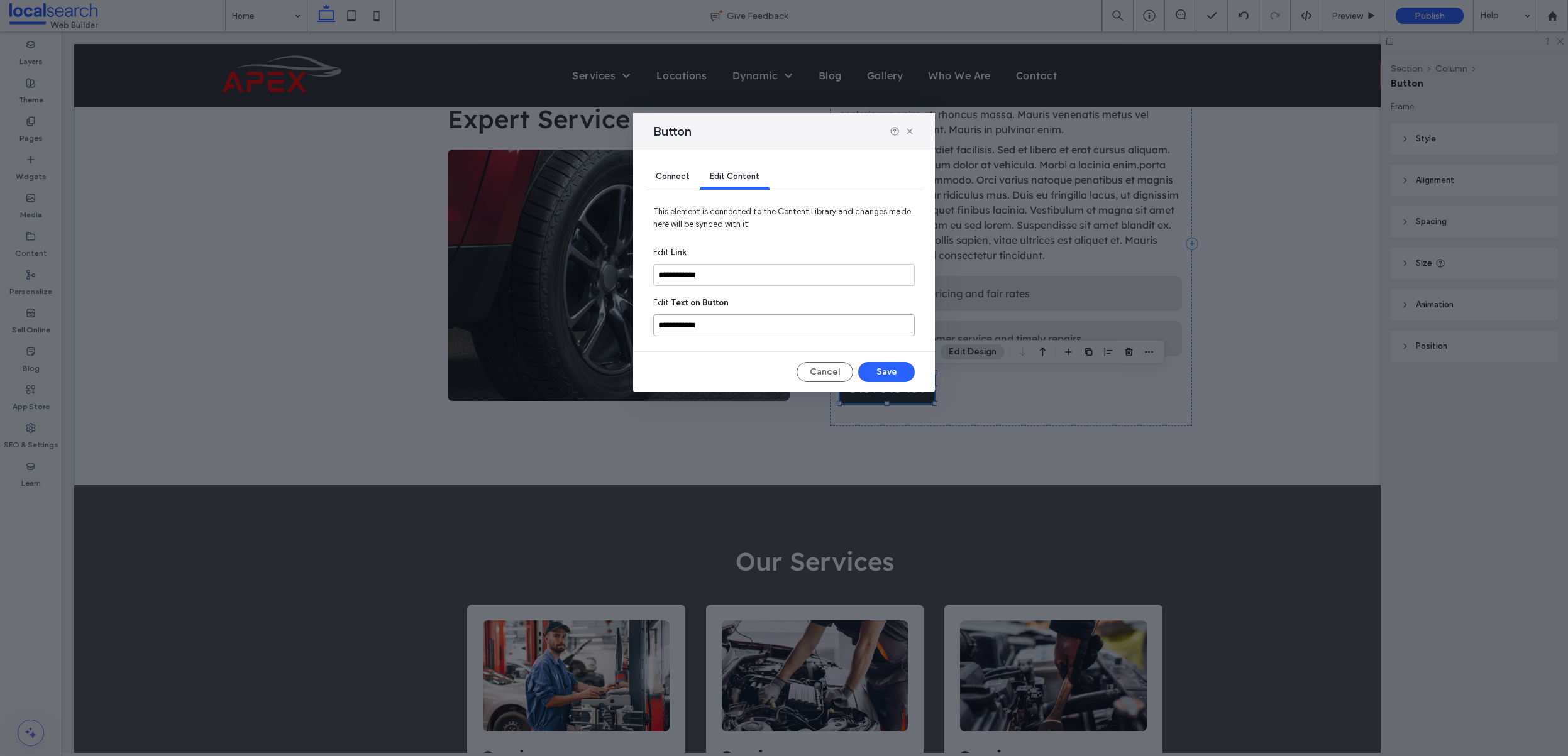
click at [786, 325] on input "**********" at bounding box center [784, 325] width 262 height 22
drag, startPoint x: 693, startPoint y: 312, endPoint x: 692, endPoint y: 208, distance: 104.0
click at [693, 309] on div "**********" at bounding box center [784, 319] width 262 height 45
click at [683, 175] on span "Connect" at bounding box center [672, 176] width 34 height 9
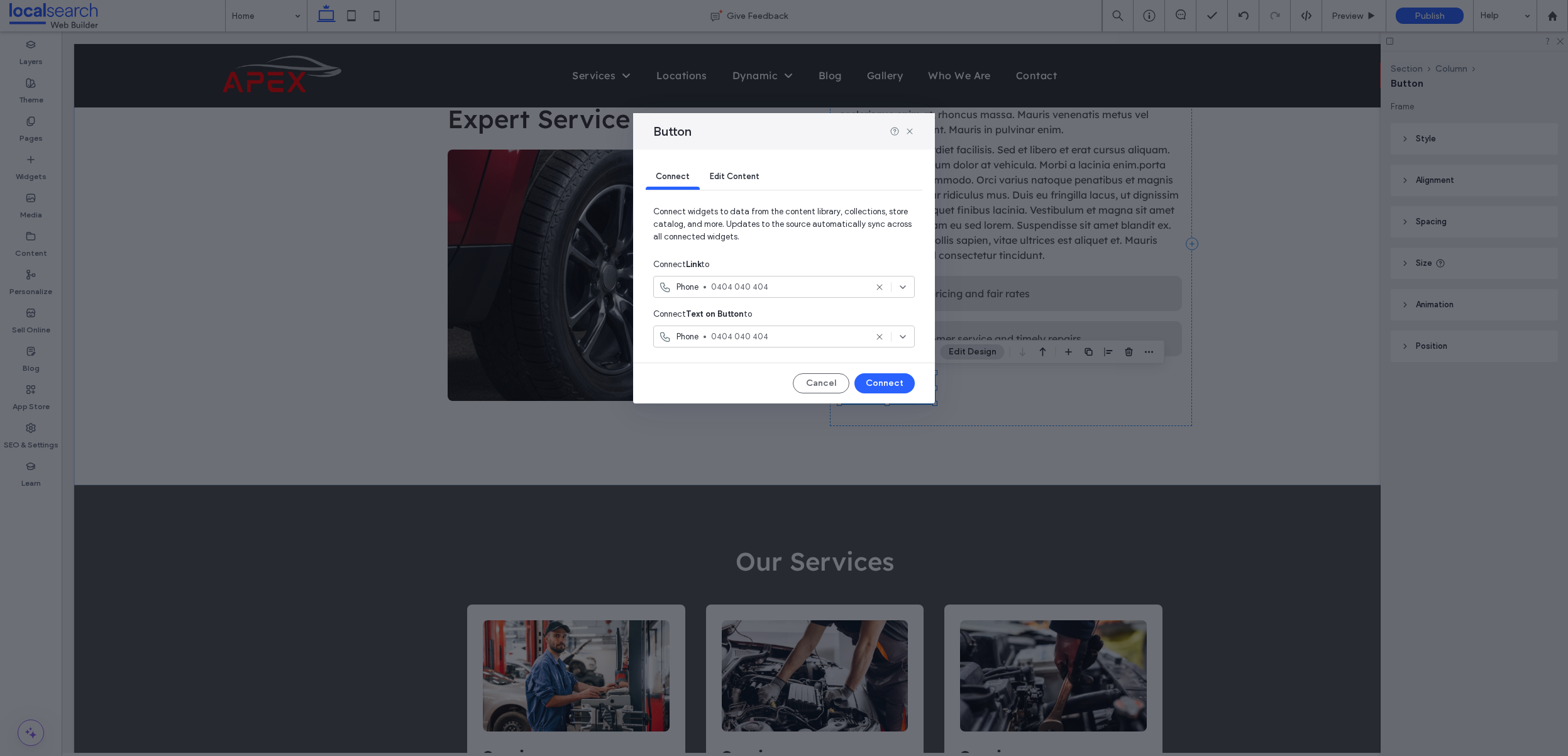
click at [708, 344] on div "Phone 0404 040 404" at bounding box center [784, 337] width 262 height 22
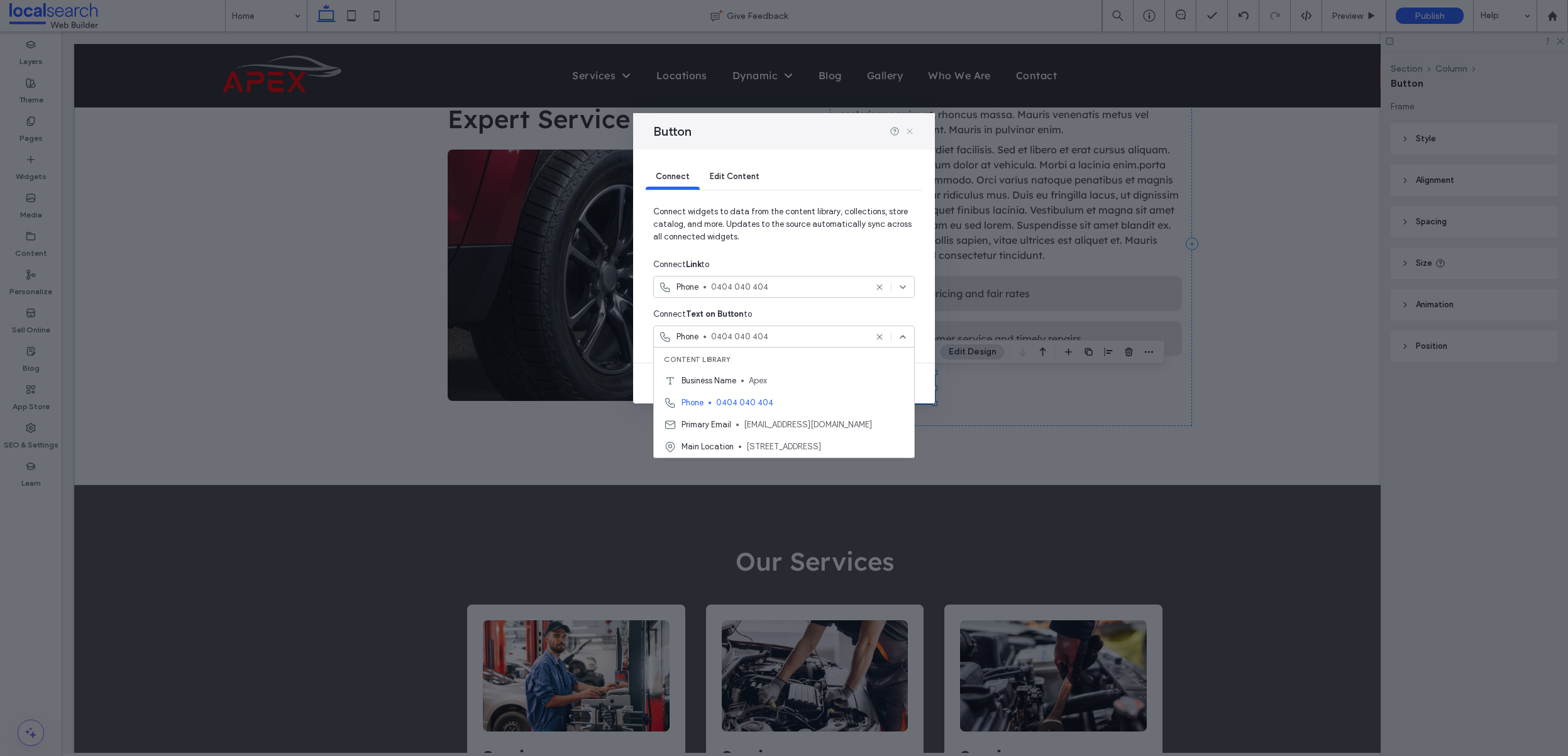
click at [913, 132] on icon at bounding box center [910, 131] width 10 height 10
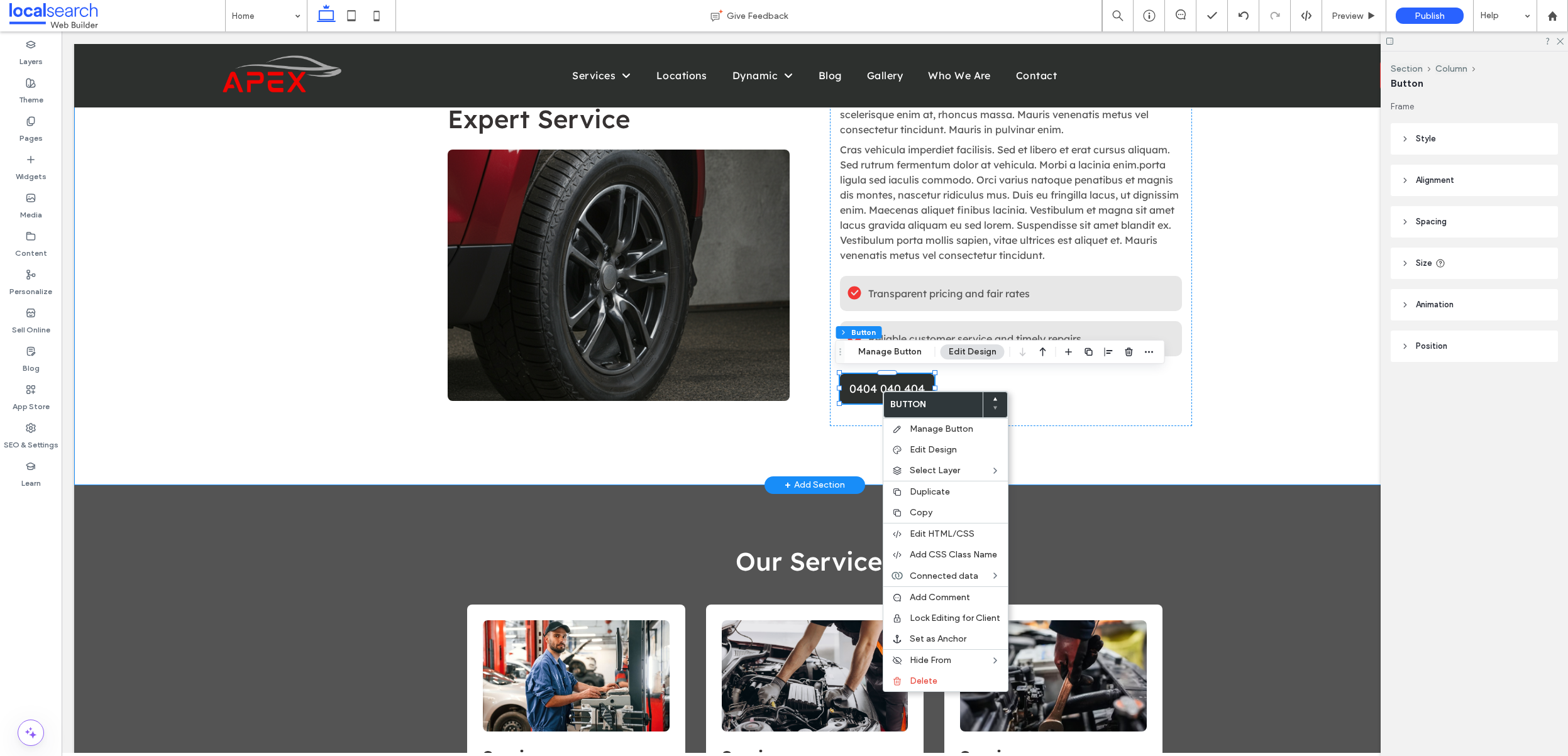
click at [1346, 291] on div "Reliable Repairs, Local Expert Service Button Lorem ipsum dolor sit amet, conse…" at bounding box center [815, 243] width 1482 height 483
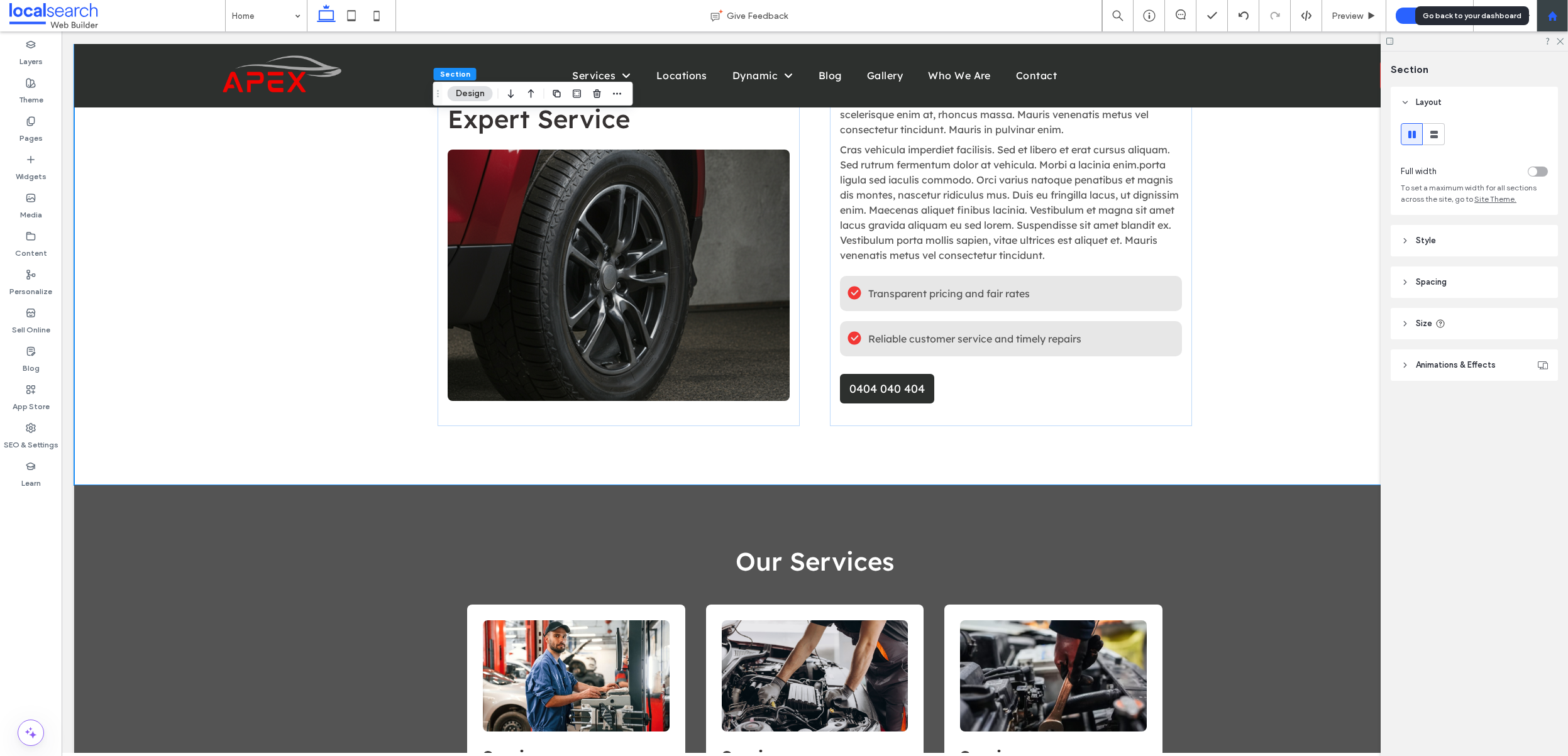
click at [1549, 17] on use at bounding box center [1552, 16] width 9 height 9
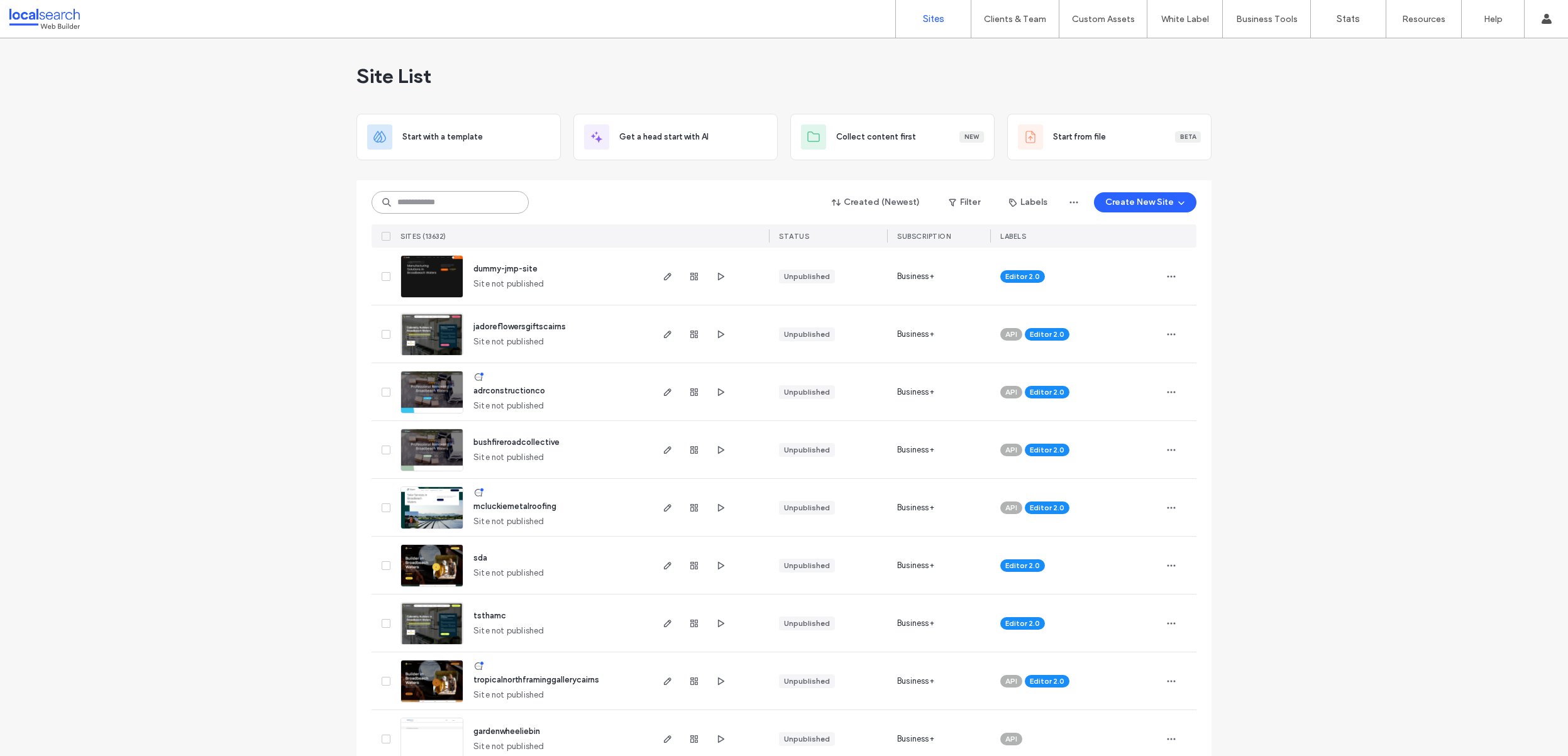
click at [458, 209] on input at bounding box center [450, 202] width 158 height 23
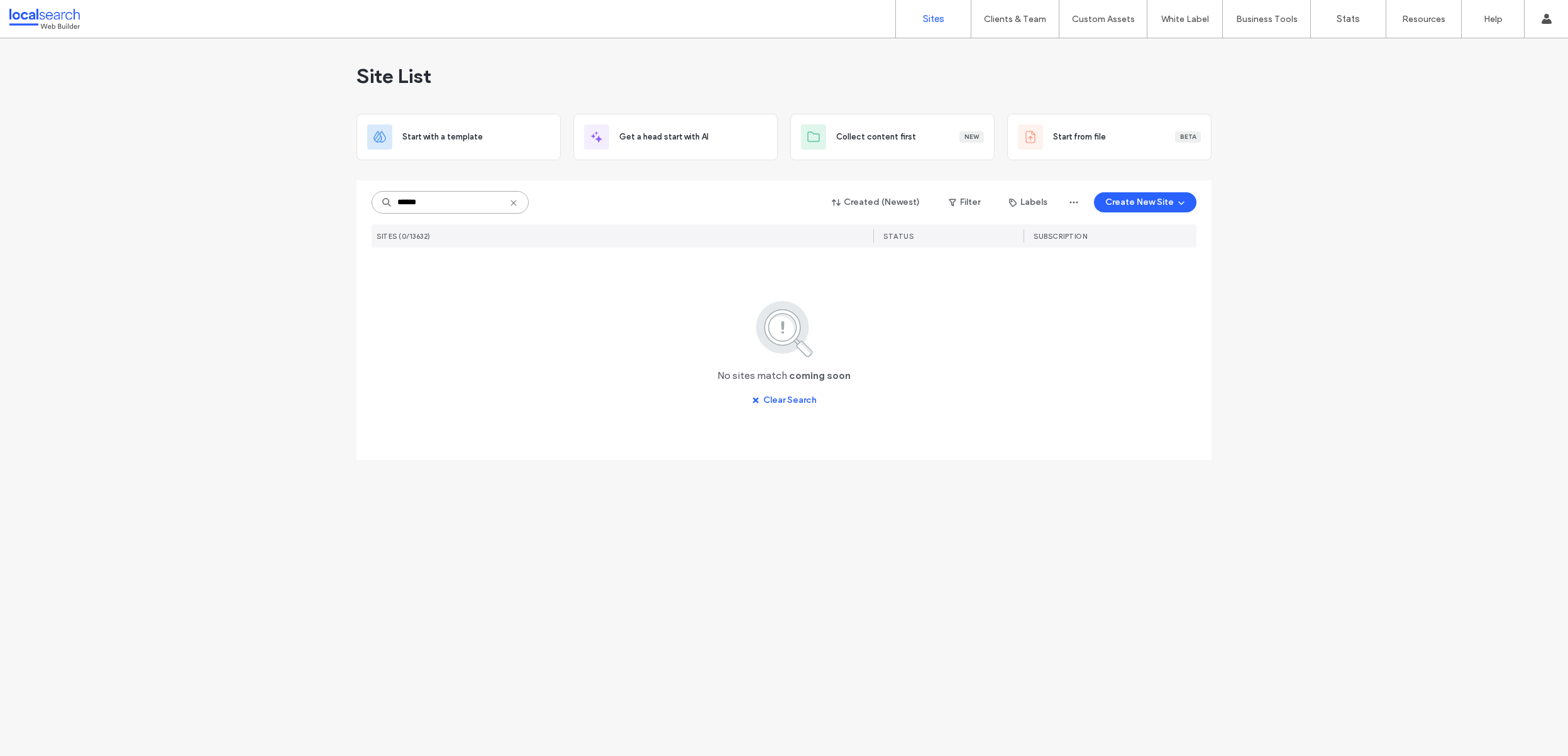
type input "******"
click at [594, 175] on div at bounding box center [784, 175] width 855 height 10
click at [457, 272] on img at bounding box center [432, 298] width 62 height 85
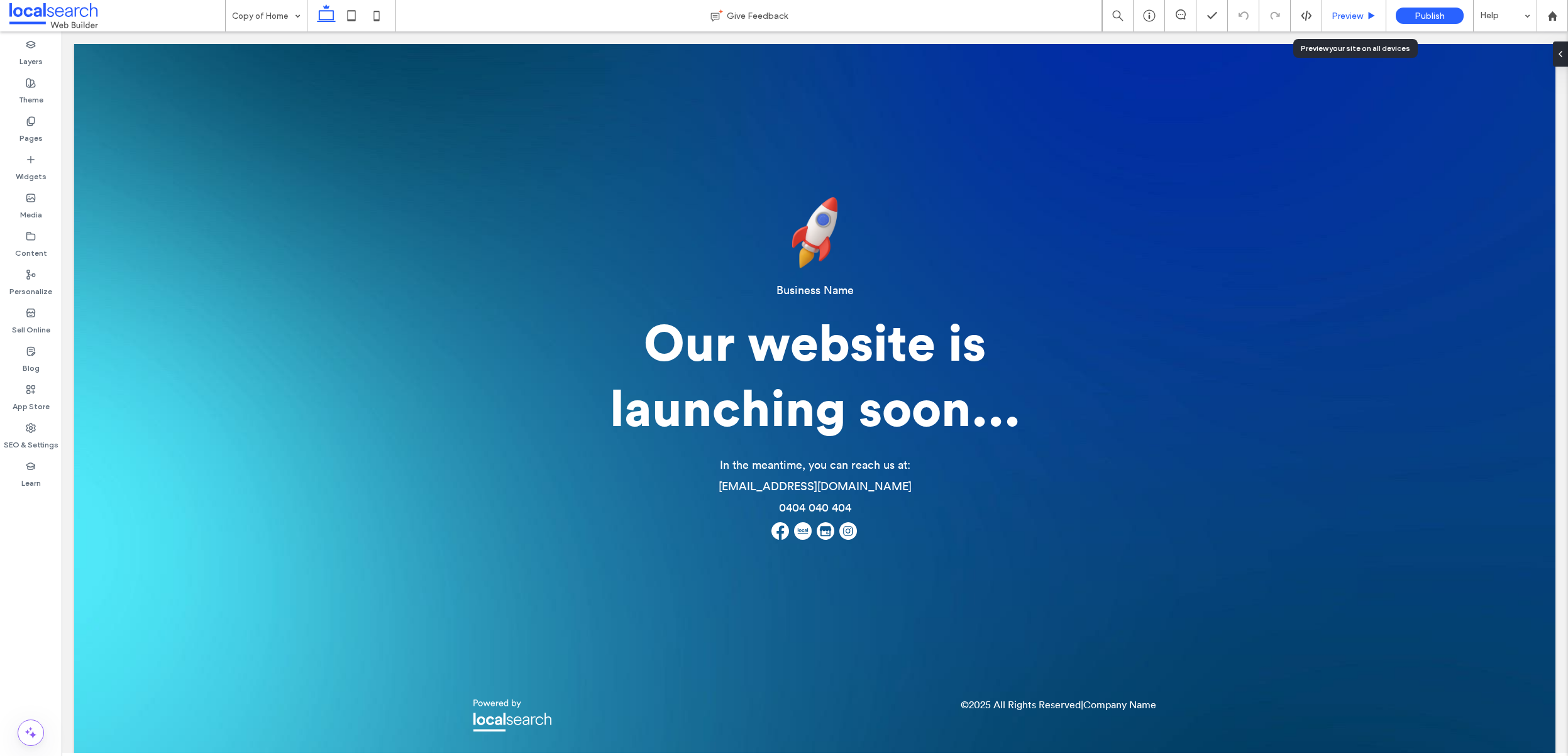
click at [1367, 24] on div "Preview" at bounding box center [1355, 16] width 64 height 31
click at [1347, 20] on span "Preview" at bounding box center [1348, 16] width 31 height 11
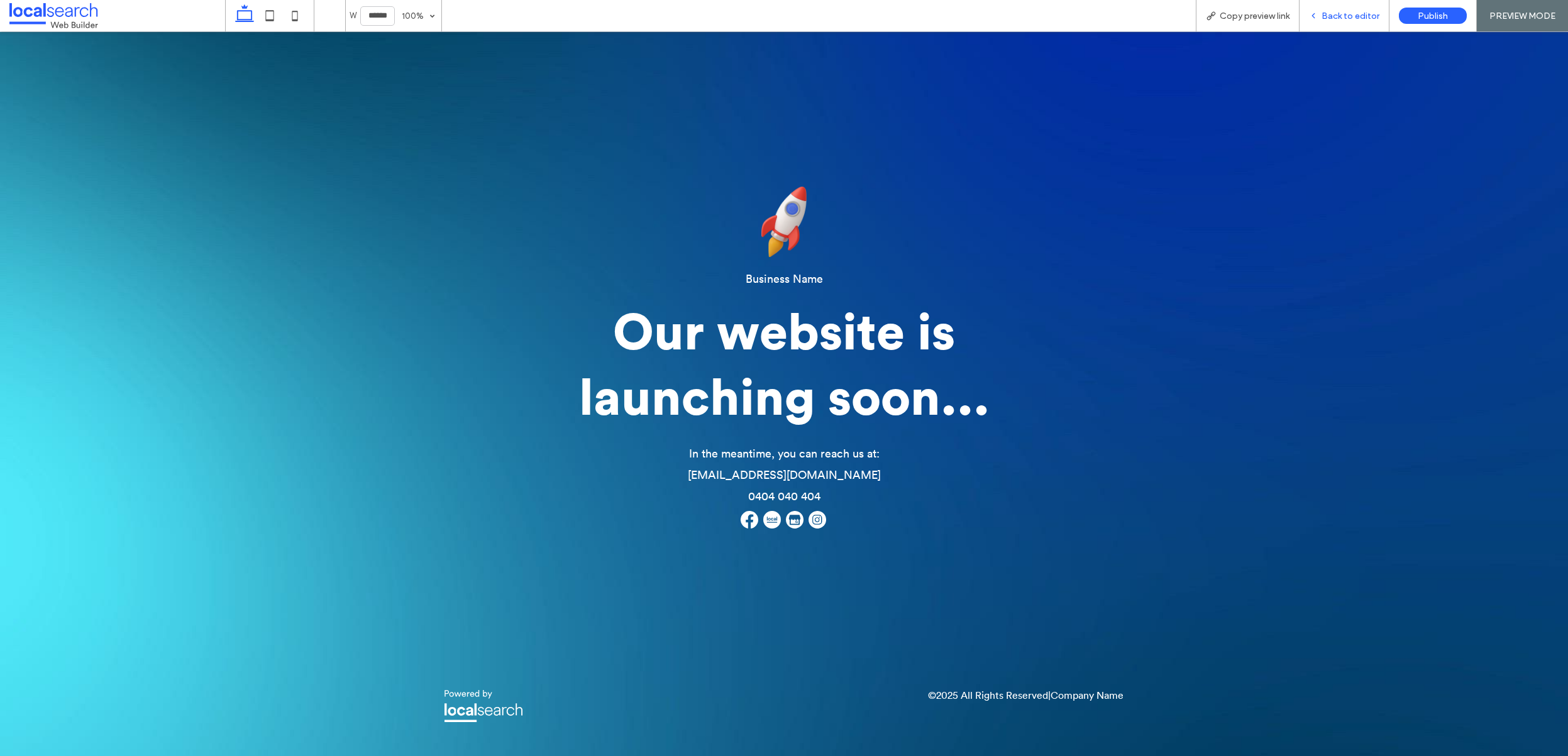
click at [1331, 24] on div "Back to editor" at bounding box center [1345, 16] width 90 height 31
click at [1370, 11] on span "Back to editor" at bounding box center [1351, 16] width 58 height 11
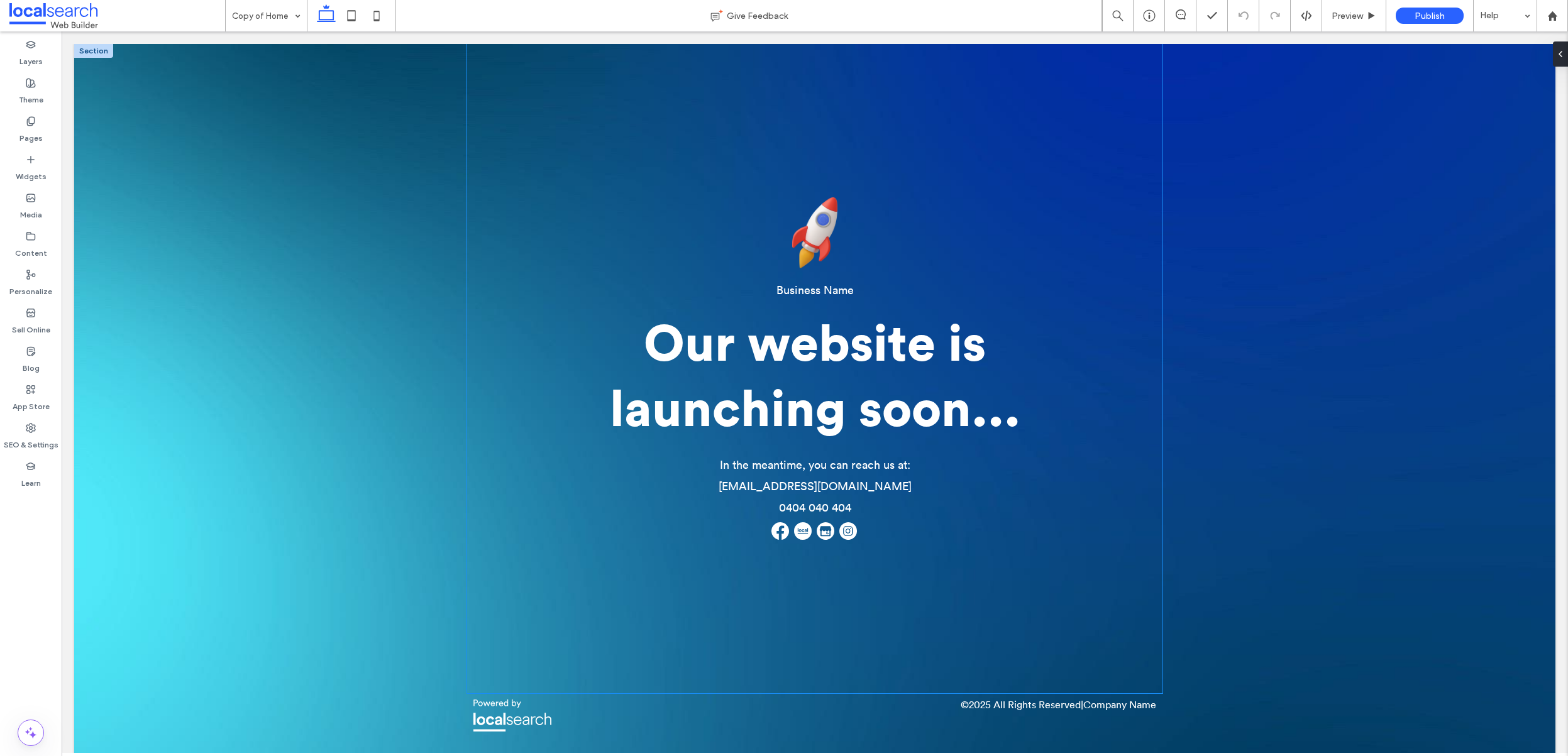
click at [761, 363] on span "Our website is launching soon..." at bounding box center [815, 378] width 411 height 116
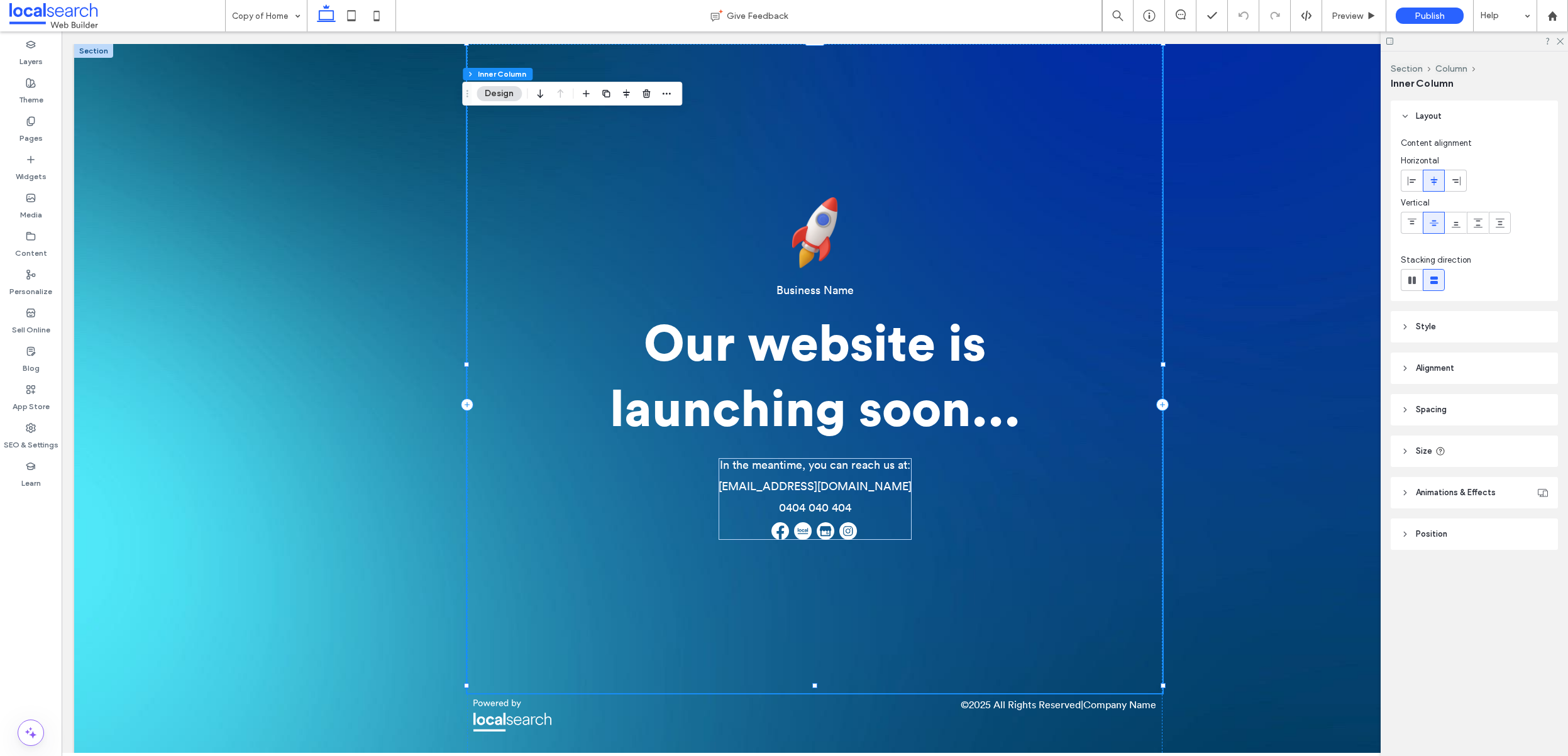
click at [760, 347] on span "Our website is launching soon..." at bounding box center [815, 378] width 411 height 116
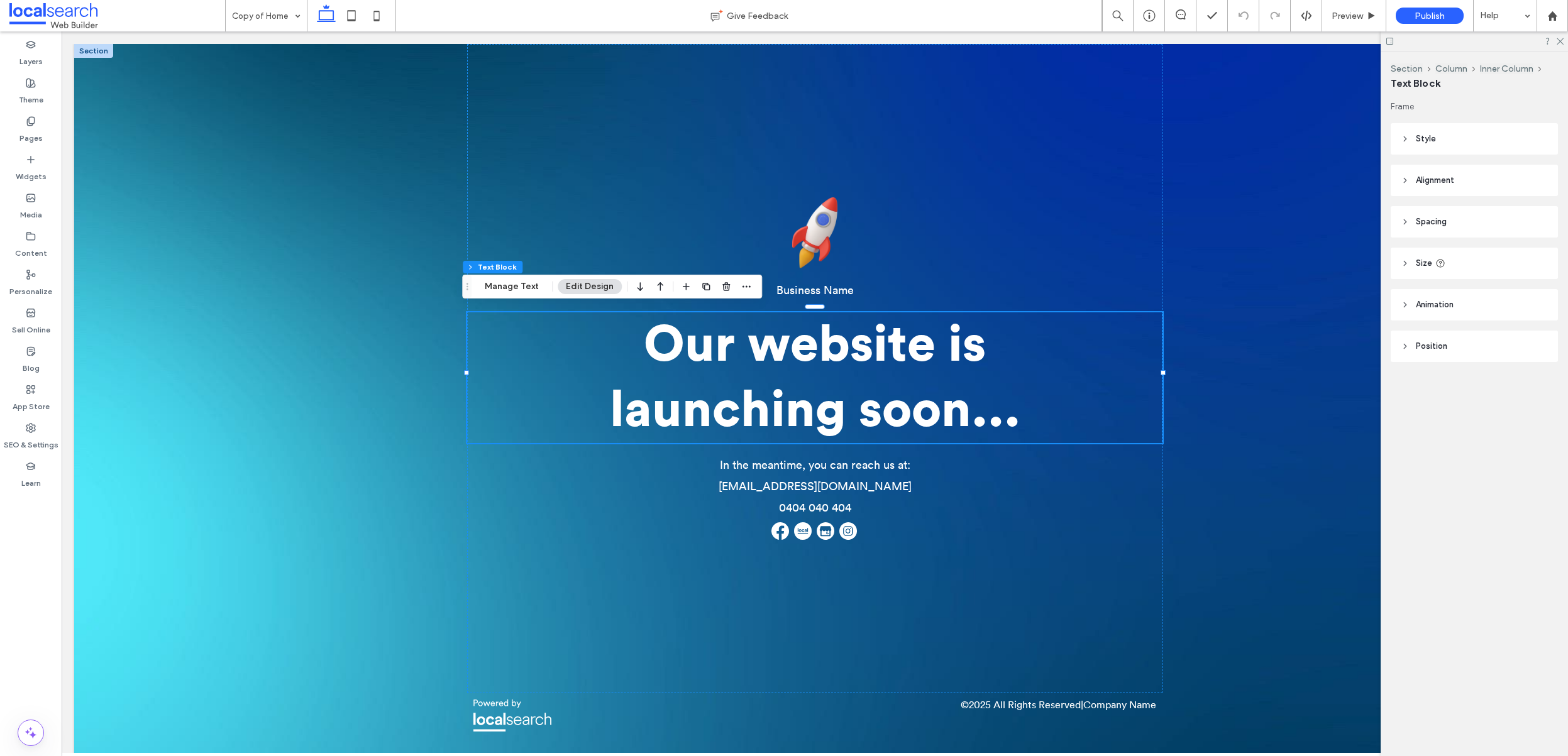
click at [394, 280] on div "Business Name Our website is launching soon... In the meantime, you can reach u…" at bounding box center [815, 404] width 1482 height 722
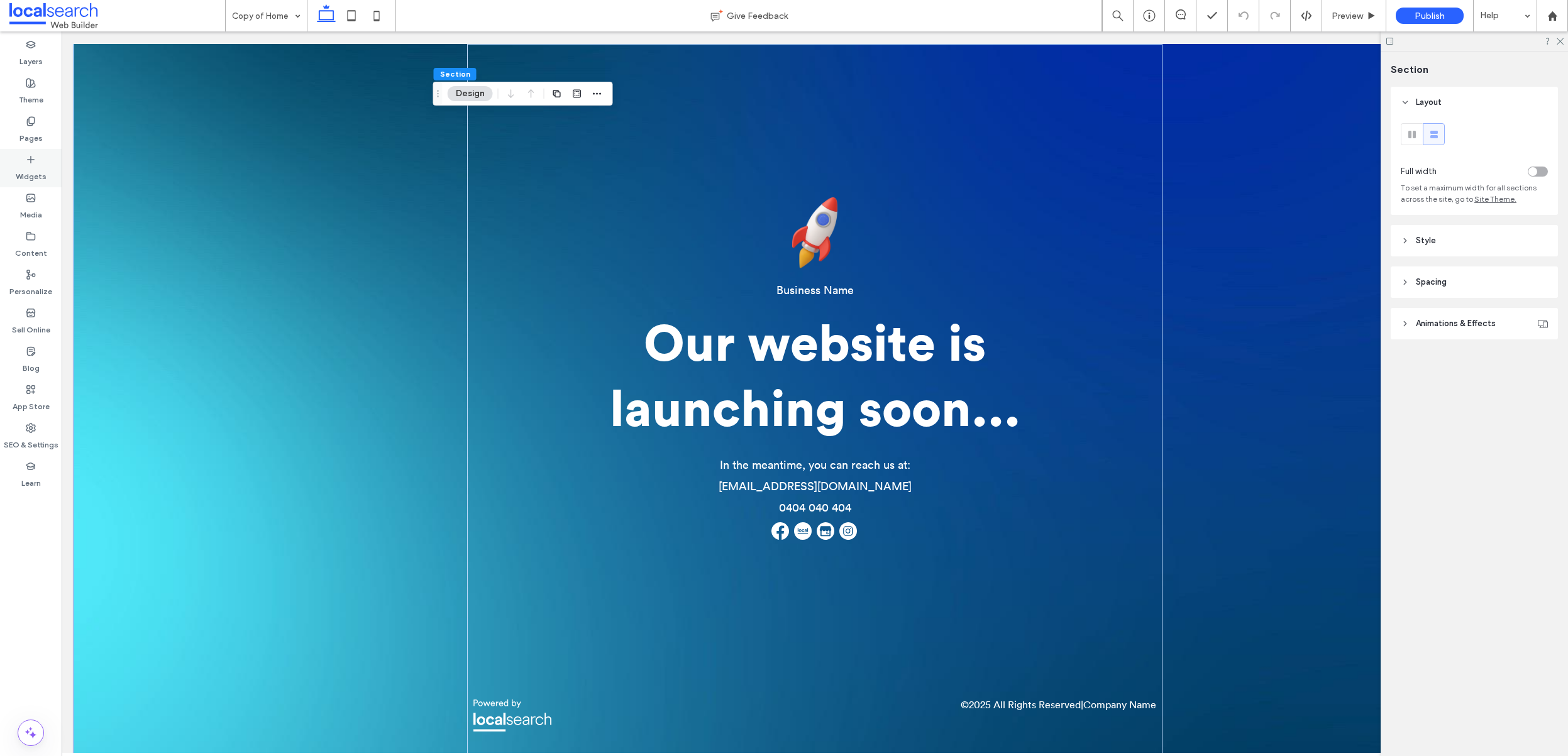
click at [42, 170] on label "Widgets" at bounding box center [31, 173] width 31 height 17
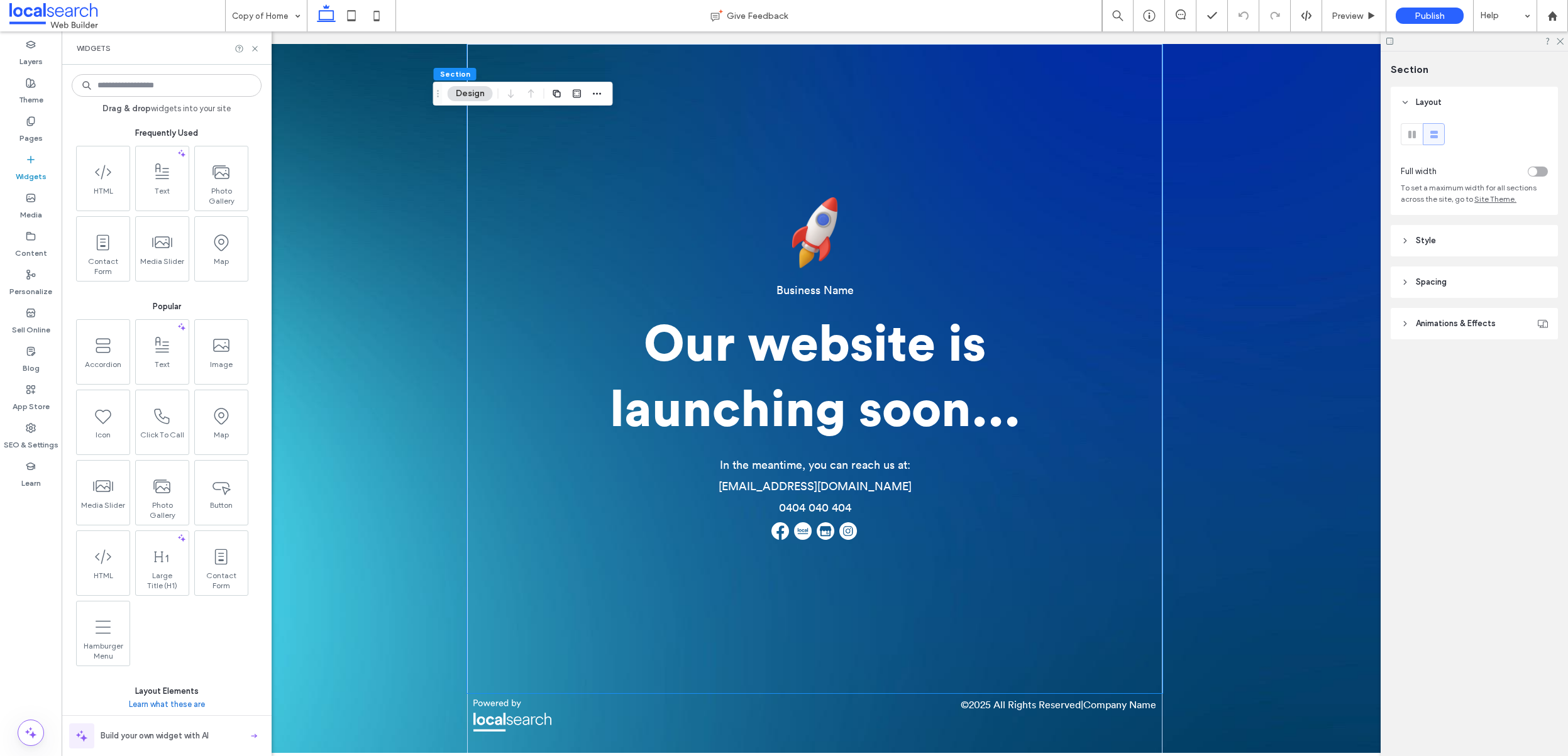
click at [839, 471] on div "In the meantime, you can reach us at: [EMAIL_ADDRESS][DOMAIN_NAME] 0404 040 404" at bounding box center [815, 499] width 193 height 81
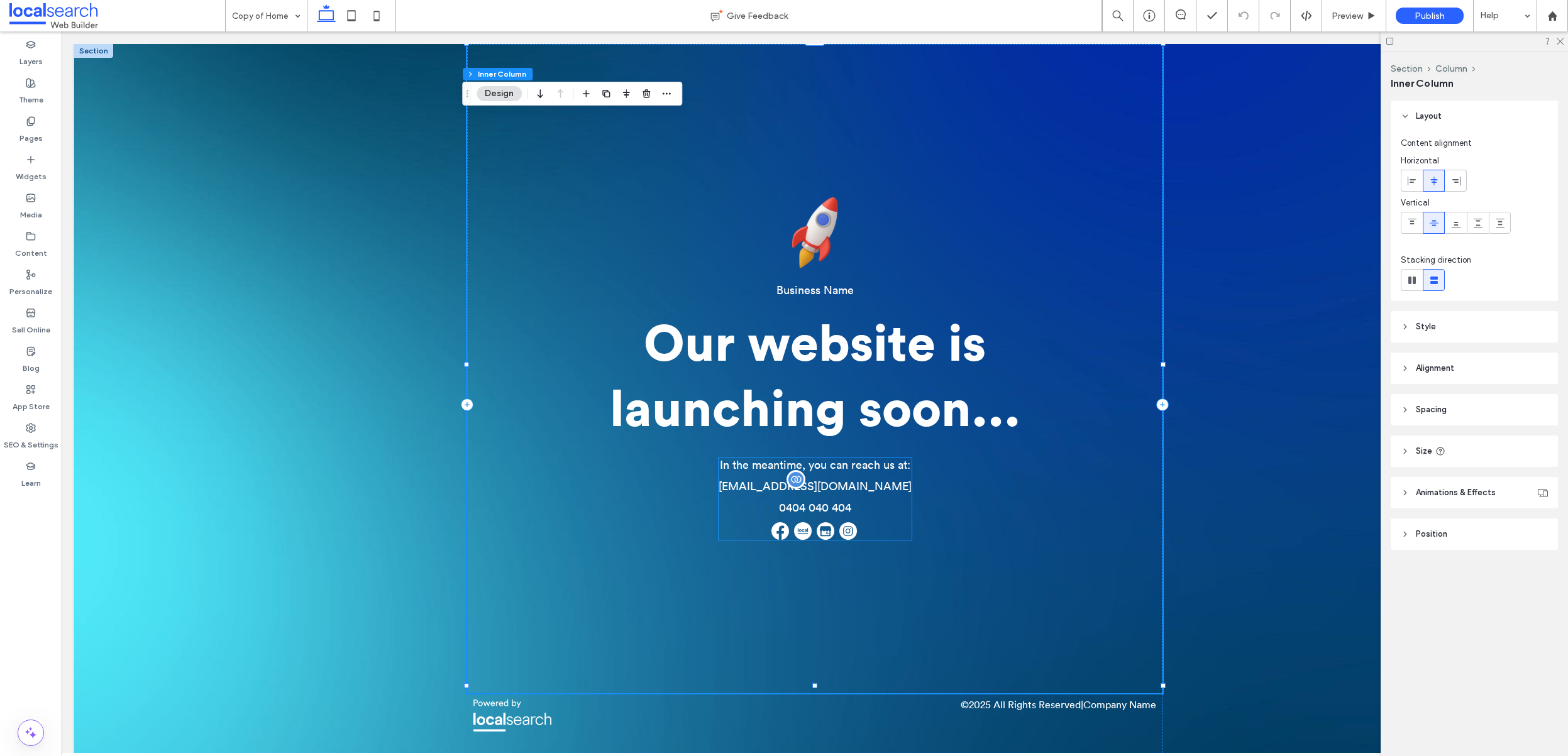
click at [867, 481] on span "[EMAIL_ADDRESS][DOMAIN_NAME]" at bounding box center [815, 487] width 193 height 11
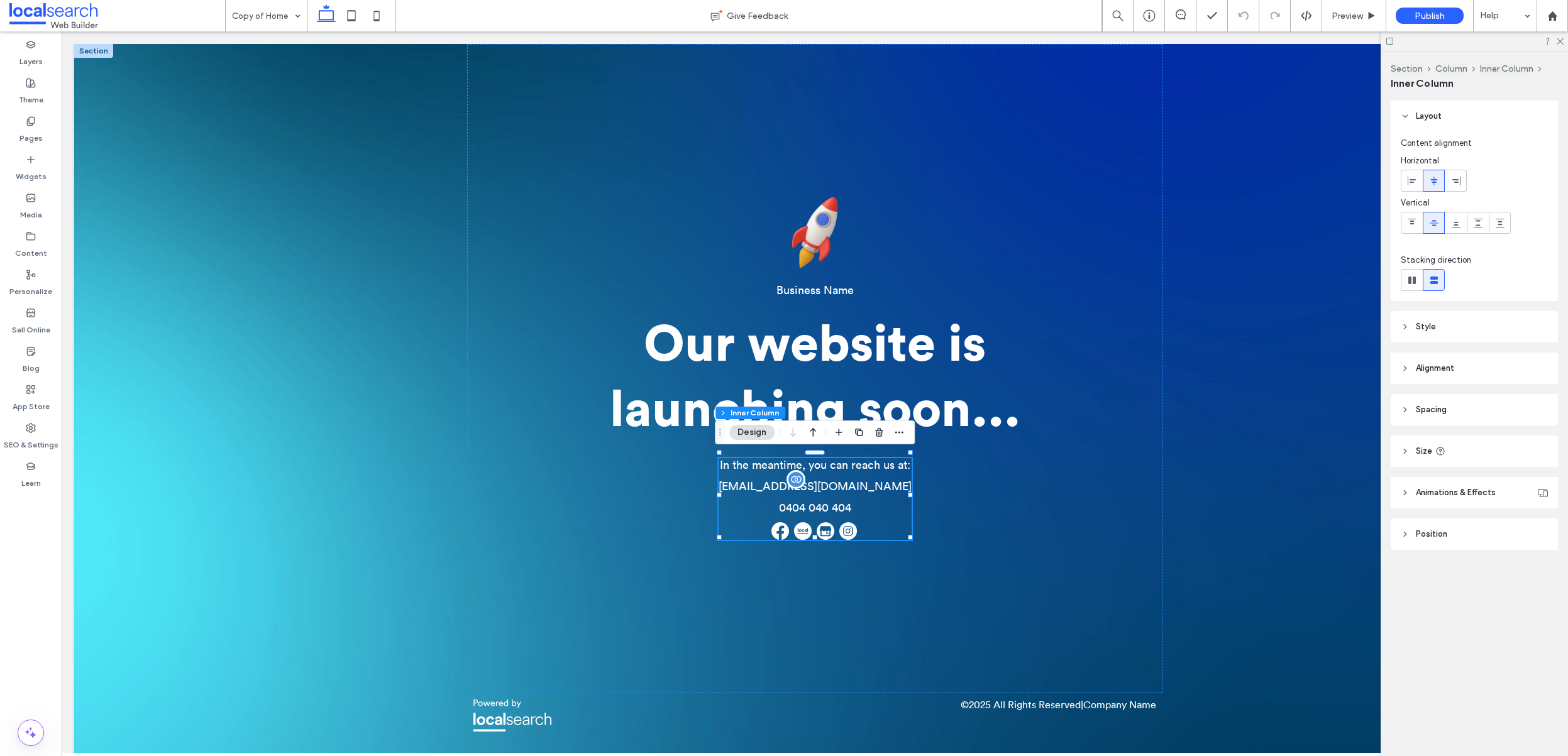
click at [866, 481] on span "[EMAIL_ADDRESS][DOMAIN_NAME]" at bounding box center [815, 487] width 193 height 11
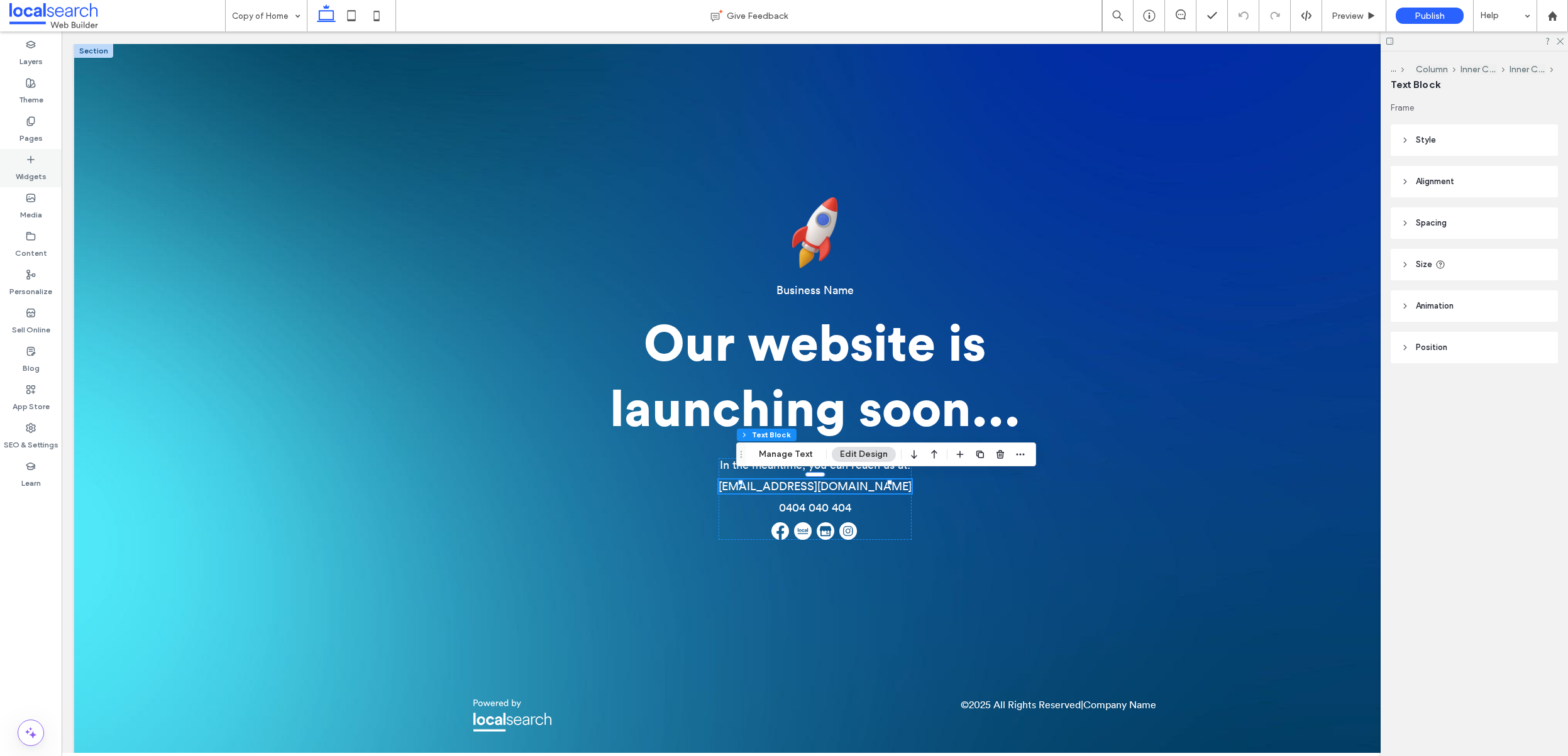
click at [31, 169] on label "Widgets" at bounding box center [31, 173] width 31 height 17
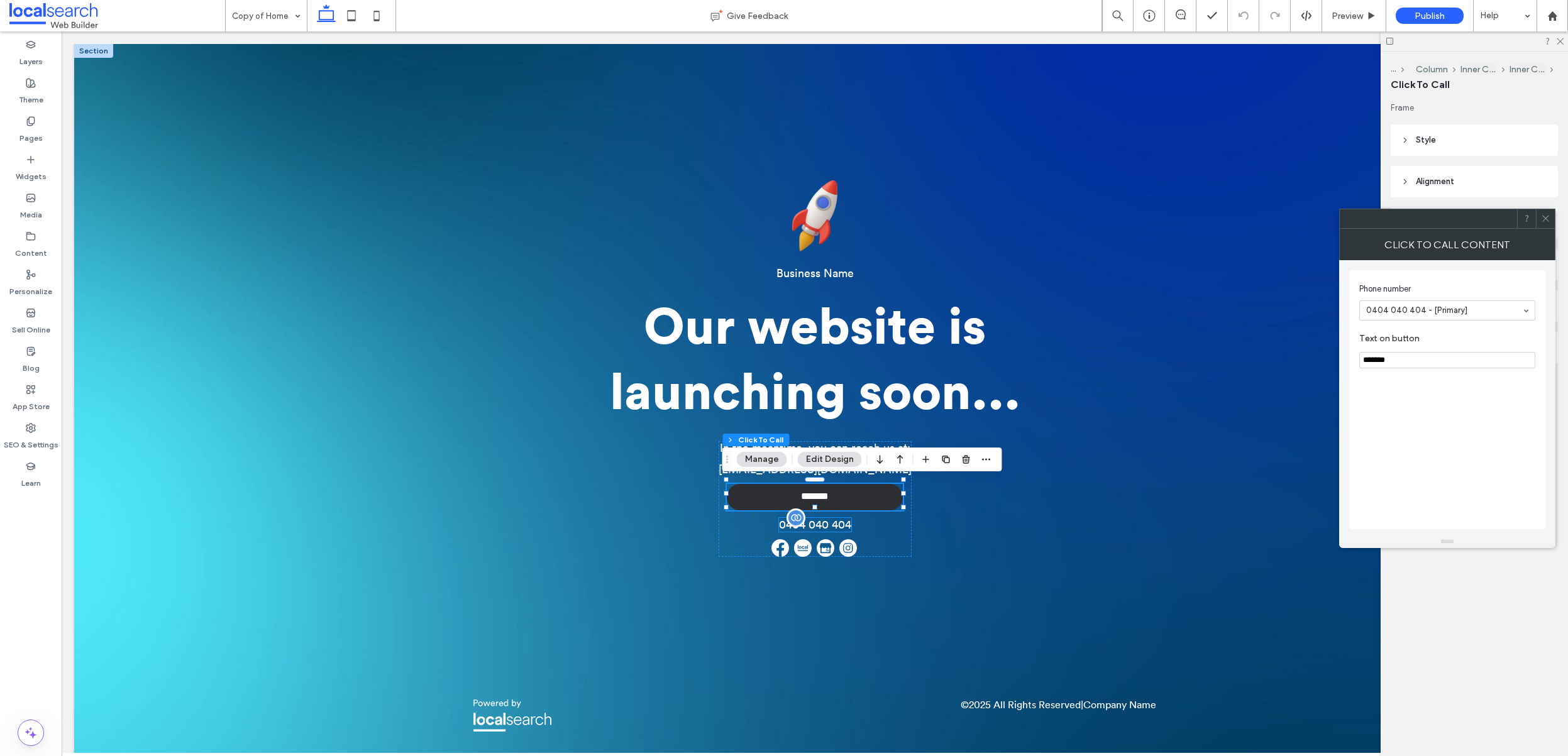
click at [827, 525] on span "0404 040 404" at bounding box center [815, 525] width 72 height 11
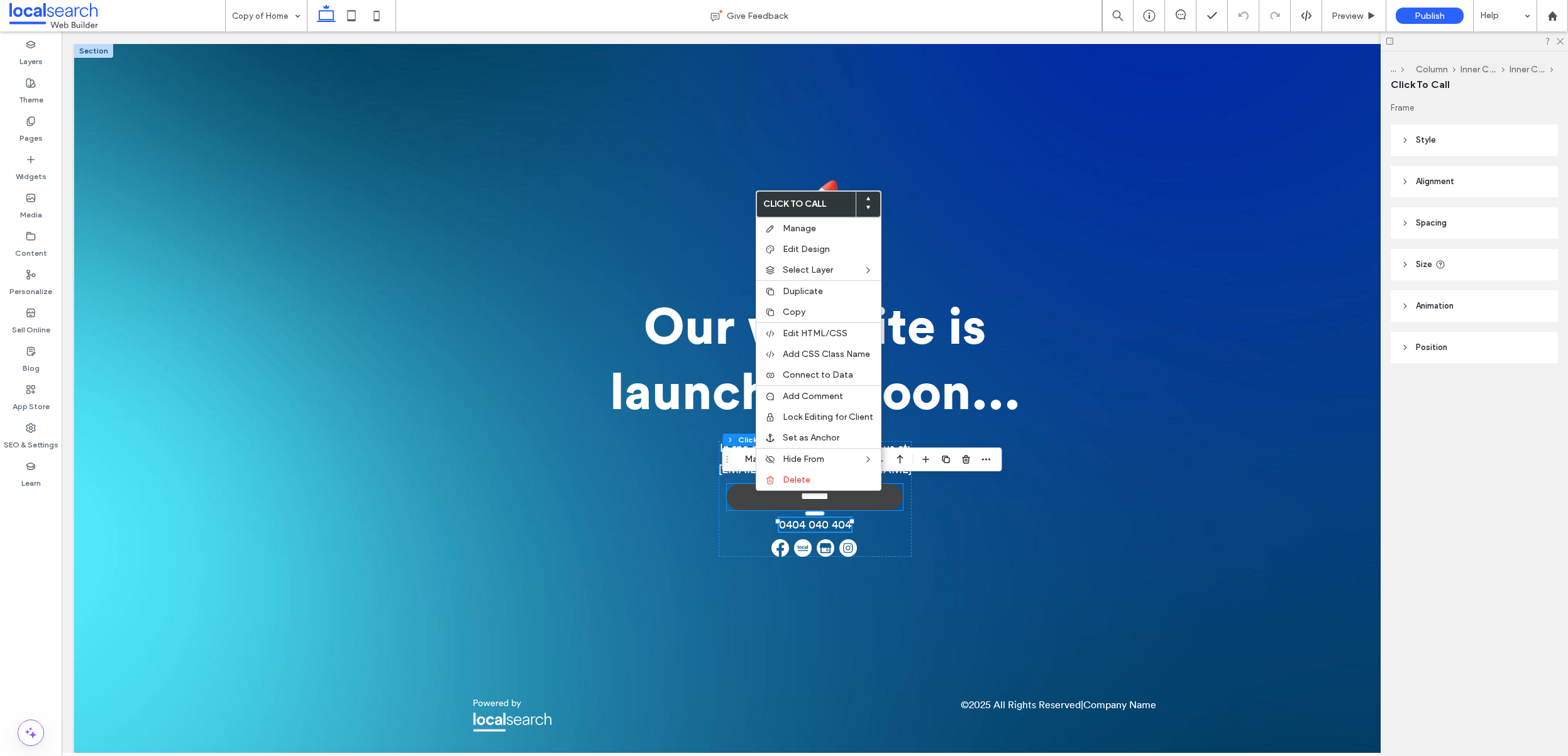
type input "**"
type input "*"
type input "***"
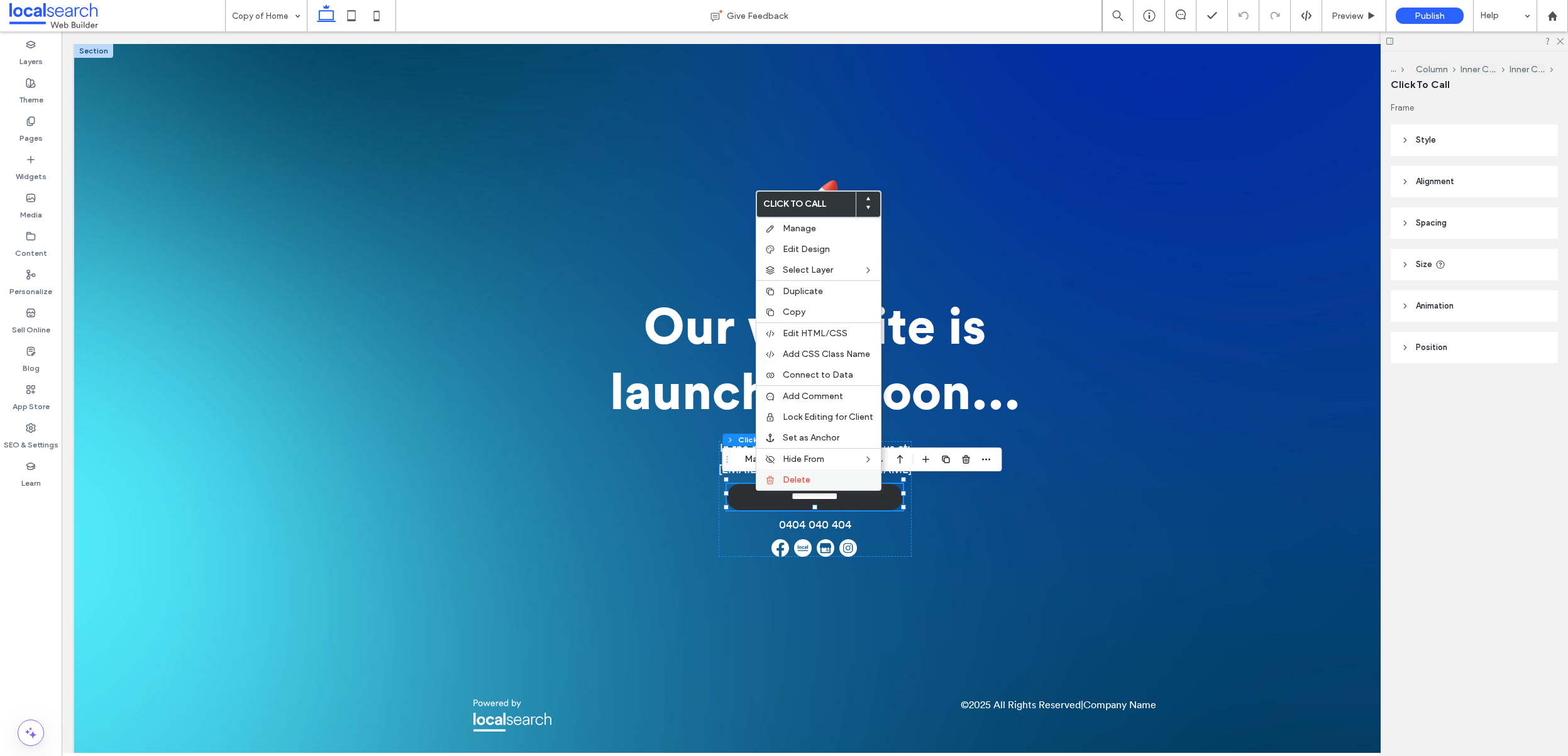
drag, startPoint x: 800, startPoint y: 479, endPoint x: 600, endPoint y: 418, distance: 209.1
click at [800, 479] on span "Delete" at bounding box center [796, 480] width 27 height 11
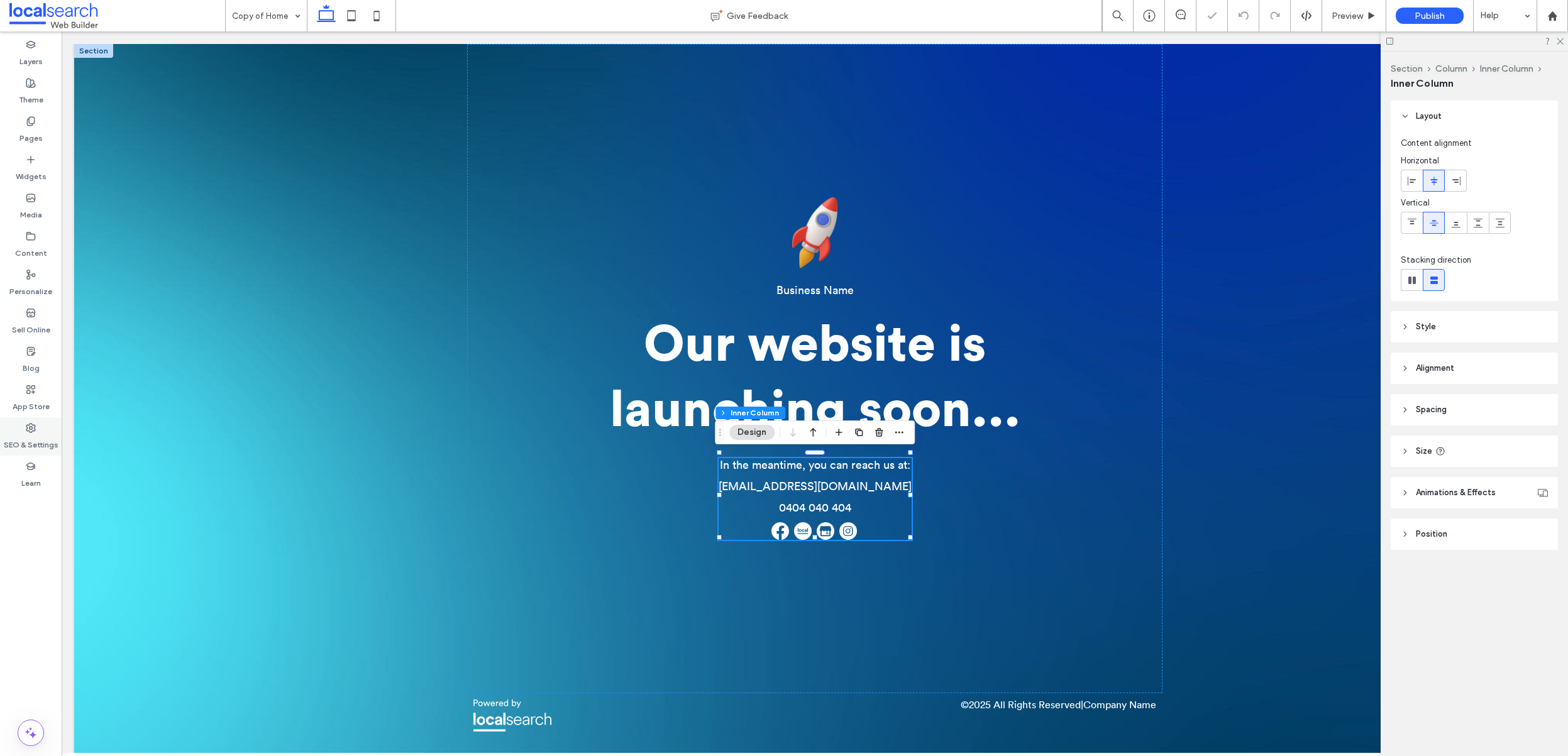
click at [36, 433] on label "SEO & Settings" at bounding box center [31, 442] width 55 height 17
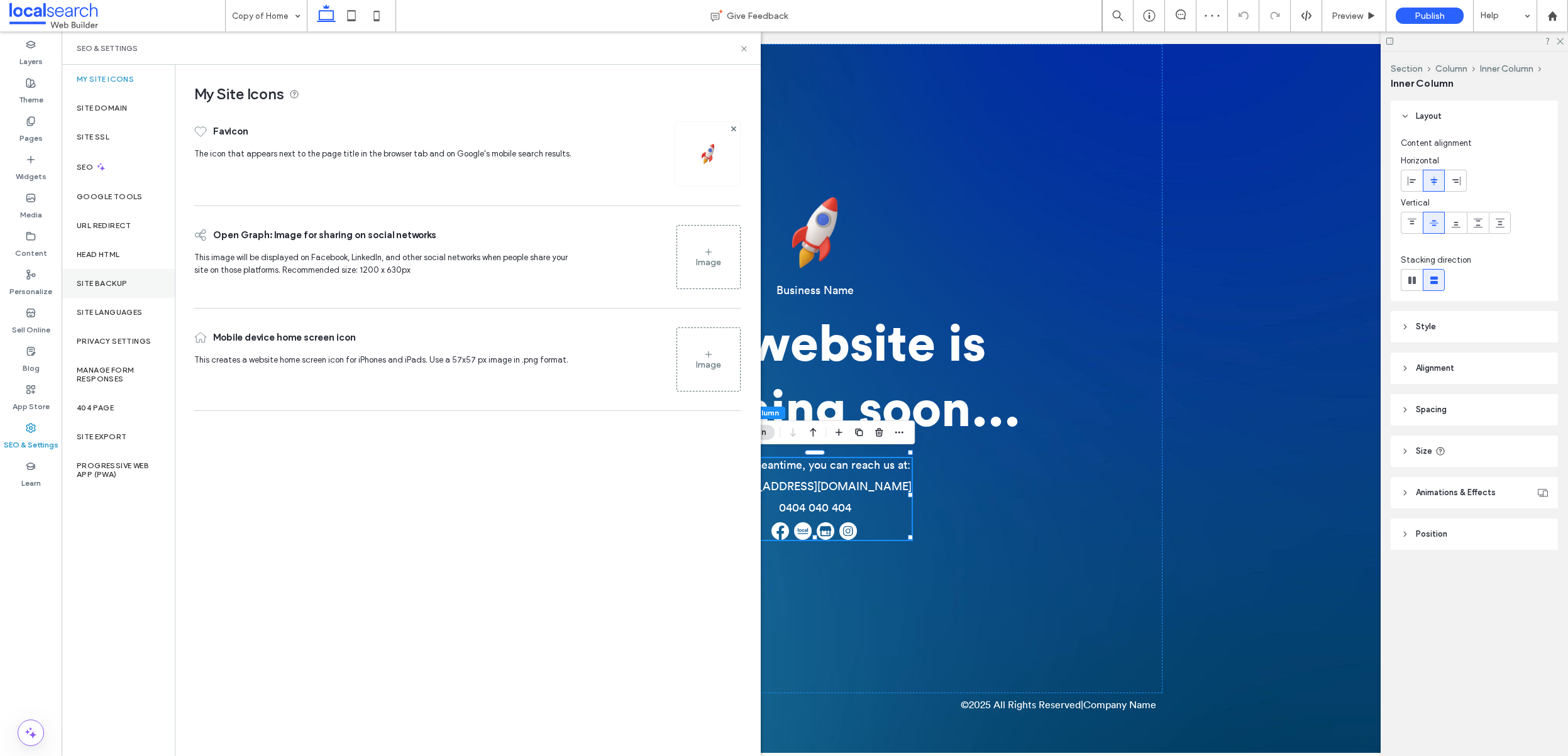
click at [121, 283] on label "Site Backup" at bounding box center [102, 283] width 50 height 9
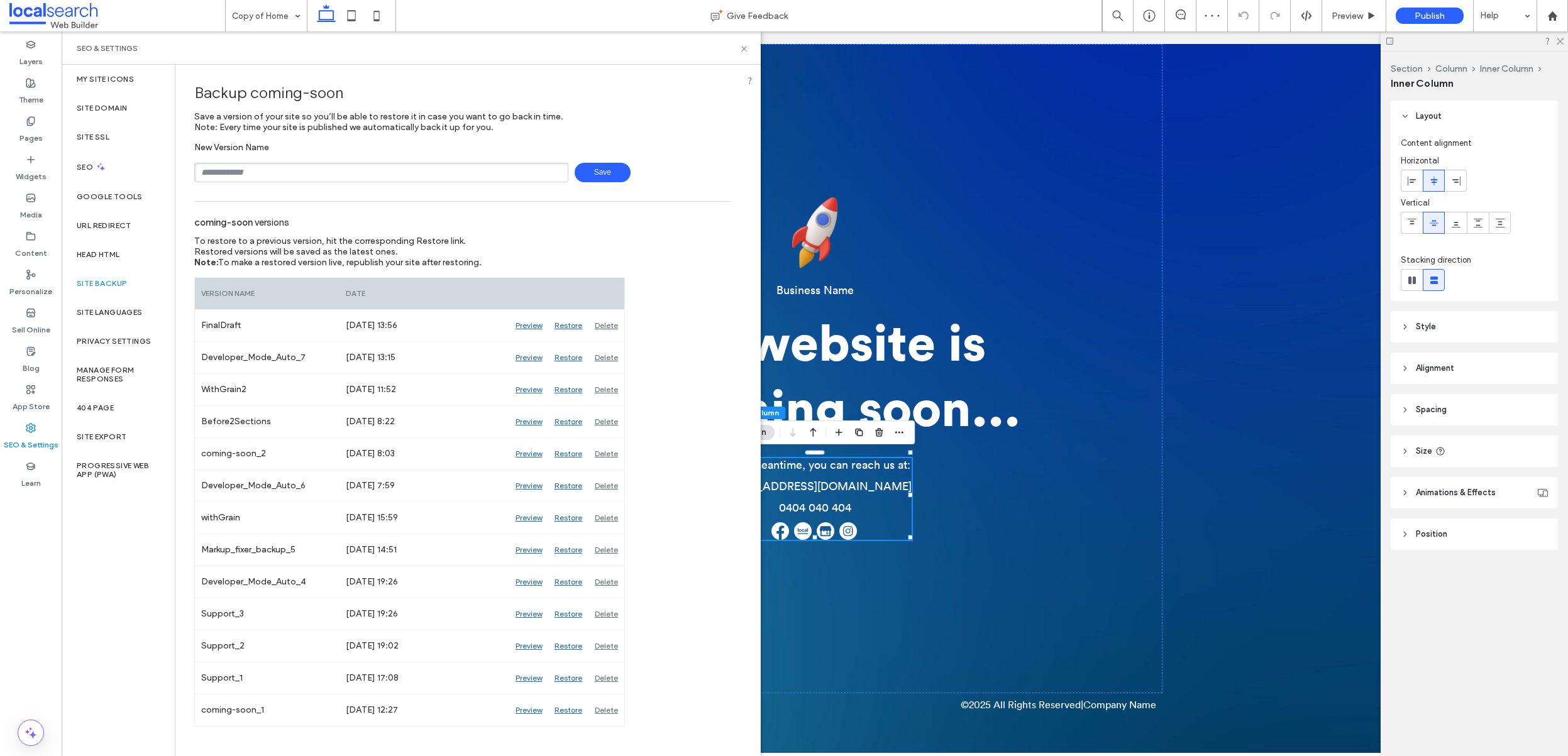
click at [344, 165] on input "text" at bounding box center [381, 172] width 374 height 20
type input "******"
click at [745, 45] on icon at bounding box center [744, 49] width 9 height 9
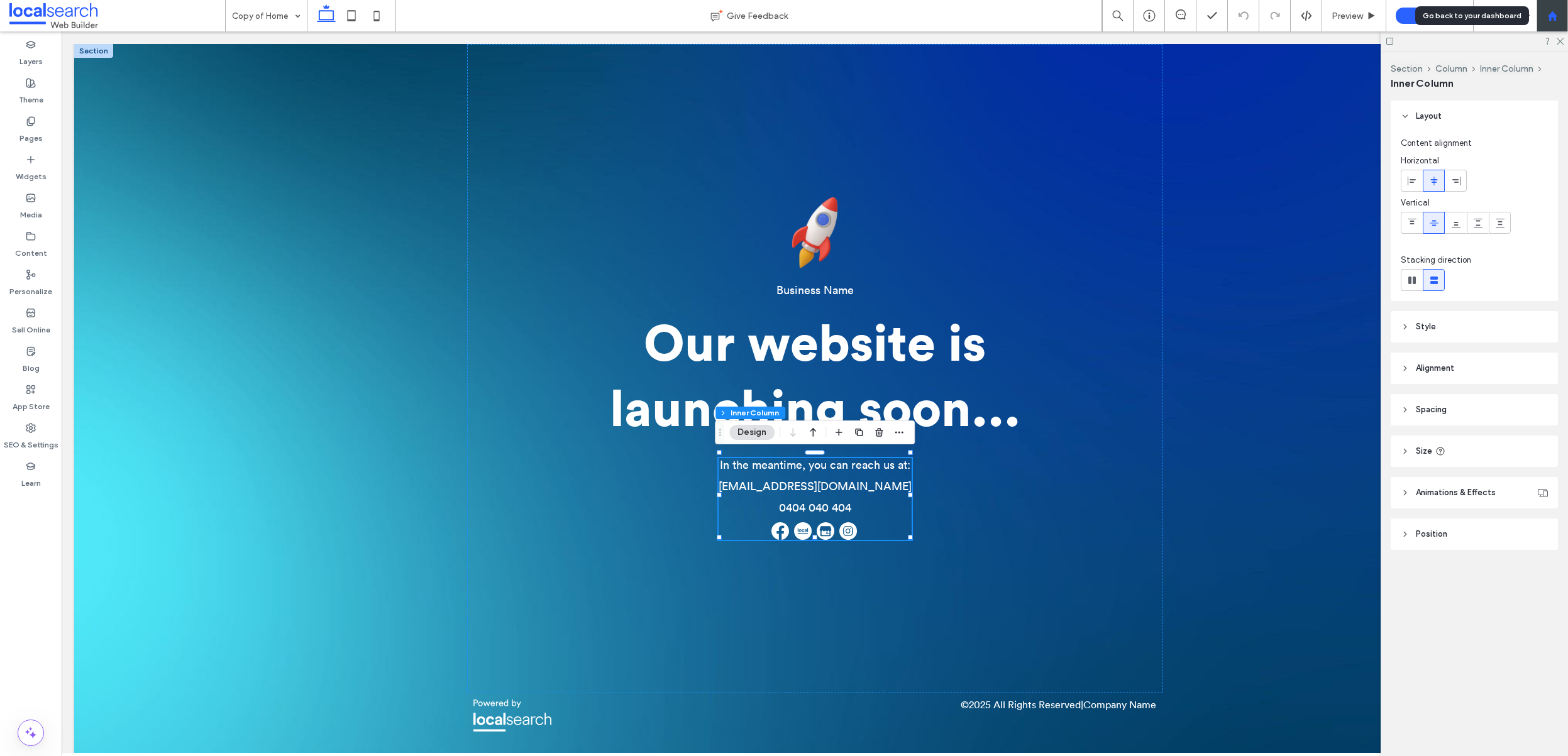
click at [1559, 5] on div at bounding box center [1552, 16] width 31 height 31
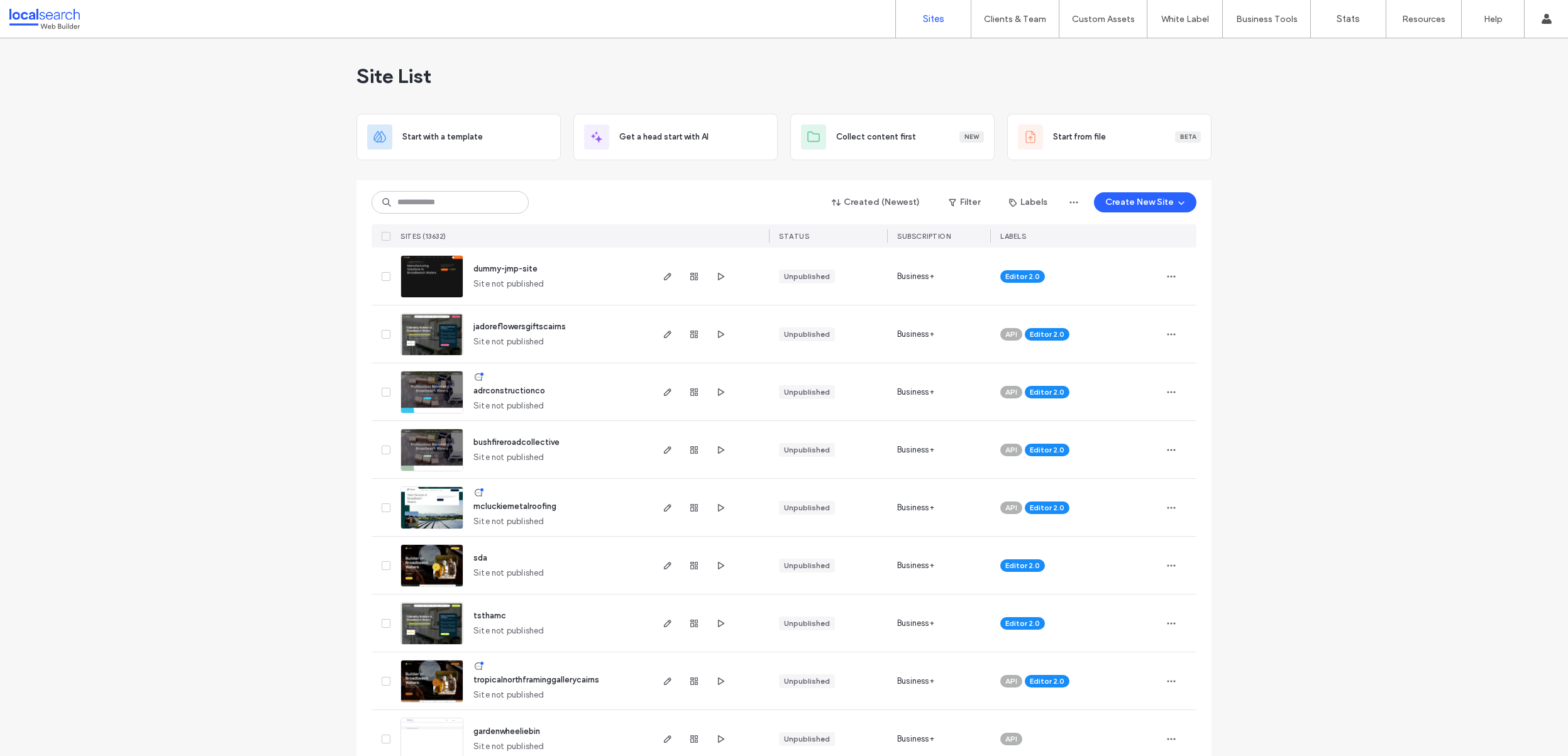
click at [460, 218] on div "Created (Newest) Filter Labels Create New Site SITES (13632) STATUS SUBSCRIPTIO…" at bounding box center [784, 214] width 825 height 67
click at [476, 198] on input at bounding box center [450, 202] width 158 height 23
type input "******"
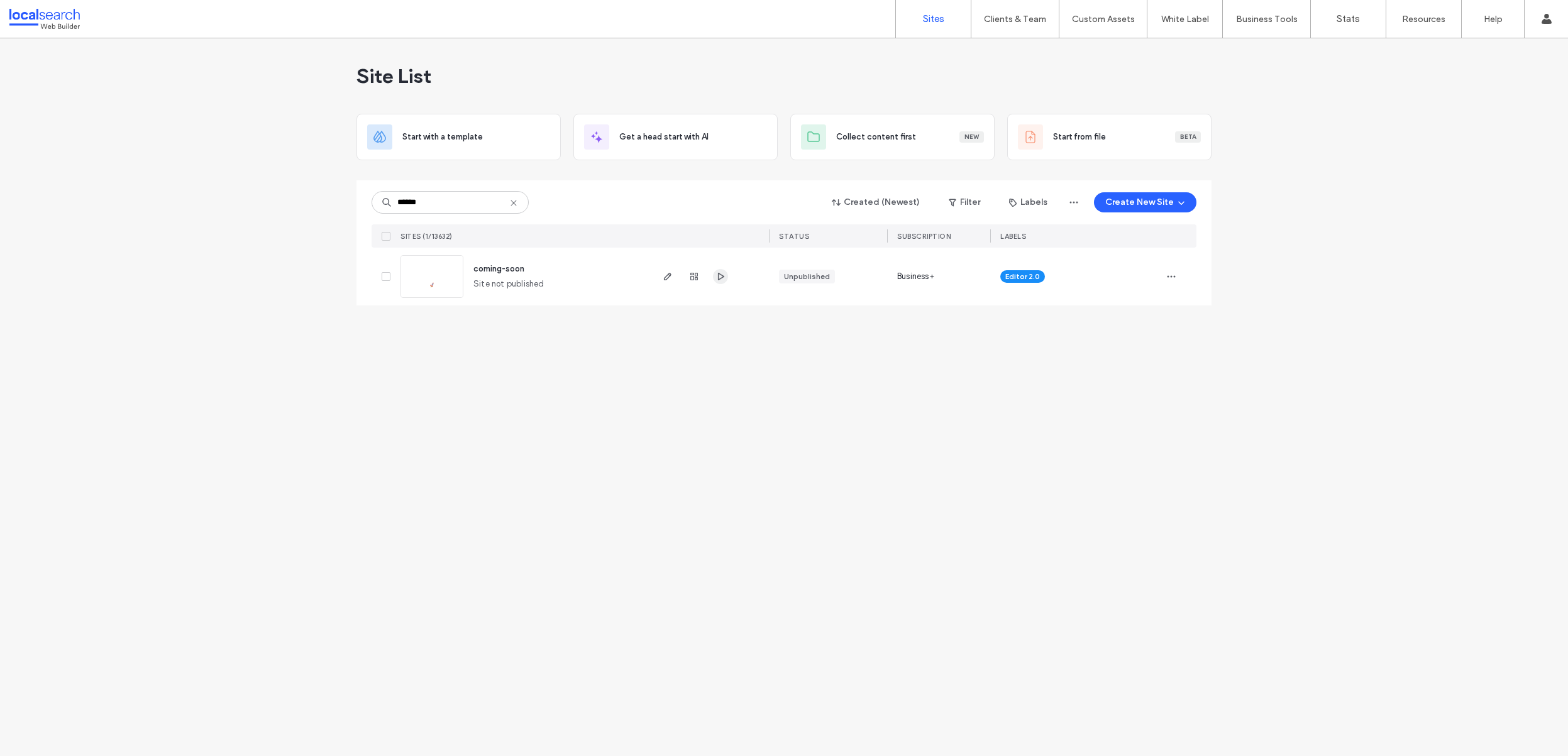
click at [724, 277] on icon "button" at bounding box center [720, 277] width 10 height 10
